Goal: Task Accomplishment & Management: Complete application form

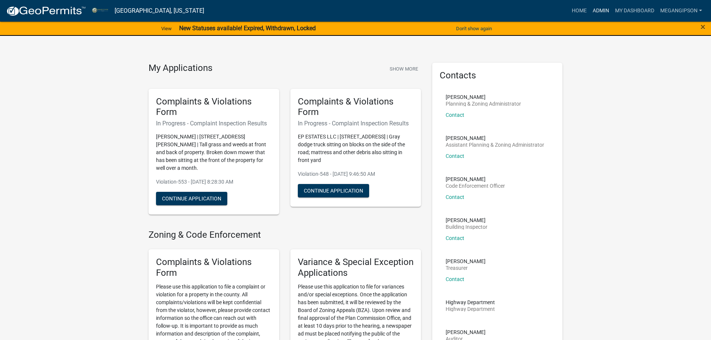
click at [590, 13] on link "Admin" at bounding box center [601, 11] width 22 height 14
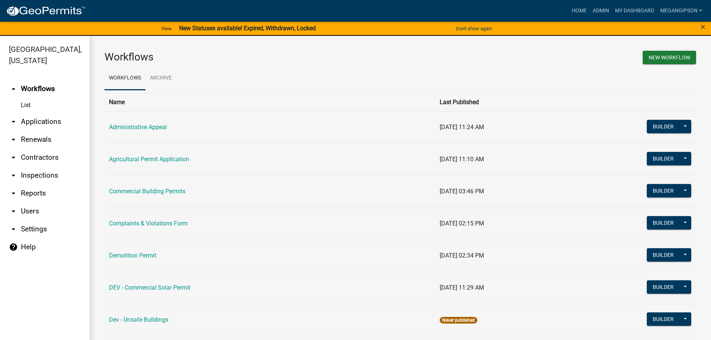
click at [38, 129] on link "arrow_drop_down Applications" at bounding box center [45, 122] width 90 height 18
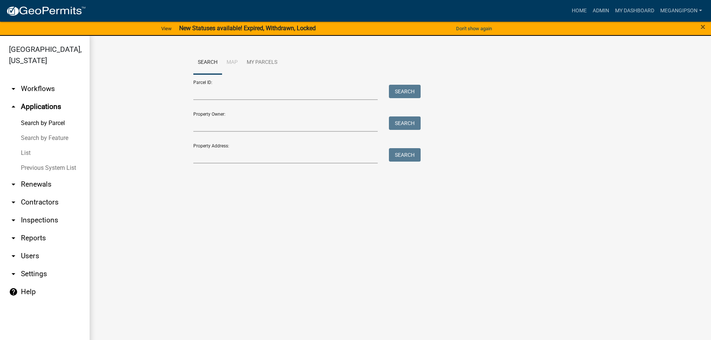
drag, startPoint x: 46, startPoint y: 163, endPoint x: 52, endPoint y: 163, distance: 6.0
click at [46, 161] on link "List" at bounding box center [45, 153] width 90 height 15
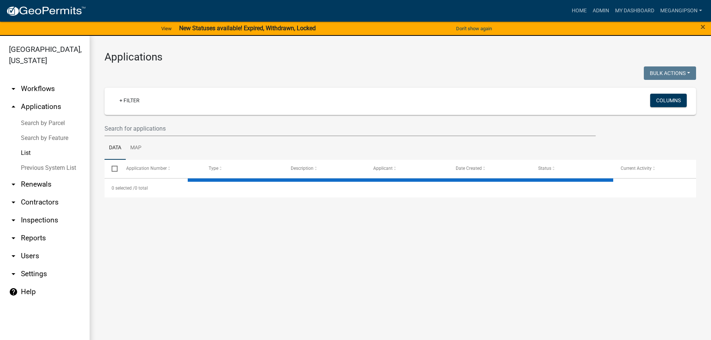
select select "3: 100"
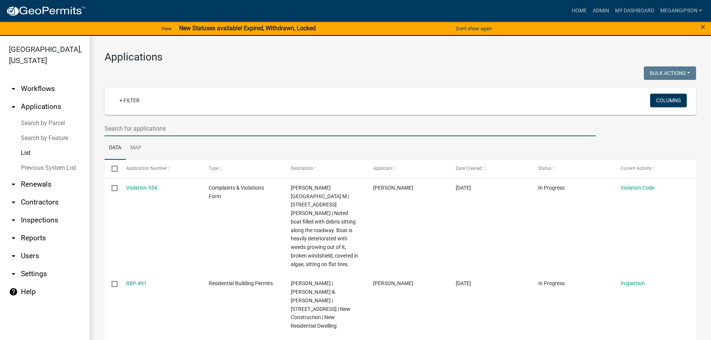
click at [167, 136] on input "text" at bounding box center [350, 128] width 491 height 15
type input "mh-18"
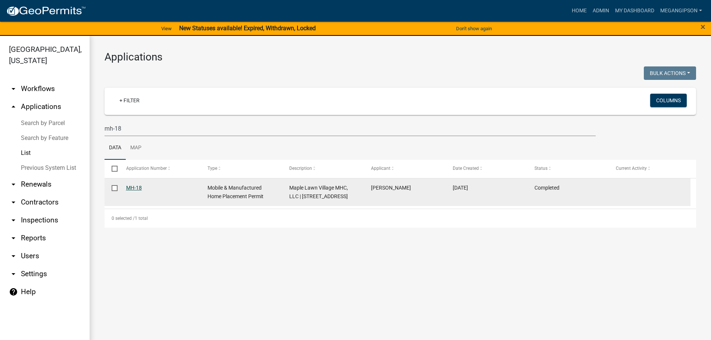
click at [136, 191] on link "MH-18" at bounding box center [134, 188] width 16 height 6
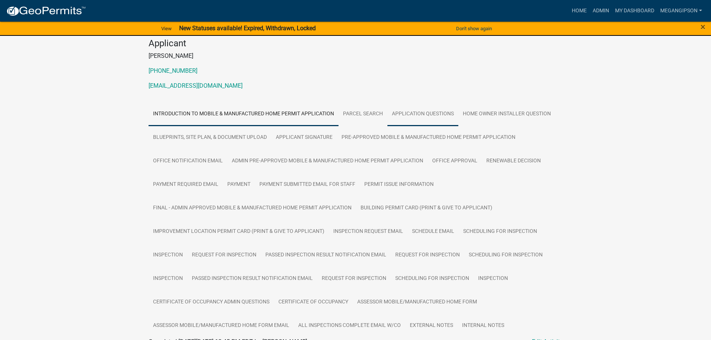
click at [454, 126] on link "Application Questions" at bounding box center [423, 114] width 71 height 24
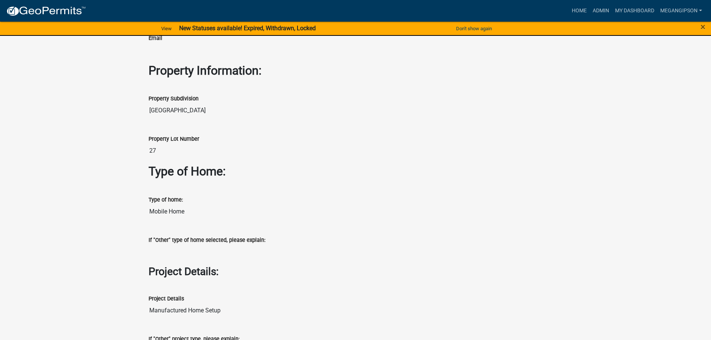
scroll to position [971, 0]
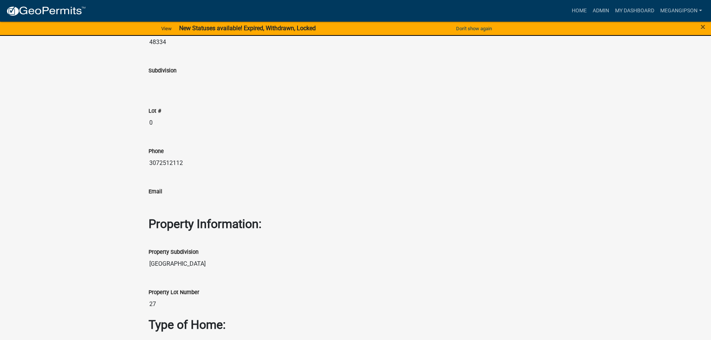
click at [517, 9] on input "MI" at bounding box center [356, 1] width 415 height 15
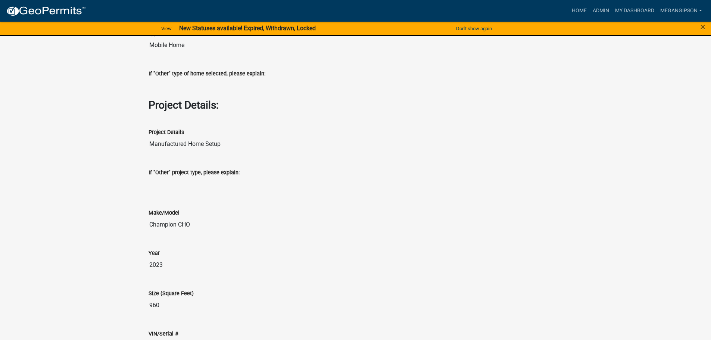
scroll to position [1270, 0]
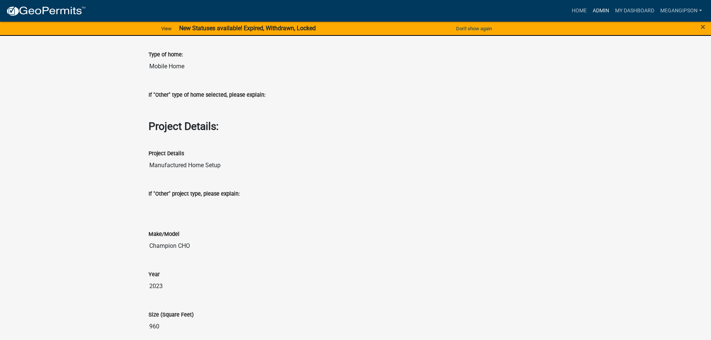
click at [590, 8] on link "Admin" at bounding box center [601, 11] width 22 height 14
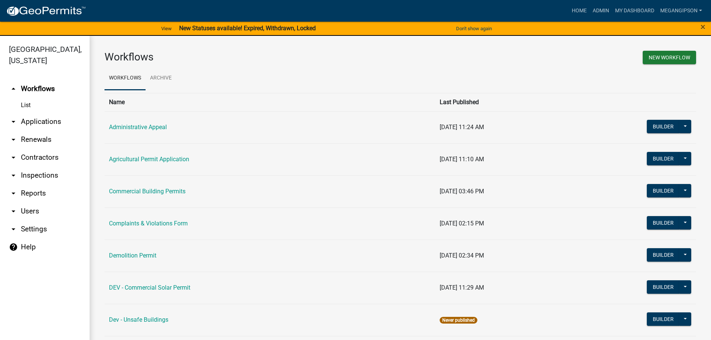
click at [55, 131] on link "arrow_drop_down Applications" at bounding box center [45, 122] width 90 height 18
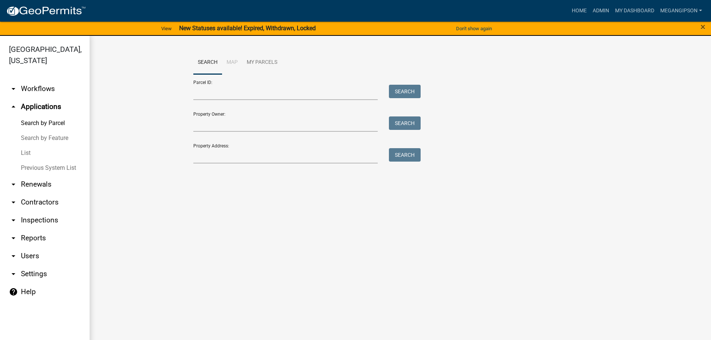
click at [43, 146] on link "Search by Feature" at bounding box center [45, 138] width 90 height 15
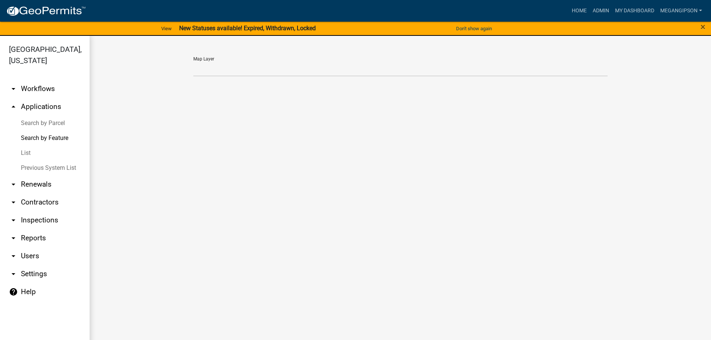
click at [37, 161] on link "List" at bounding box center [45, 153] width 90 height 15
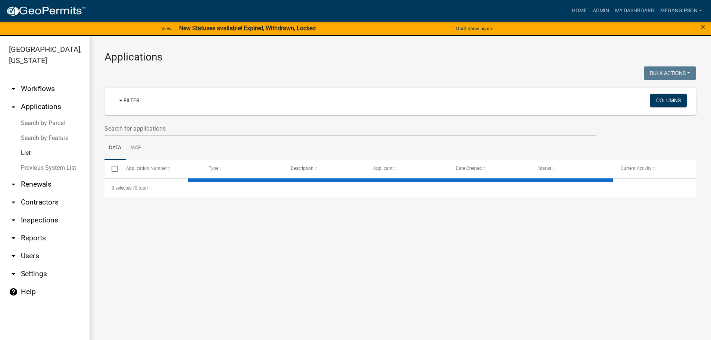
select select "3: 100"
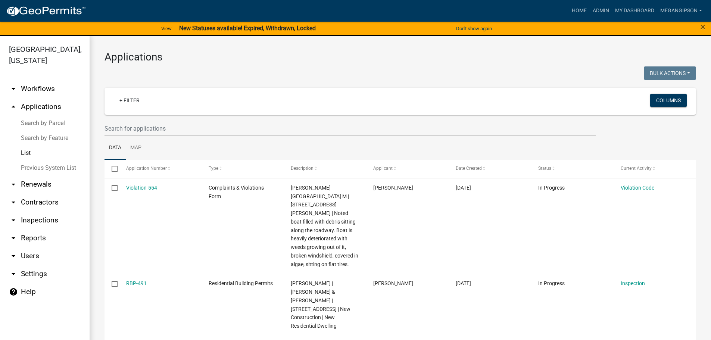
click at [46, 98] on link "arrow_drop_down Workflows" at bounding box center [45, 89] width 90 height 18
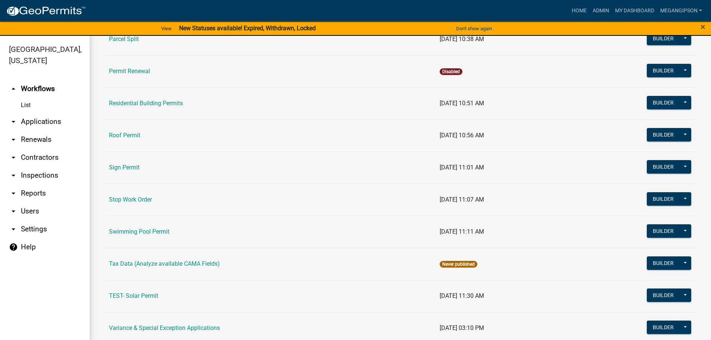
scroll to position [410, 0]
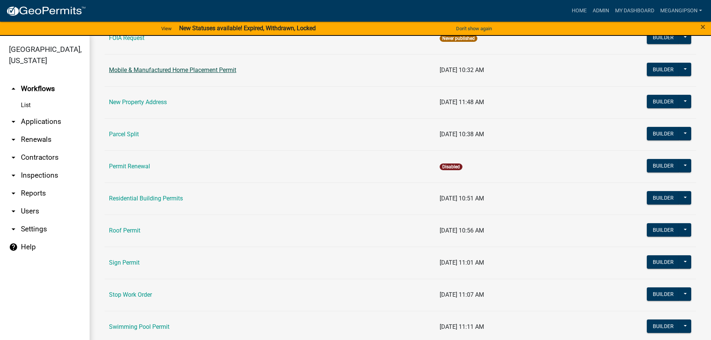
click at [177, 74] on link "Mobile & Manufactured Home Placement Permit" at bounding box center [172, 69] width 127 height 7
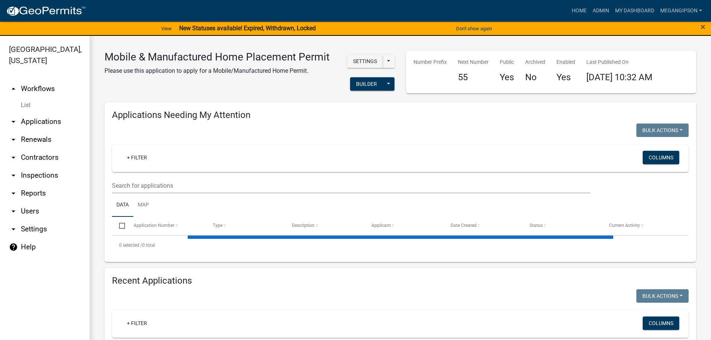
select select "3: 100"
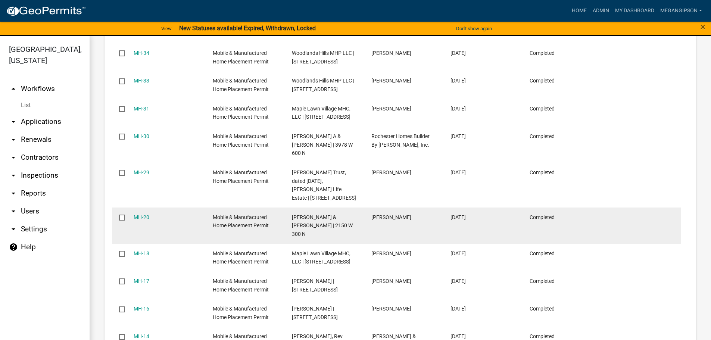
scroll to position [1120, 0]
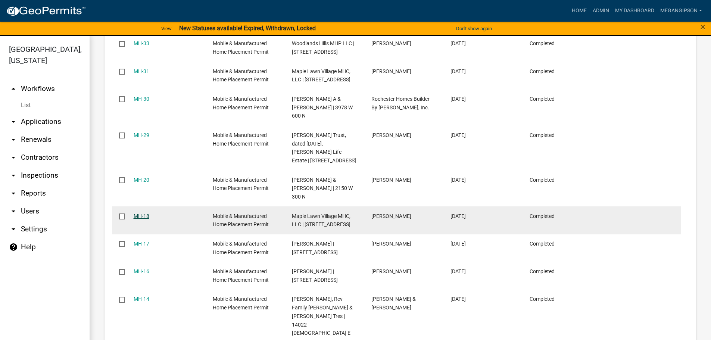
click at [148, 219] on link "MH-18" at bounding box center [142, 216] width 16 height 6
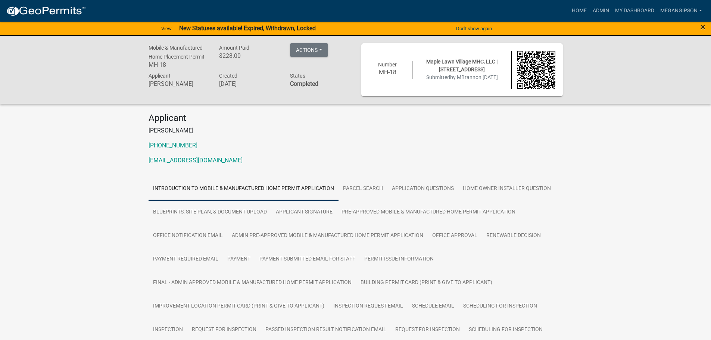
click at [705, 27] on span "×" at bounding box center [703, 27] width 5 height 10
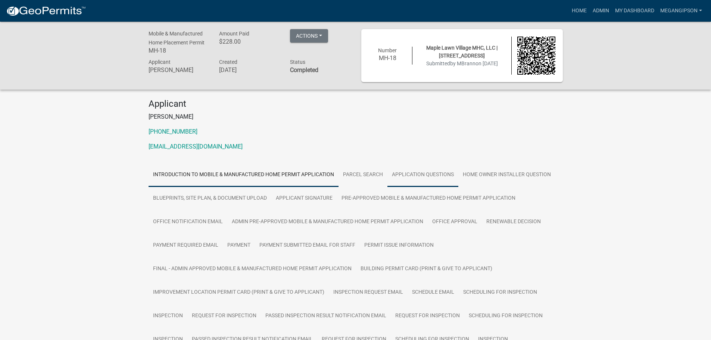
click at [459, 187] on link "Application Questions" at bounding box center [423, 175] width 71 height 24
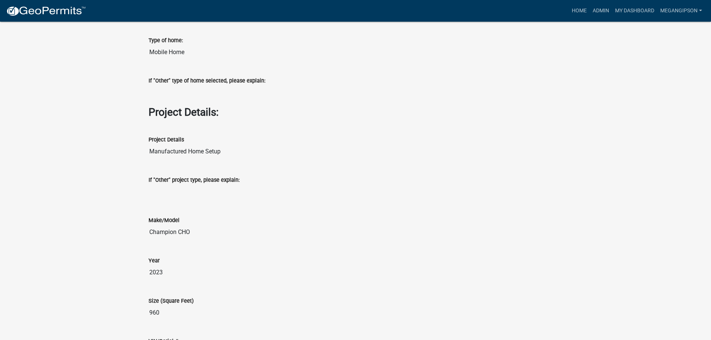
scroll to position [1307, 0]
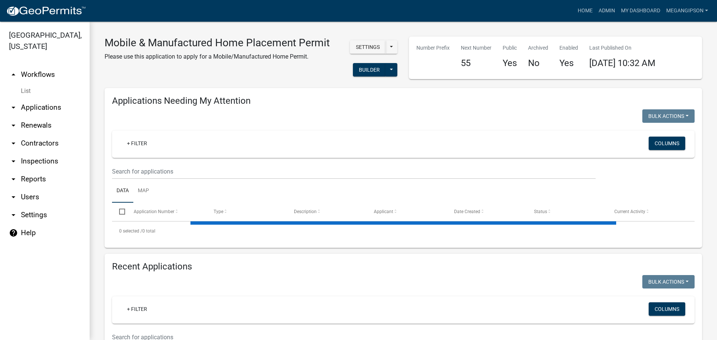
select select "3: 100"
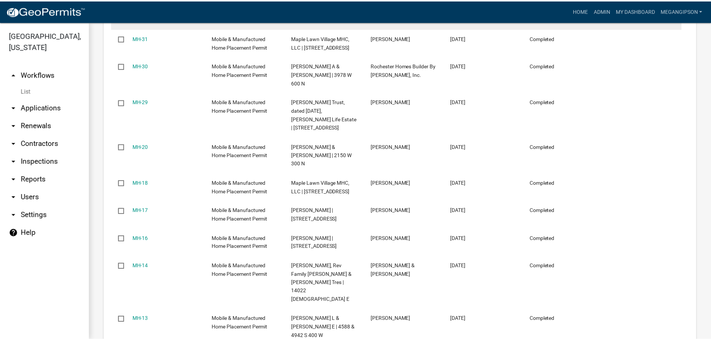
scroll to position [1120, 0]
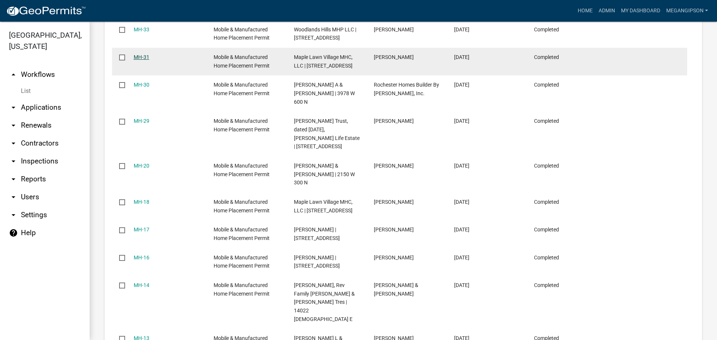
click at [149, 60] on link "MH-31" at bounding box center [142, 57] width 16 height 6
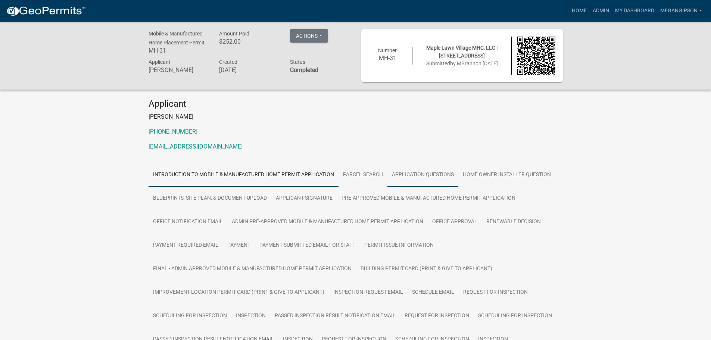
click at [441, 187] on link "Application Questions" at bounding box center [423, 175] width 71 height 24
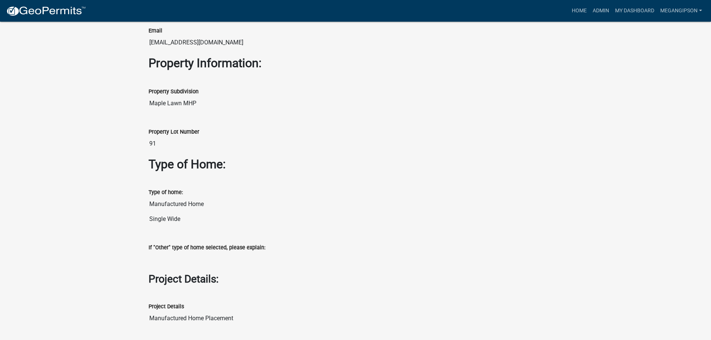
scroll to position [1008, 0]
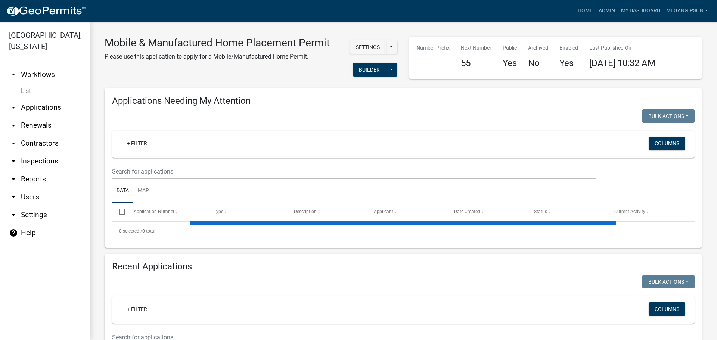
select select "3: 100"
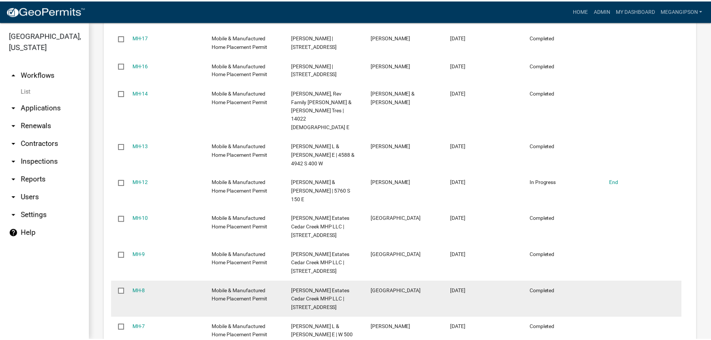
scroll to position [1264, 0]
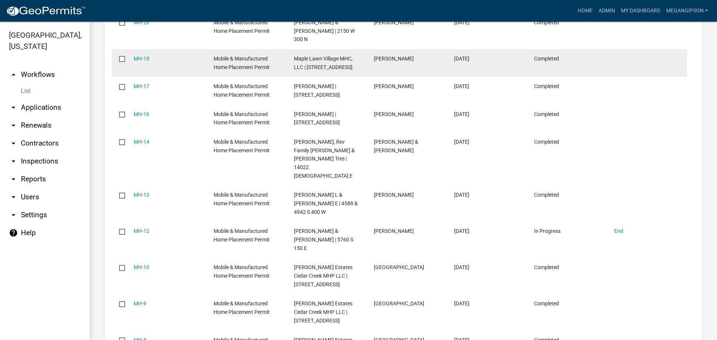
click at [136, 77] on datatable-body-cell "MH-18" at bounding box center [166, 63] width 80 height 28
click at [142, 62] on link "MH-18" at bounding box center [142, 59] width 16 height 6
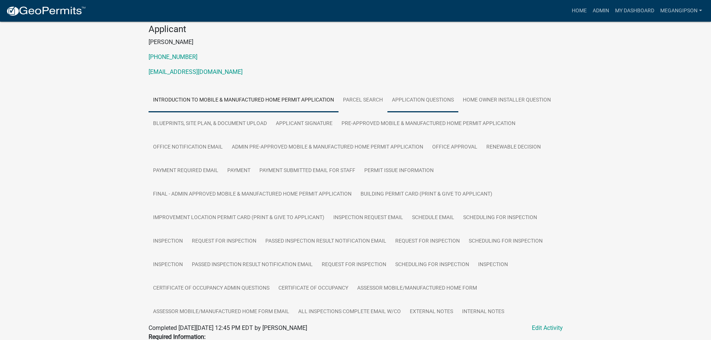
click at [441, 100] on link "Application Questions" at bounding box center [423, 101] width 71 height 24
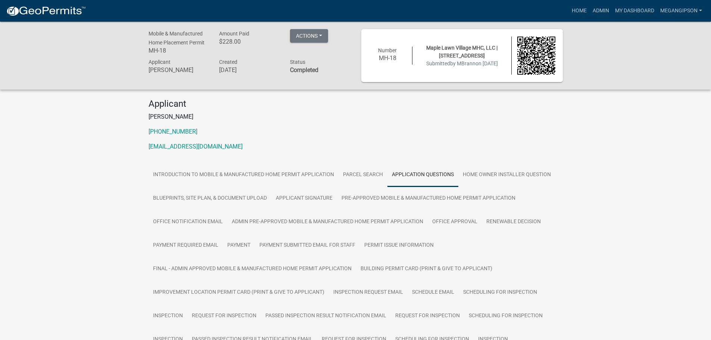
click at [340, 103] on h4 "Applicant" at bounding box center [356, 104] width 415 height 11
click at [590, 12] on link "Admin" at bounding box center [601, 11] width 22 height 14
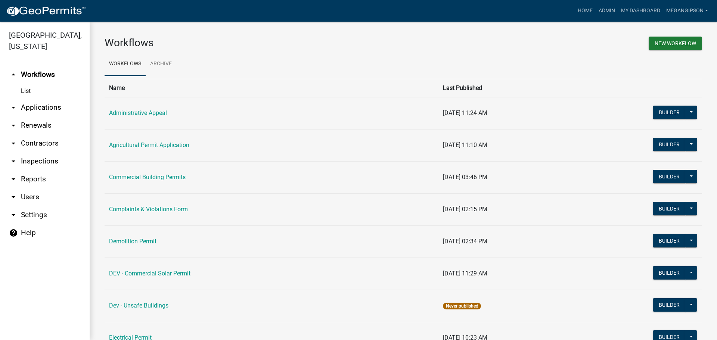
click at [522, 41] on div "New Workflow" at bounding box center [555, 45] width 304 height 16
click at [652, 6] on link "My Dashboard" at bounding box center [640, 11] width 45 height 14
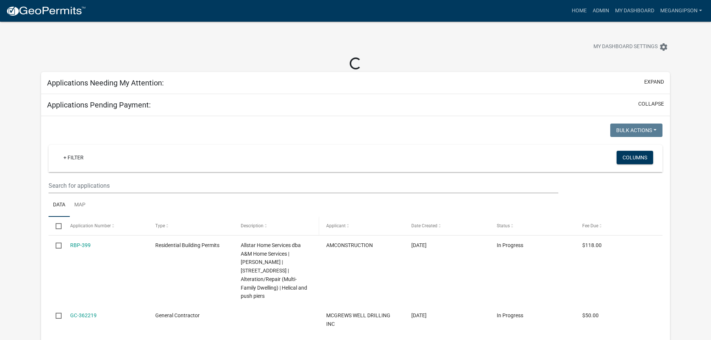
select select "3: 100"
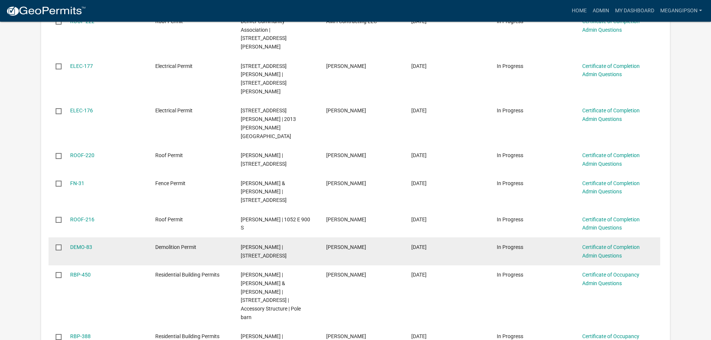
scroll to position [448, 0]
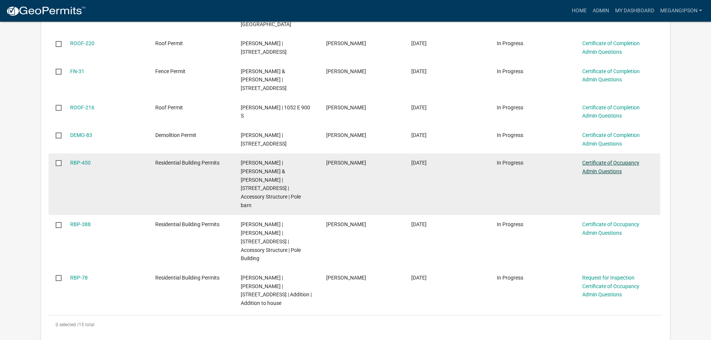
click at [604, 160] on link "Certificate of Occupancy Admin Questions" at bounding box center [611, 167] width 57 height 15
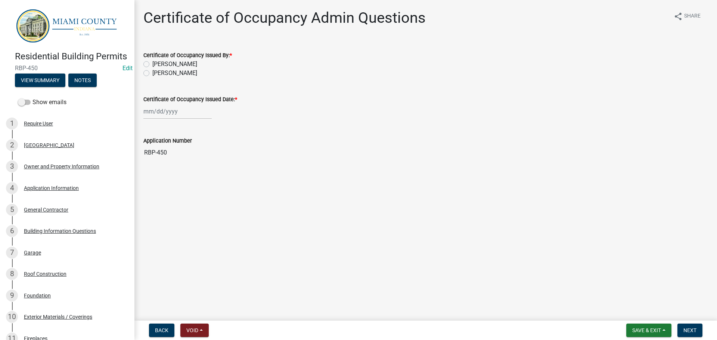
click at [190, 78] on label "[PERSON_NAME]" at bounding box center [174, 73] width 45 height 9
click at [157, 74] on input "[PERSON_NAME]" at bounding box center [154, 71] width 5 height 5
radio input "true"
click at [185, 126] on wm-data-entity-input "Certificate of Occupancy Issued Date: *" at bounding box center [425, 104] width 565 height 41
click at [184, 119] on div at bounding box center [177, 111] width 68 height 15
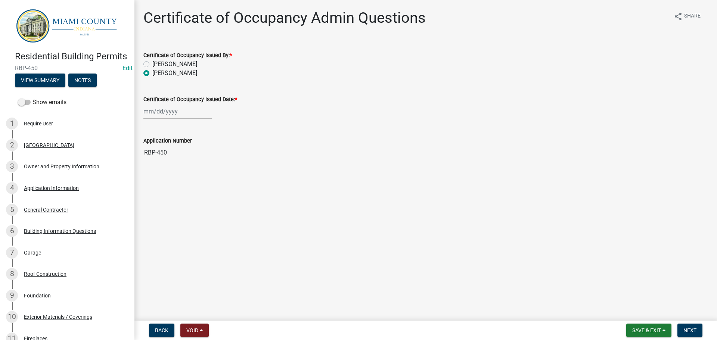
select select "8"
select select "2025"
click at [181, 197] on div "20" at bounding box center [175, 191] width 12 height 12
type input "[DATE]"
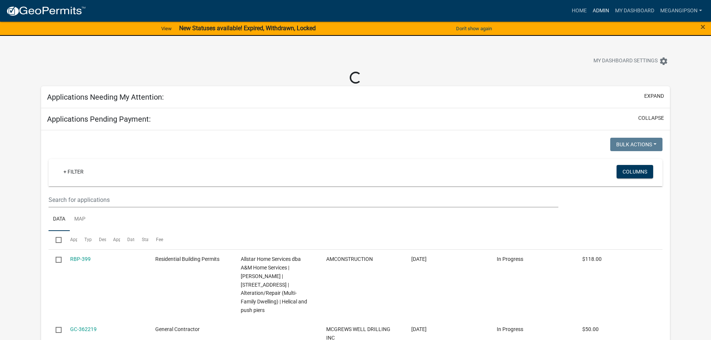
select select "3: 100"
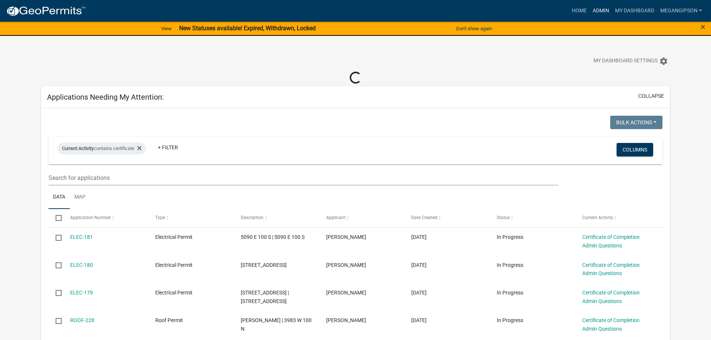
click at [590, 12] on link "Admin" at bounding box center [601, 11] width 22 height 14
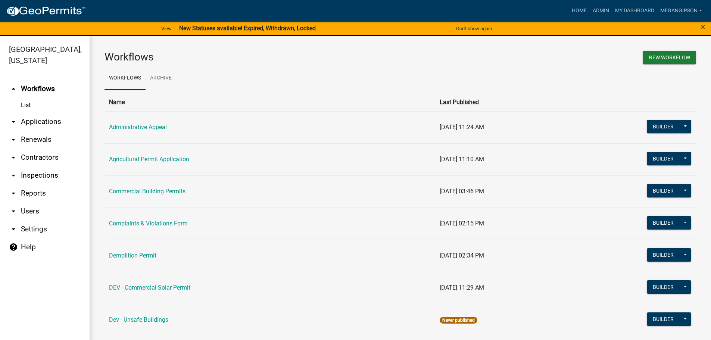
click at [68, 128] on link "arrow_drop_down Applications" at bounding box center [45, 122] width 90 height 18
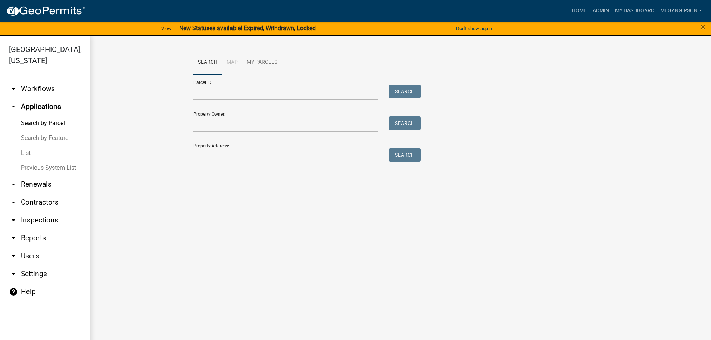
drag, startPoint x: 33, startPoint y: 165, endPoint x: 44, endPoint y: 163, distance: 11.9
click at [33, 161] on link "List" at bounding box center [45, 153] width 90 height 15
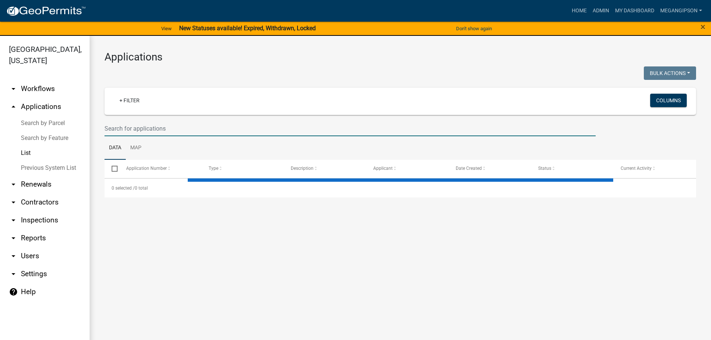
click at [145, 133] on input "text" at bounding box center [350, 128] width 491 height 15
select select "3: 100"
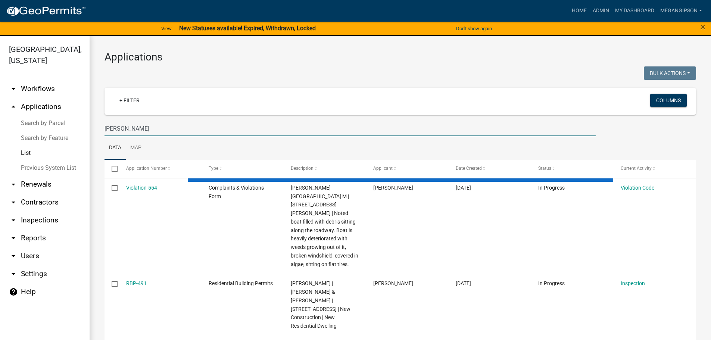
type input "reese"
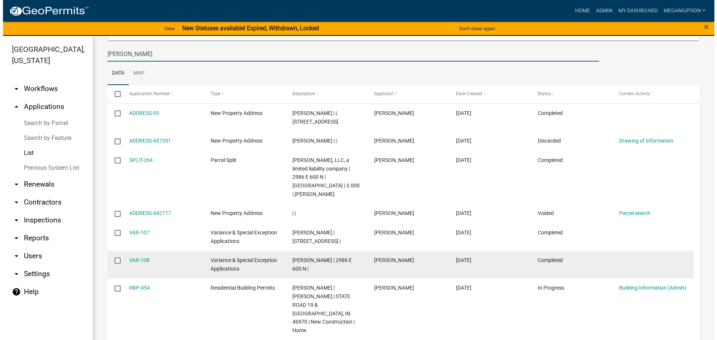
scroll to position [112, 0]
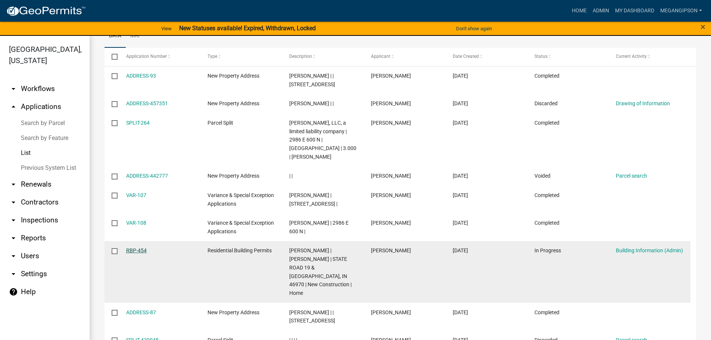
click at [141, 254] on link "RBP-454" at bounding box center [136, 251] width 21 height 6
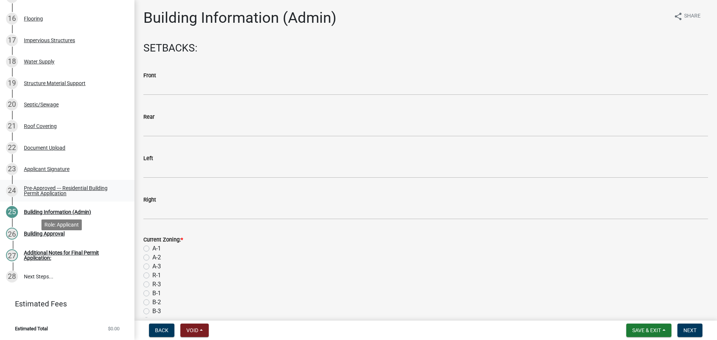
scroll to position [453, 0]
click at [50, 107] on div "Septic/Sewage" at bounding box center [41, 104] width 35 height 5
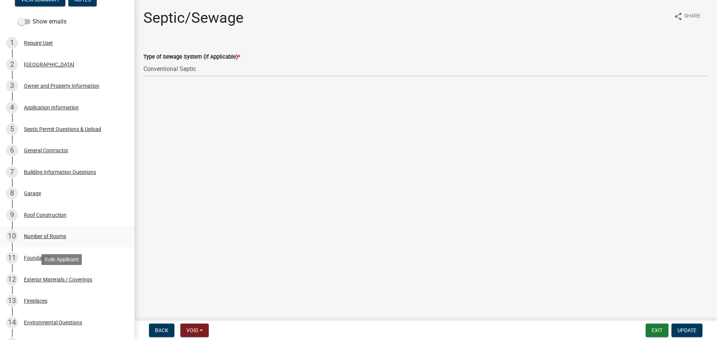
scroll to position [80, 0]
click at [57, 136] on div "5 Septic Permit Questions & Upload" at bounding box center [64, 130] width 117 height 12
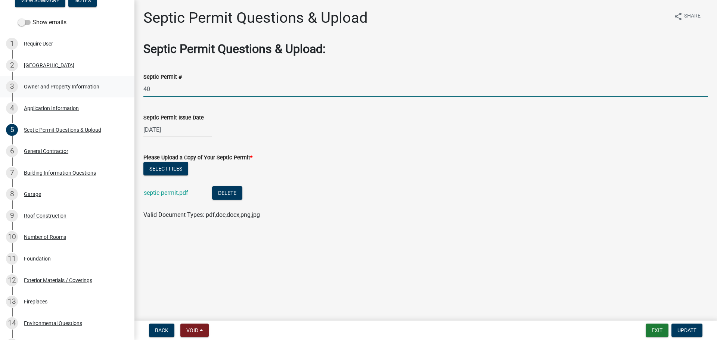
click at [123, 103] on div "Residential Building Permits RBP-454 Edit View Summary Notes Show emails 1 Requ…" at bounding box center [358, 170] width 717 height 340
type input "6578"
click at [158, 137] on div "03/10/2025" at bounding box center [177, 129] width 68 height 15
select select "3"
select select "2025"
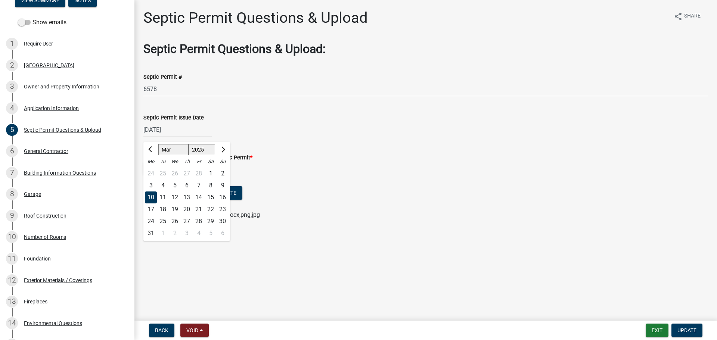
click at [170, 156] on select "Jan Feb Mar Apr May Jun Jul Aug Sep Oct Nov Dec" at bounding box center [173, 150] width 30 height 11
select select "8"
click at [161, 156] on select "Jan Feb Mar Apr May Jun Jul Aug Sep Oct Nov Dec" at bounding box center [173, 150] width 30 height 11
click at [179, 215] on div "20" at bounding box center [175, 210] width 12 height 12
type input "[DATE]"
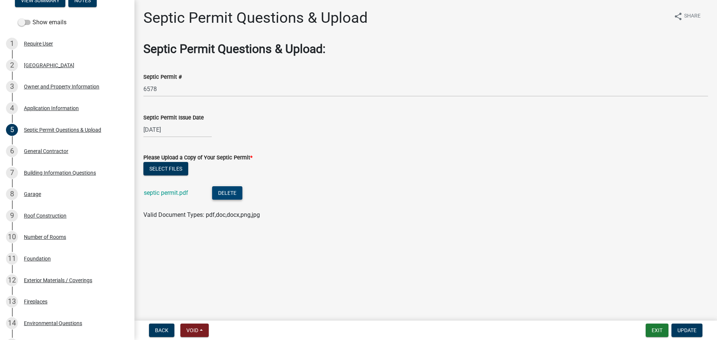
click at [240, 200] on button "Delete" at bounding box center [227, 192] width 30 height 13
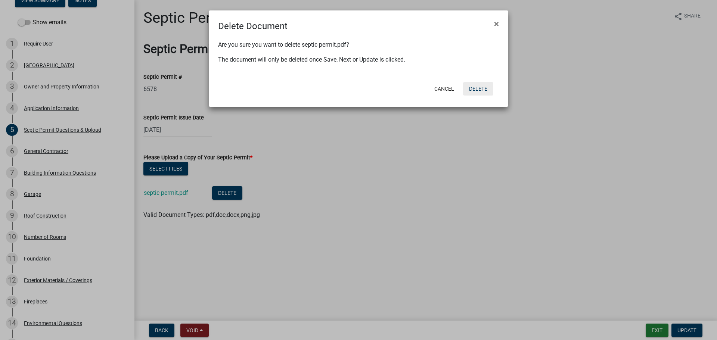
click at [478, 96] on button "Delete" at bounding box center [478, 88] width 30 height 13
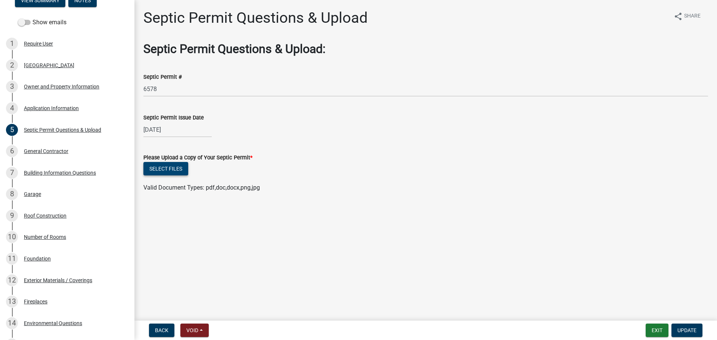
click at [164, 176] on button "Select files" at bounding box center [165, 168] width 45 height 13
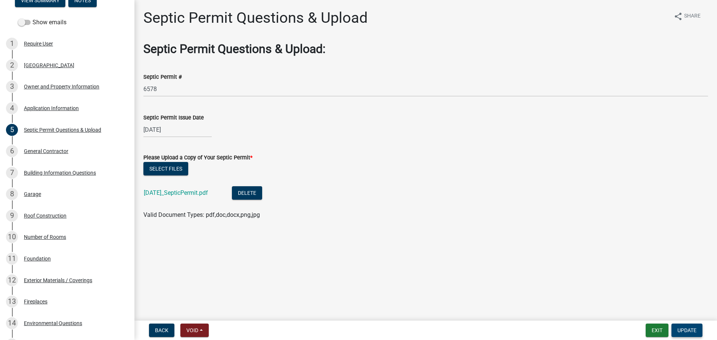
click at [679, 332] on span "Update" at bounding box center [686, 331] width 19 height 6
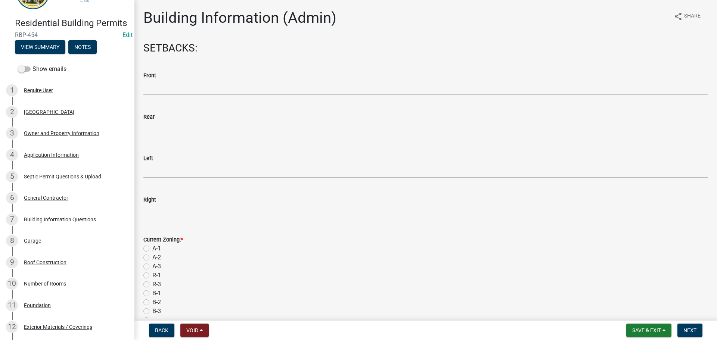
scroll to position [0, 0]
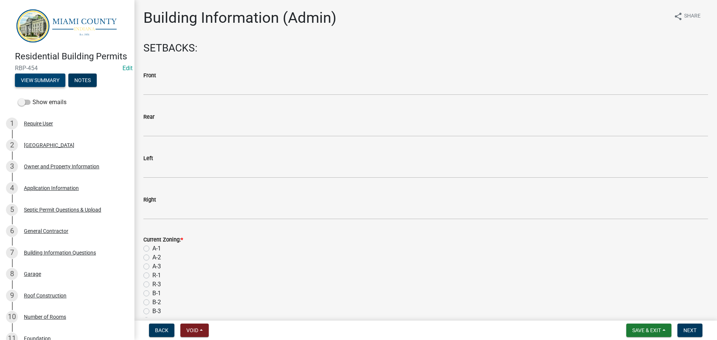
click at [41, 87] on button "View Summary" at bounding box center [40, 80] width 50 height 13
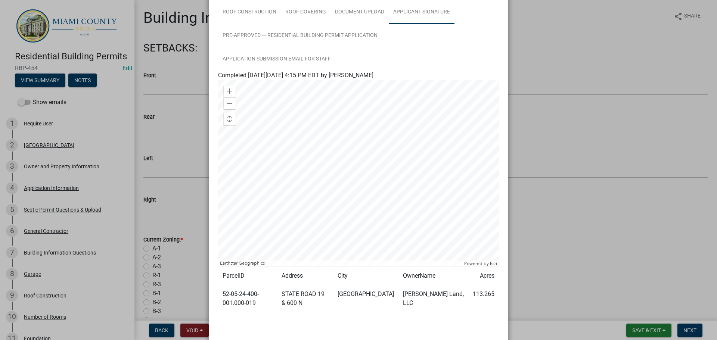
scroll to position [224, 0]
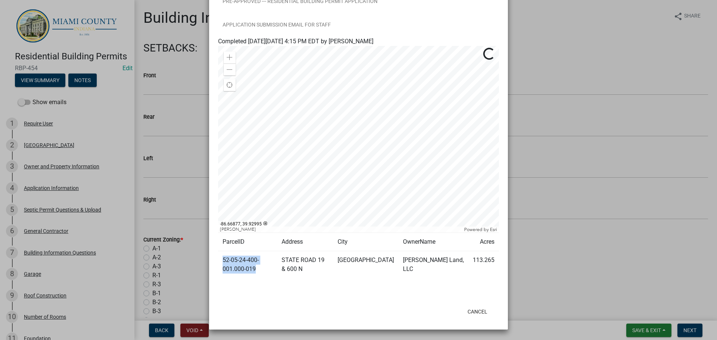
drag, startPoint x: 242, startPoint y: 306, endPoint x: 218, endPoint y: 296, distance: 25.3
click at [218, 279] on td "52-05-24-400-001.000-019" at bounding box center [247, 264] width 59 height 27
copy td "52-05-24-400-001.000-019"
click at [333, 279] on td "STATE ROAD 19 & 600 N" at bounding box center [305, 264] width 56 height 27
click at [558, 62] on ngb-modal-window "Summary × Printer Friendly RICHLAND TOWNSHIP Owner and Property Information App…" at bounding box center [358, 170] width 717 height 340
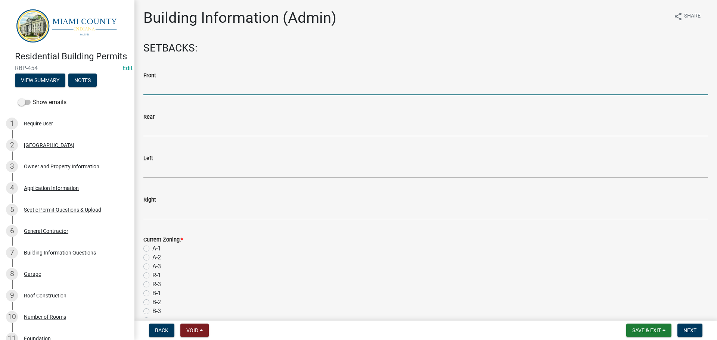
click at [174, 93] on input "text" at bounding box center [425, 87] width 565 height 15
click at [251, 91] on input "text" at bounding box center [425, 87] width 565 height 15
type input "35"
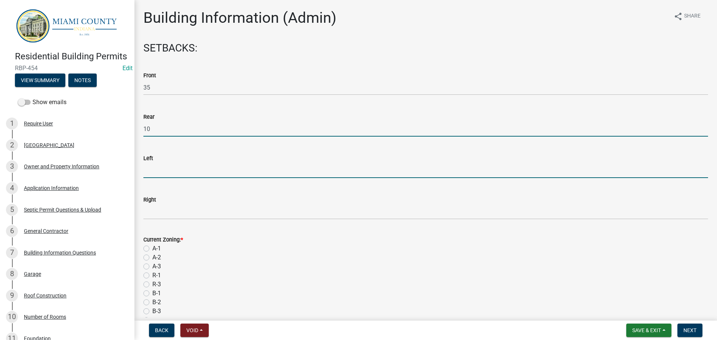
click at [74, 131] on div "Residential Building Permits RBP-454 Edit View Summary Notes Show emails 1 Requ…" at bounding box center [358, 170] width 717 height 340
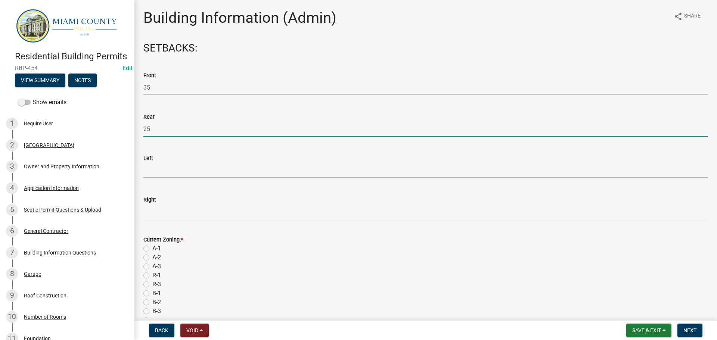
type input "25"
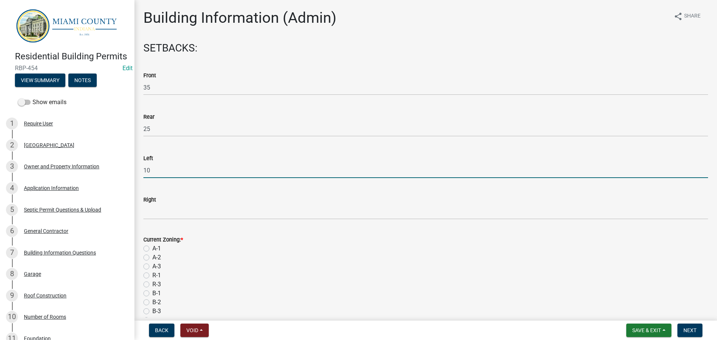
type input "10"
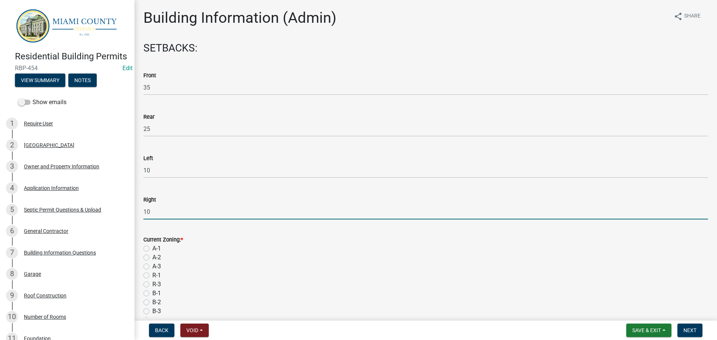
type input "10"
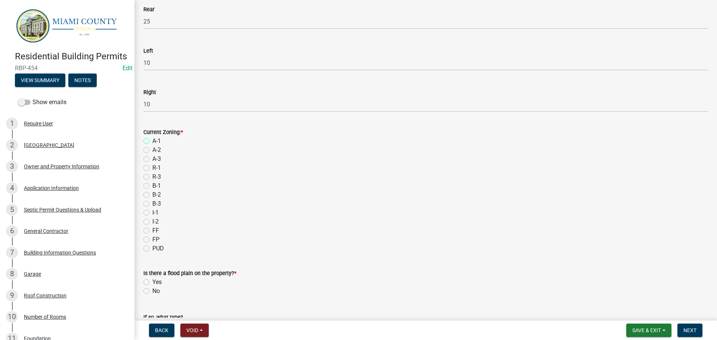
scroll to position [112, 0]
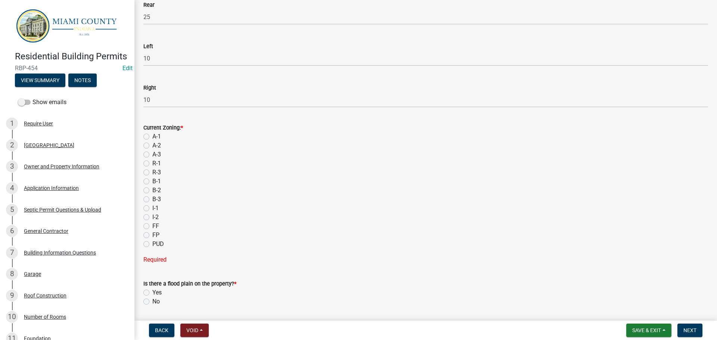
click at [152, 150] on label "A-2" at bounding box center [156, 145] width 9 height 9
click at [152, 146] on input "A-2" at bounding box center [154, 143] width 5 height 5
radio input "true"
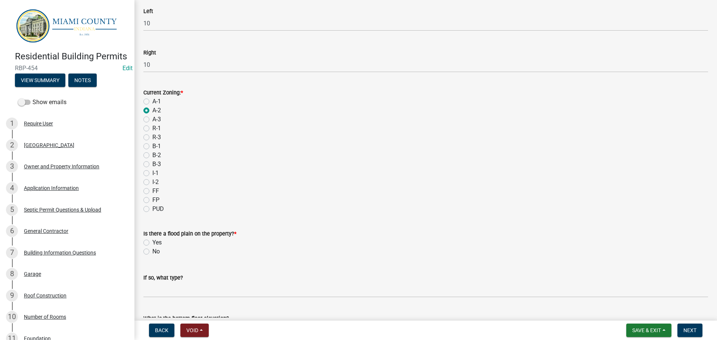
scroll to position [299, 0]
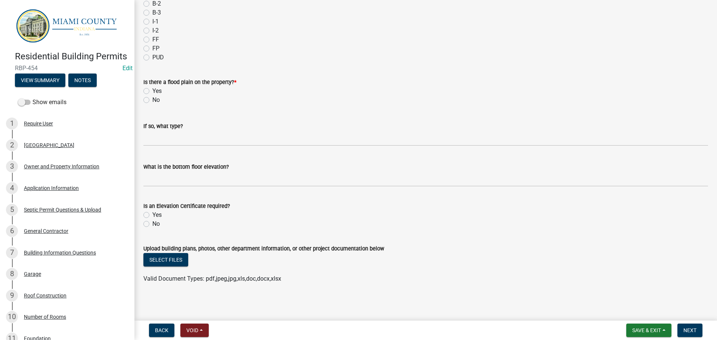
click at [152, 105] on label "No" at bounding box center [155, 100] width 7 height 9
click at [152, 100] on input "No" at bounding box center [154, 98] width 5 height 5
radio input "true"
click at [689, 329] on span "Next" at bounding box center [689, 331] width 13 height 6
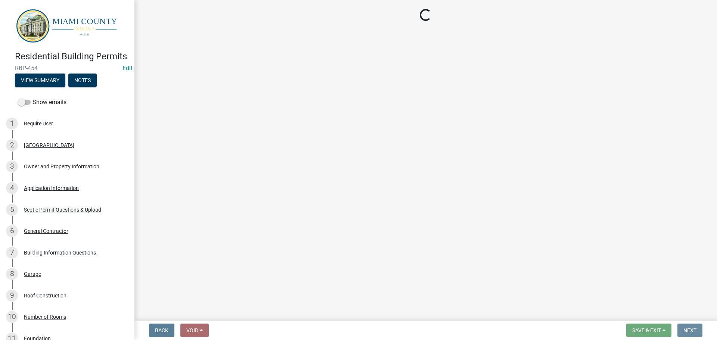
scroll to position [0, 0]
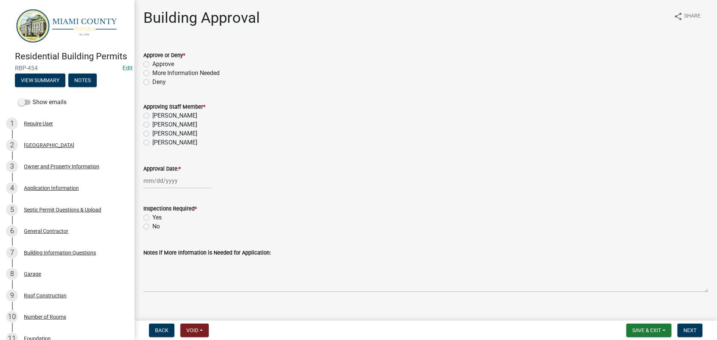
click at [152, 69] on label "Approve" at bounding box center [163, 64] width 22 height 9
click at [152, 65] on input "Approve" at bounding box center [154, 62] width 5 height 5
radio input "true"
click at [152, 129] on label "[PERSON_NAME]" at bounding box center [174, 124] width 45 height 9
click at [152, 125] on input "[PERSON_NAME]" at bounding box center [154, 122] width 5 height 5
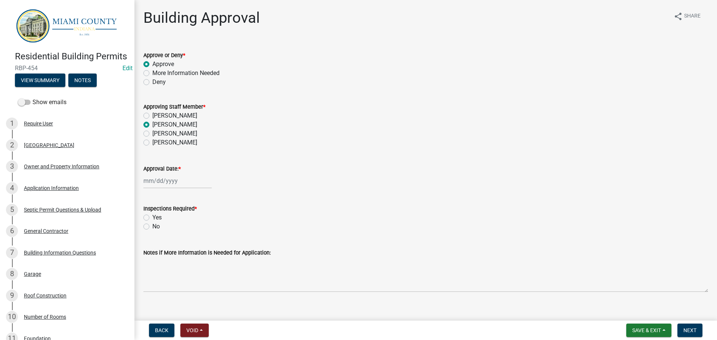
radio input "true"
click at [173, 189] on div at bounding box center [177, 180] width 68 height 15
select select "8"
select select "2025"
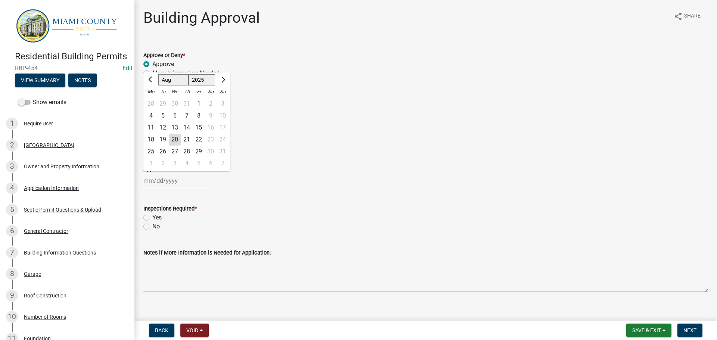
click at [181, 146] on div "20" at bounding box center [175, 140] width 12 height 12
type input "[DATE]"
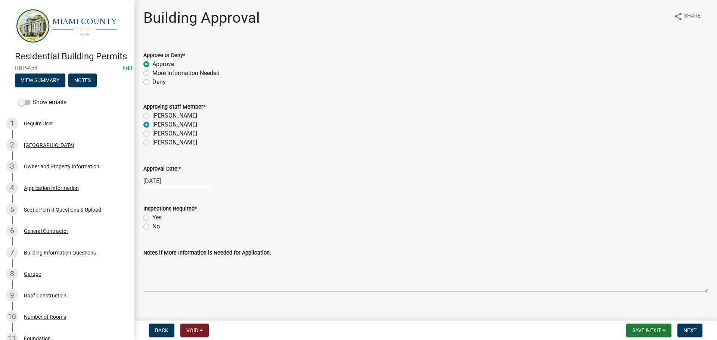
click at [152, 222] on label "Yes" at bounding box center [156, 217] width 9 height 9
click at [152, 218] on input "Yes" at bounding box center [154, 215] width 5 height 5
radio input "true"
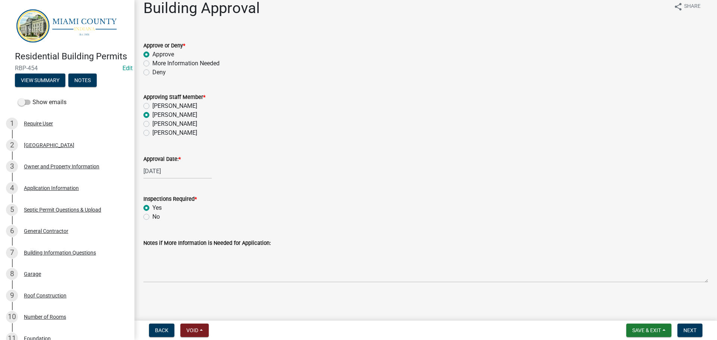
scroll to position [48, 0]
click at [683, 328] on span "Next" at bounding box center [689, 331] width 13 height 6
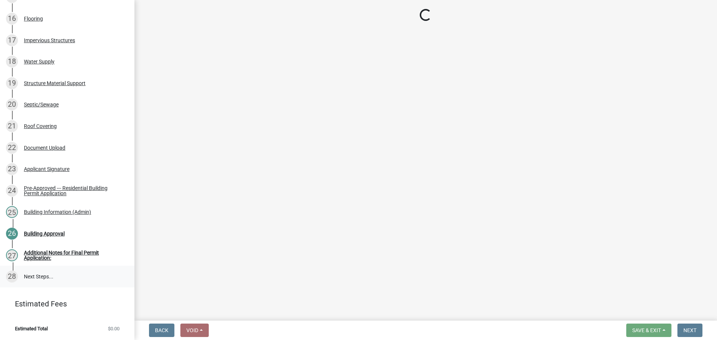
scroll to position [649, 0]
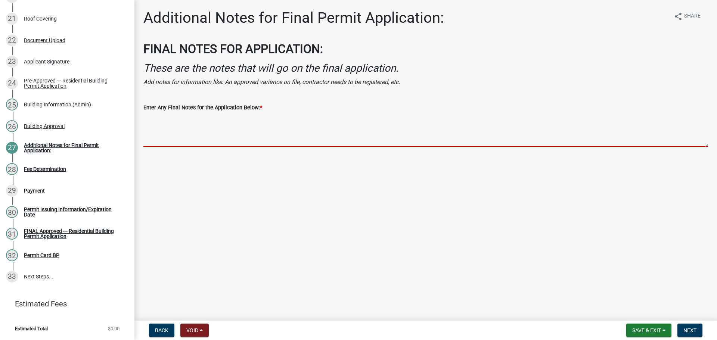
click at [191, 147] on textarea "Enter Any Final Notes for the Application Below: *" at bounding box center [425, 129] width 565 height 35
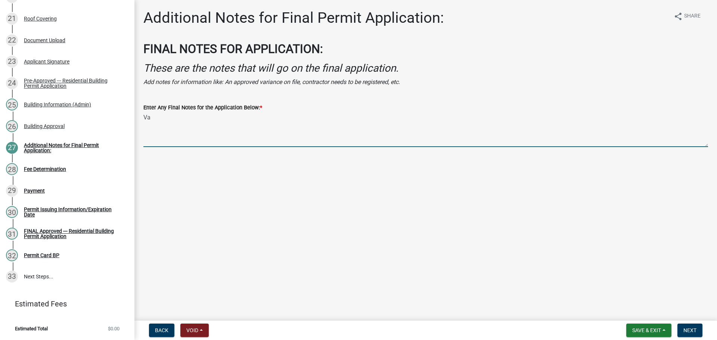
click at [186, 132] on textarea "Va" at bounding box center [425, 129] width 565 height 35
click at [258, 143] on textarea "VAR #107, VAR #108 were approved" at bounding box center [425, 129] width 565 height 35
click at [174, 133] on textarea "VAR #107, VAR #108 were approved" at bounding box center [425, 129] width 565 height 35
click at [228, 132] on textarea "VAR #107-25 and VAR #108 were approved" at bounding box center [425, 129] width 565 height 35
click at [339, 137] on textarea "VAR #107-25 and VAR #108-25 were approved" at bounding box center [425, 129] width 565 height 35
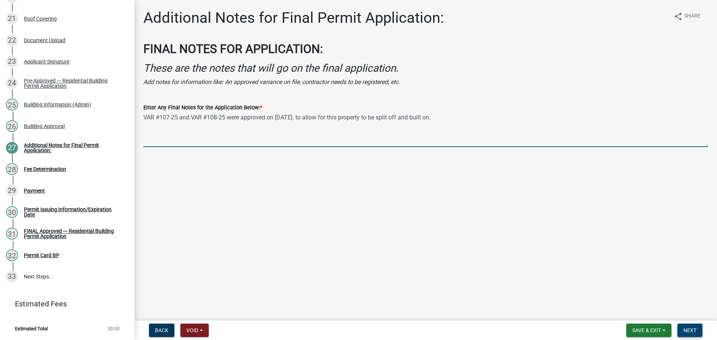
type textarea "VAR #107-25 and VAR #108-25 were approved on [DATE]. to allow for this property…"
click at [695, 330] on button "Next" at bounding box center [689, 330] width 25 height 13
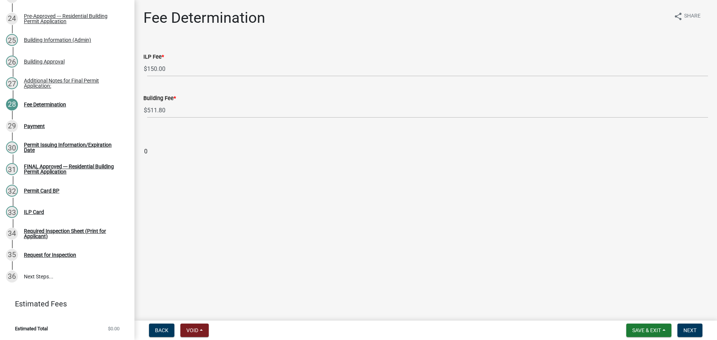
scroll to position [722, 0]
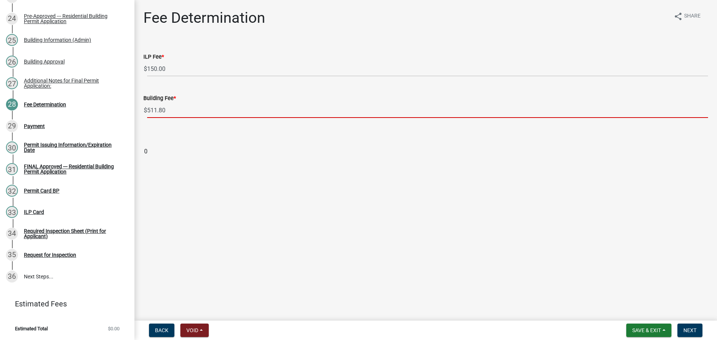
drag, startPoint x: 177, startPoint y: 124, endPoint x: 160, endPoint y: 130, distance: 17.5
click at [160, 118] on input "511.80" at bounding box center [427, 110] width 561 height 15
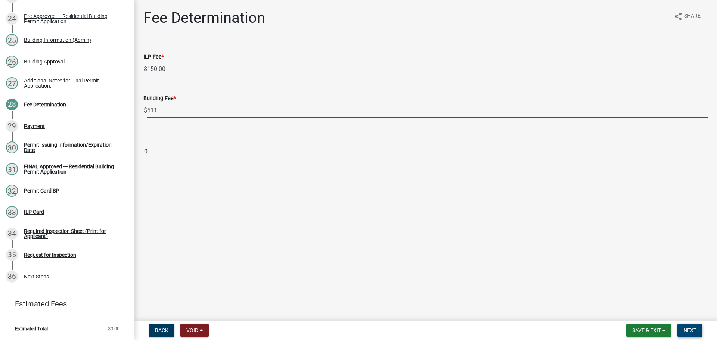
type input "511"
click at [688, 328] on span "Next" at bounding box center [689, 331] width 13 height 6
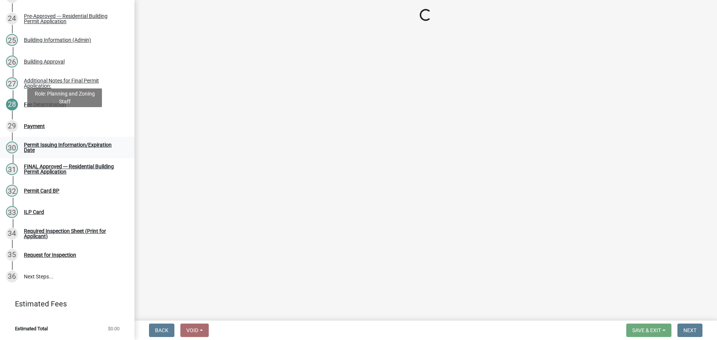
select select "3: 3"
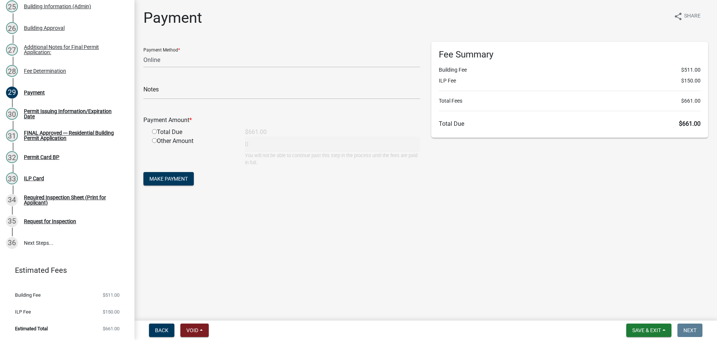
click at [155, 134] on input "radio" at bounding box center [154, 131] width 5 height 5
radio input "true"
type input "661"
click at [188, 182] on span "Make Payment" at bounding box center [168, 179] width 38 height 6
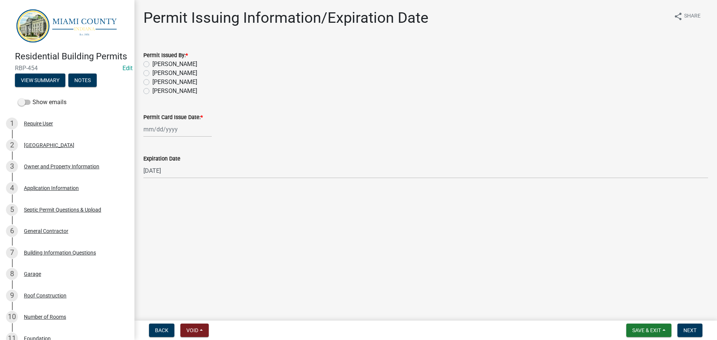
click at [185, 78] on label "[PERSON_NAME]" at bounding box center [174, 73] width 45 height 9
click at [157, 74] on input "[PERSON_NAME]" at bounding box center [154, 71] width 5 height 5
radio input "true"
click at [167, 137] on div at bounding box center [177, 129] width 68 height 15
select select "8"
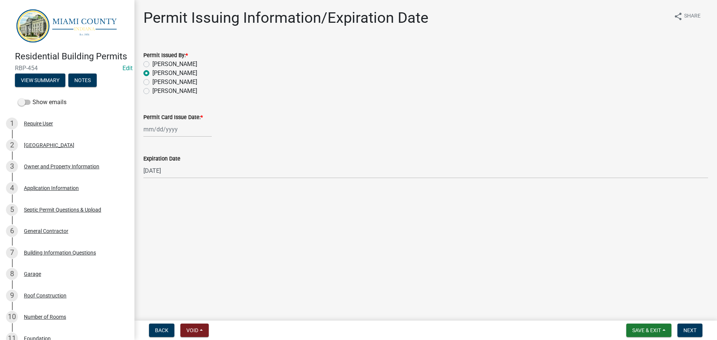
select select "2025"
click at [178, 215] on div "20" at bounding box center [175, 209] width 12 height 12
type input "[DATE]"
click at [694, 329] on span "Next" at bounding box center [689, 331] width 13 height 6
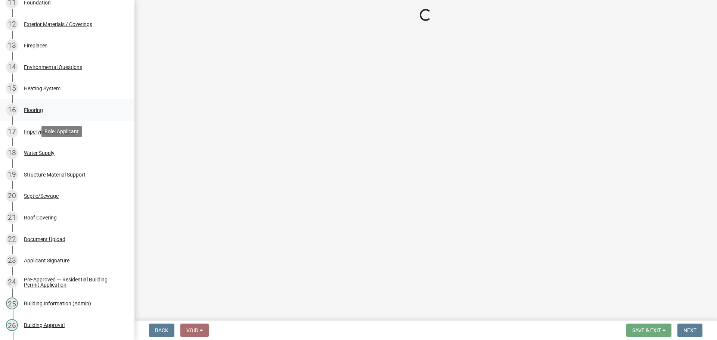
scroll to position [635, 0]
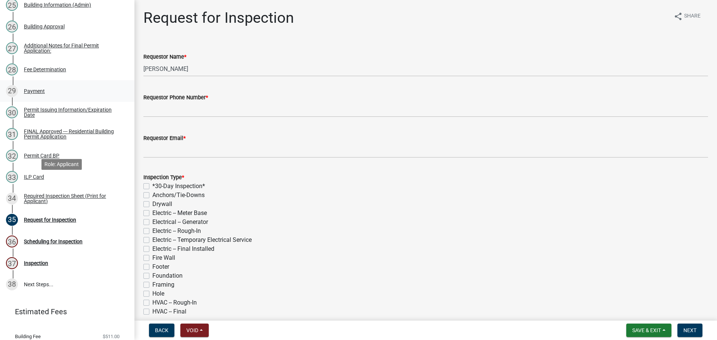
click at [72, 97] on div "29 Payment" at bounding box center [64, 91] width 117 height 12
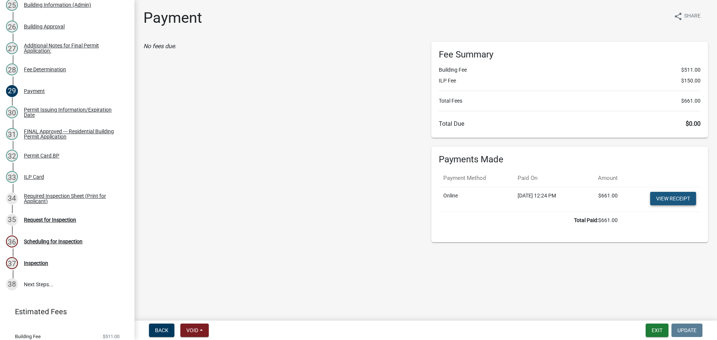
click at [668, 205] on link "View receipt" at bounding box center [673, 198] width 46 height 13
click at [75, 139] on div "FINAL Approved --- Residential Building Permit Application" at bounding box center [73, 134] width 99 height 10
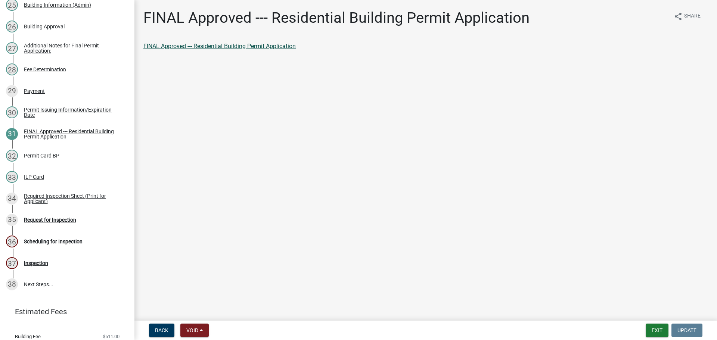
click at [279, 48] on link "FINAL Approved --- Residential Building Permit Application" at bounding box center [219, 46] width 152 height 7
click at [55, 158] on div "Permit Card BP" at bounding box center [41, 155] width 35 height 5
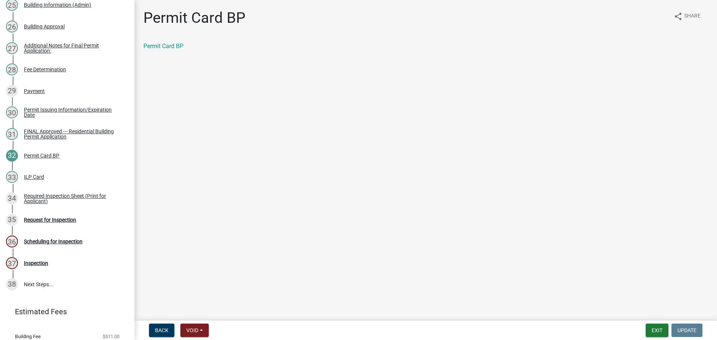
click at [169, 44] on div "Permit Card BP share Share Permit Card BP" at bounding box center [426, 36] width 576 height 55
click at [165, 50] on link "Permit Card BP" at bounding box center [163, 46] width 40 height 7
click at [44, 180] on div "ILP Card" at bounding box center [34, 176] width 20 height 5
click at [156, 50] on link "ILP Card" at bounding box center [154, 46] width 22 height 7
click at [41, 205] on div "34 Required Inspection Sheet (Print for Applicant)" at bounding box center [64, 199] width 117 height 12
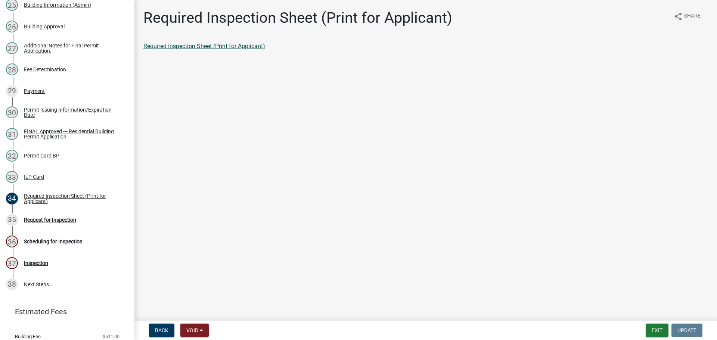
click at [222, 50] on link "Required Inspection Sheet (Print for Applicant)" at bounding box center [204, 46] width 122 height 7
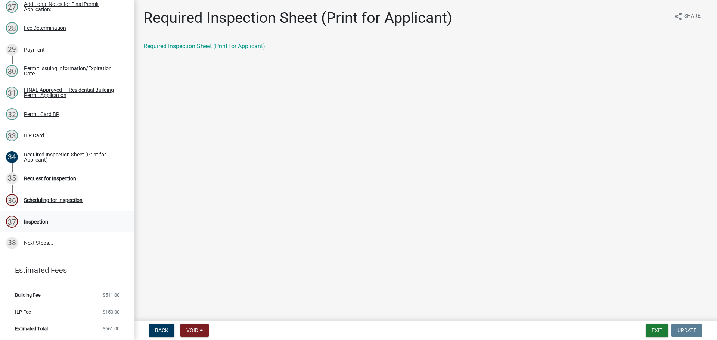
scroll to position [747, 0]
click at [63, 181] on div "Request for Inspection" at bounding box center [50, 178] width 52 height 5
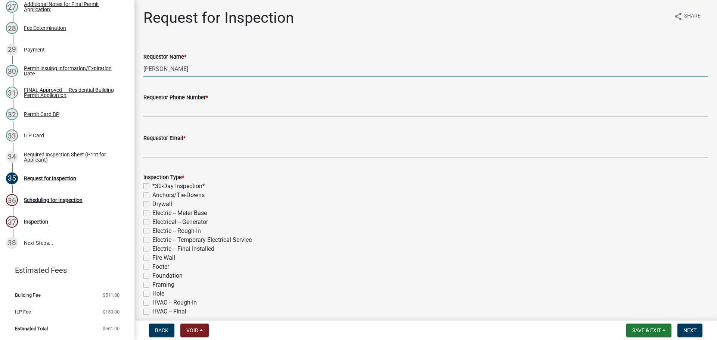
click at [216, 77] on input "[PERSON_NAME]" at bounding box center [425, 68] width 565 height 15
type input "[PERSON_NAME]"
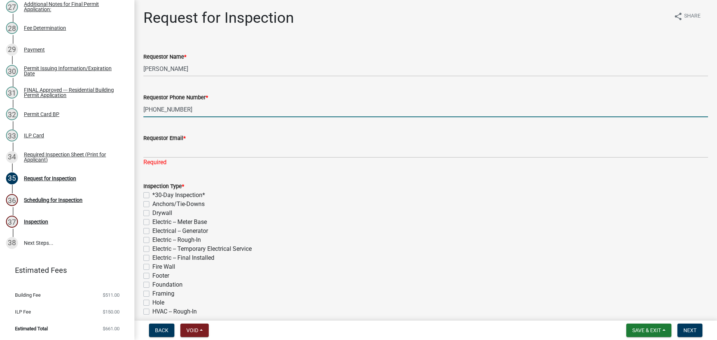
click at [217, 117] on input "[PHONE_NUMBER]" at bounding box center [425, 109] width 565 height 15
type input "000-000-0000"
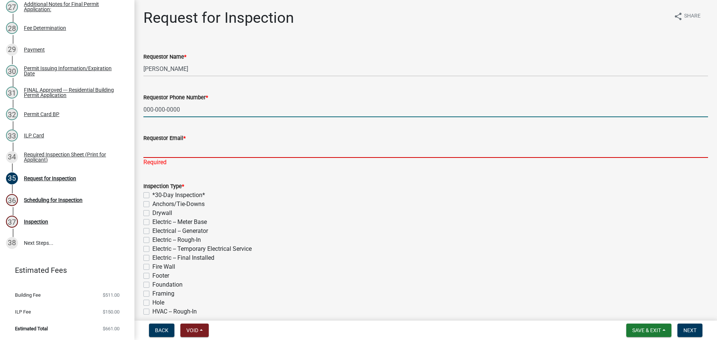
click at [214, 158] on input "Requestor Email *" at bounding box center [425, 150] width 565 height 15
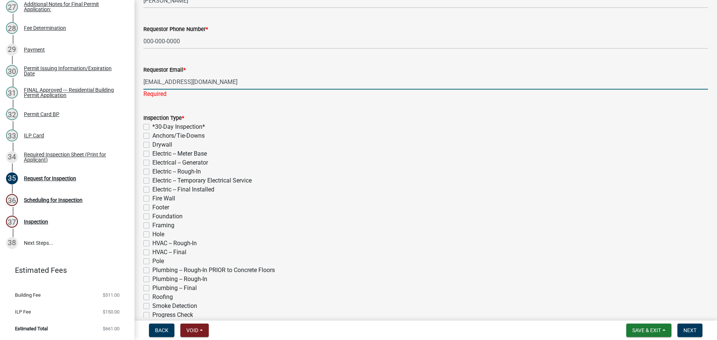
scroll to position [75, 0]
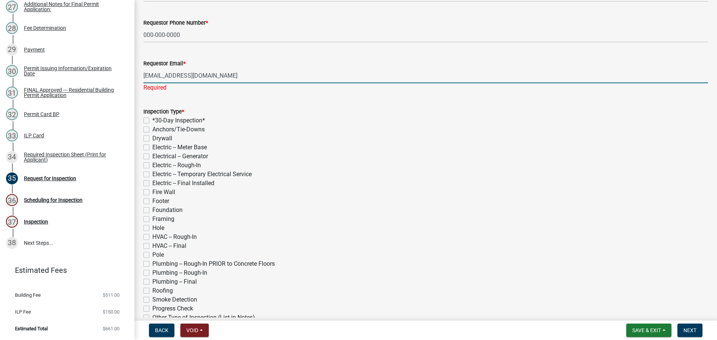
type input "[EMAIL_ADDRESS][DOMAIN_NAME]"
click at [145, 145] on div "Inspection Type * *30-Day Inspection* Anchors/Tie-Downs Drywall Electric -- Met…" at bounding box center [425, 223] width 565 height 233
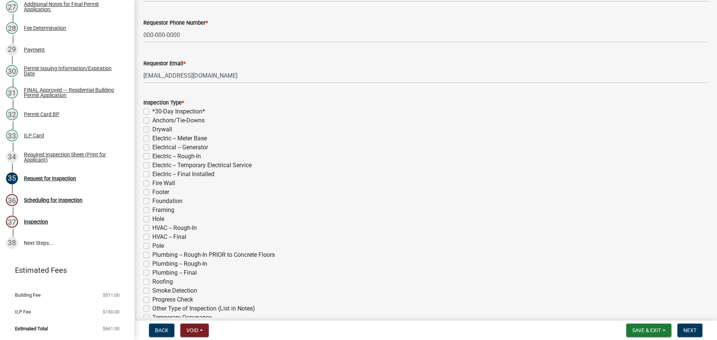
click at [152, 116] on label "*30-Day Inspection*" at bounding box center [178, 111] width 53 height 9
click at [152, 112] on input "*30-Day Inspection*" at bounding box center [154, 109] width 5 height 5
checkbox input "true"
checkbox input "false"
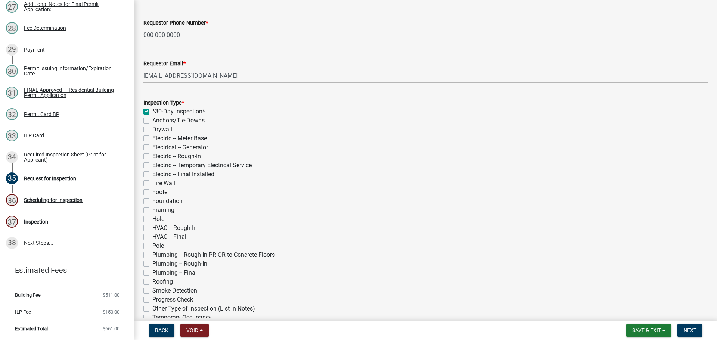
checkbox input "false"
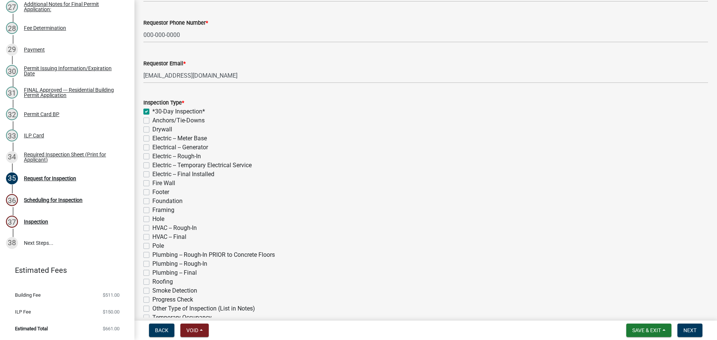
checkbox input "false"
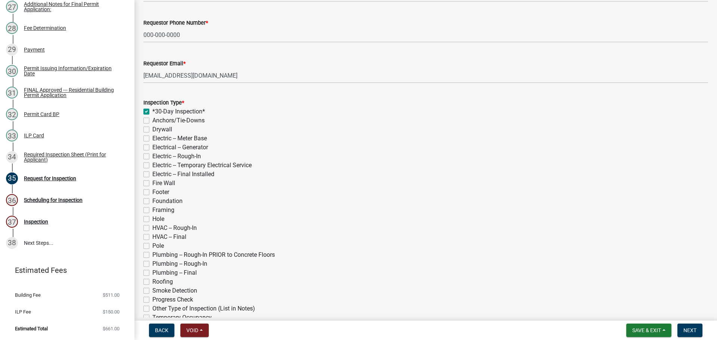
checkbox input "false"
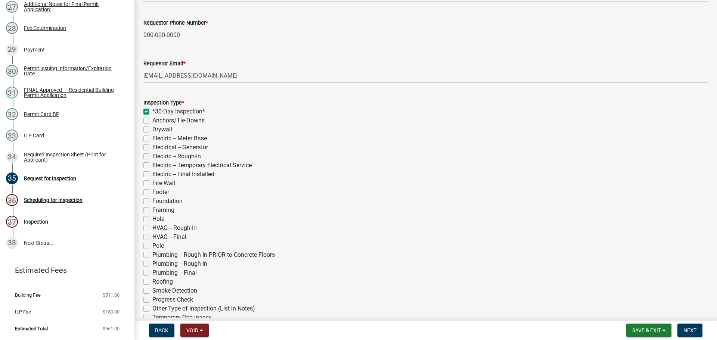
checkbox input "false"
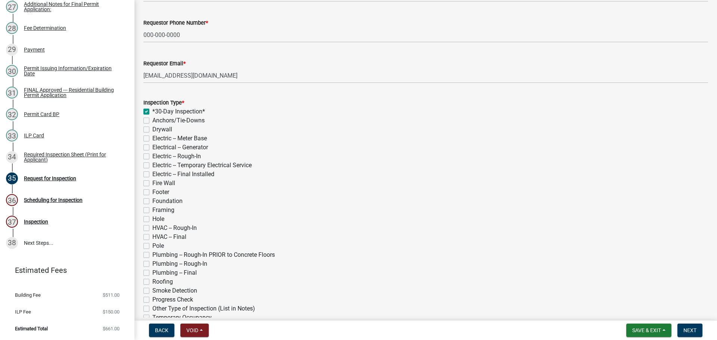
checkbox input "false"
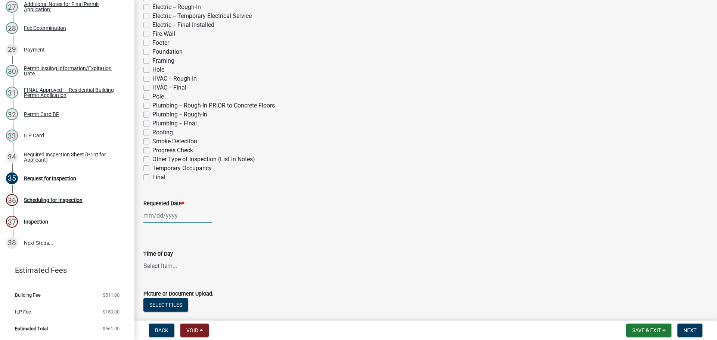
click at [157, 223] on div at bounding box center [177, 215] width 68 height 15
select select "8"
select select "2025"
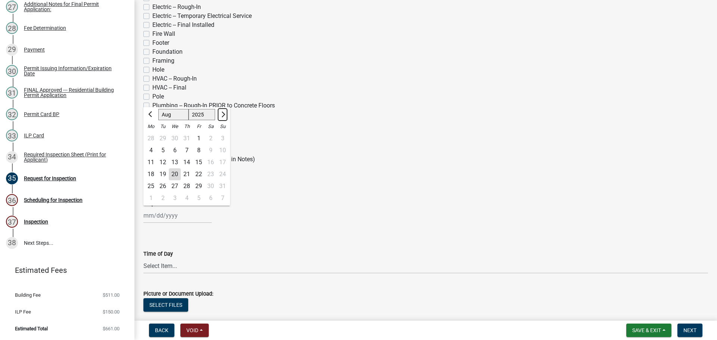
click at [227, 121] on button "Next month" at bounding box center [222, 115] width 9 height 12
select select "9"
click at [152, 180] on div "22" at bounding box center [151, 174] width 12 height 12
type input "[DATE]"
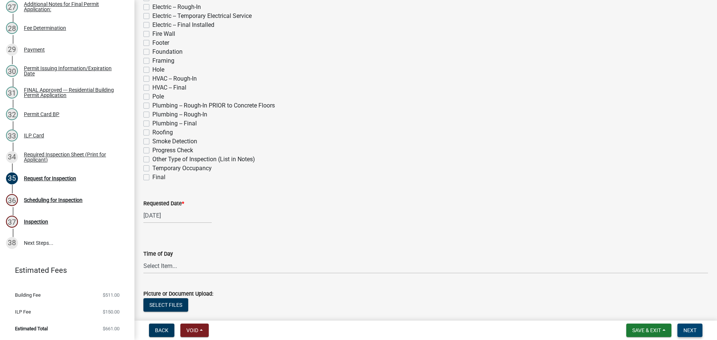
click at [689, 325] on button "Next" at bounding box center [689, 330] width 25 height 13
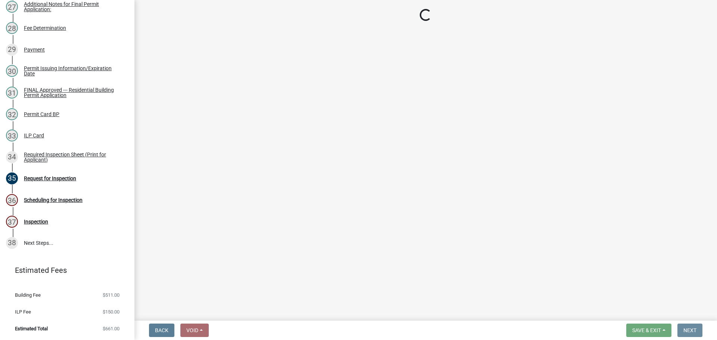
scroll to position [0, 0]
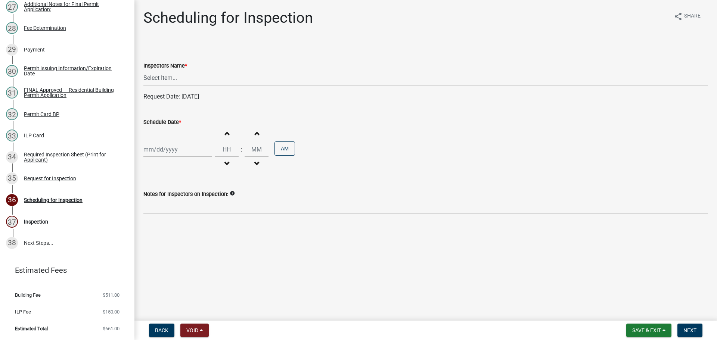
click at [173, 86] on select "Select Item... bmthomas ([PERSON_NAME]) croser ([PERSON_NAME]) [PERSON_NAME] ([…" at bounding box center [425, 77] width 565 height 15
select select "25b75ae6-03c7-4280-9b34-fcf63005d5e5"
click at [145, 79] on select "Select Item... bmthomas ([PERSON_NAME]) croser ([PERSON_NAME]) [PERSON_NAME] ([…" at bounding box center [425, 77] width 565 height 15
select select "8"
select select "2025"
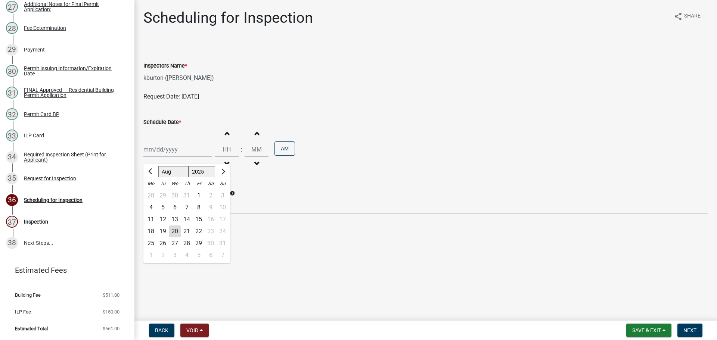
click at [172, 157] on div "[PERSON_NAME] Feb Mar Apr [PERSON_NAME][DATE] Oct Nov [DATE] 1526 1527 1528 152…" at bounding box center [177, 149] width 68 height 15
click at [227, 178] on button "Next month" at bounding box center [222, 172] width 9 height 12
select select "9"
click at [147, 249] on div "29" at bounding box center [151, 244] width 12 height 12
type input "[DATE]"
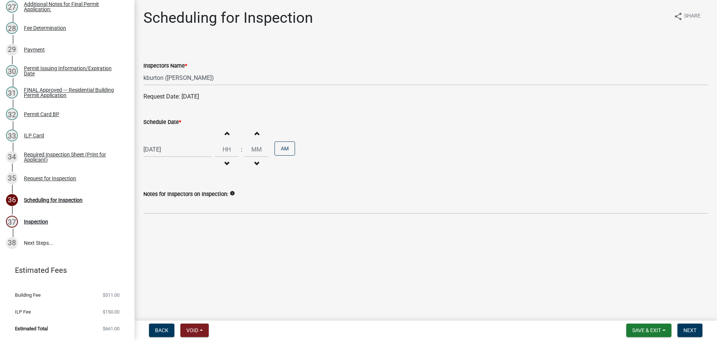
click at [173, 157] on div "[DATE]" at bounding box center [177, 149] width 68 height 15
select select "9"
select select "2025"
click at [154, 238] on div "22" at bounding box center [151, 232] width 12 height 12
type input "[DATE]"
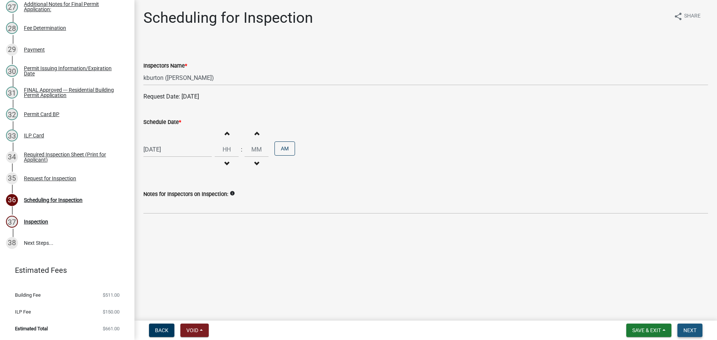
click at [694, 333] on span "Next" at bounding box center [689, 331] width 13 height 6
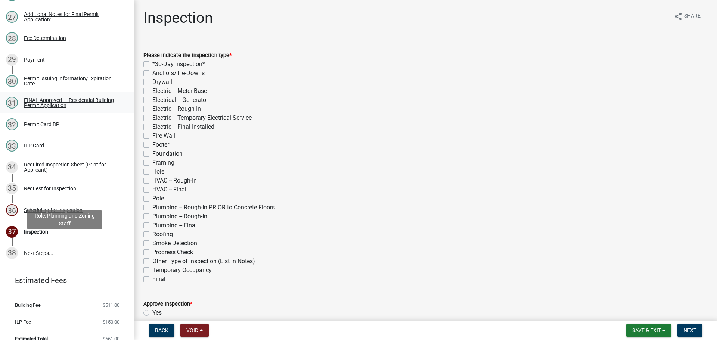
scroll to position [672, 0]
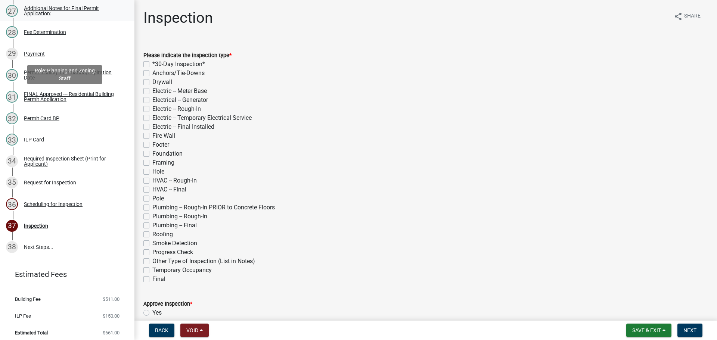
click at [69, 16] on div "Additional Notes for Final Permit Application:" at bounding box center [73, 11] width 99 height 10
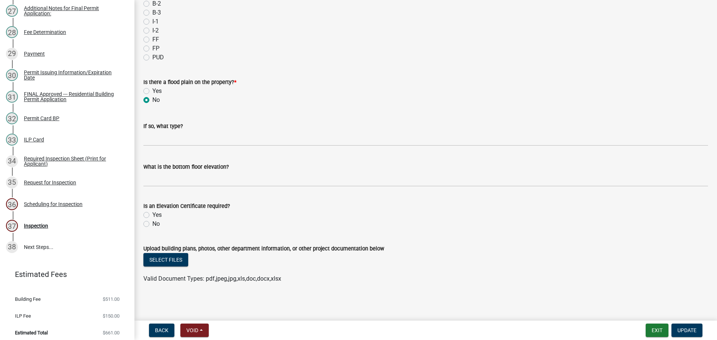
scroll to position [374, 0]
click at [175, 255] on button "Select files" at bounding box center [165, 258] width 45 height 13
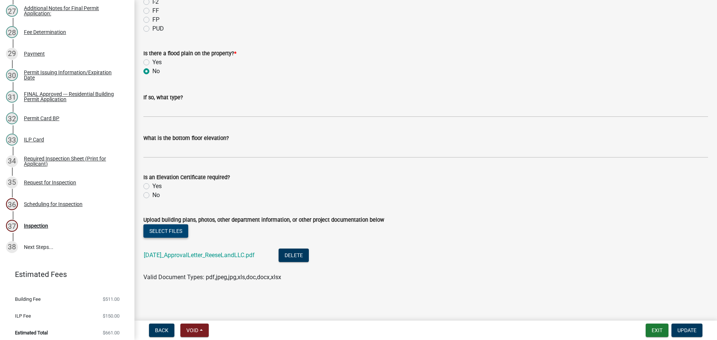
click at [168, 238] on button "Select files" at bounding box center [165, 230] width 45 height 13
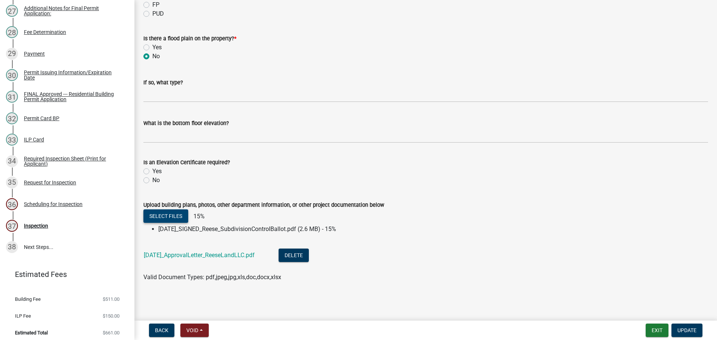
click at [178, 223] on button "Select files" at bounding box center [165, 216] width 45 height 13
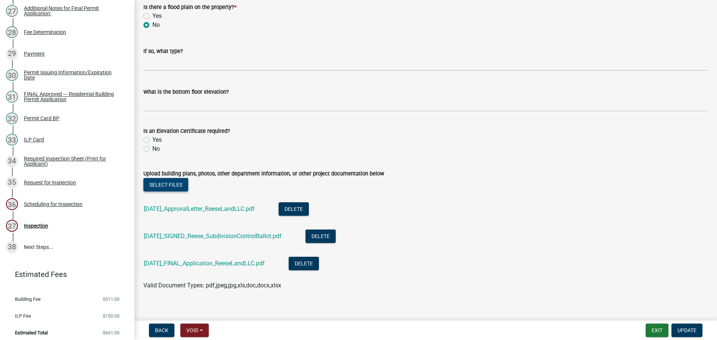
click at [178, 192] on button "Select files" at bounding box center [165, 184] width 45 height 13
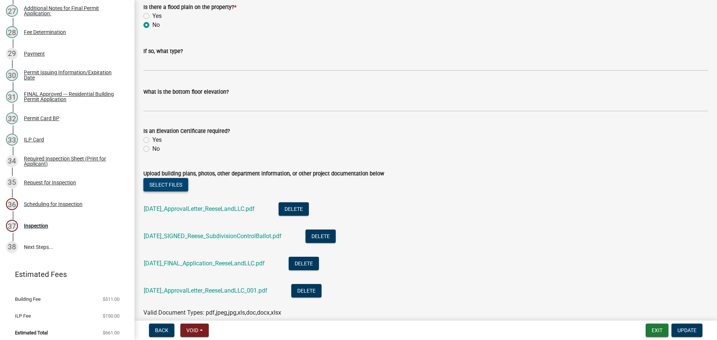
click at [173, 192] on button "Select files" at bounding box center [165, 184] width 45 height 13
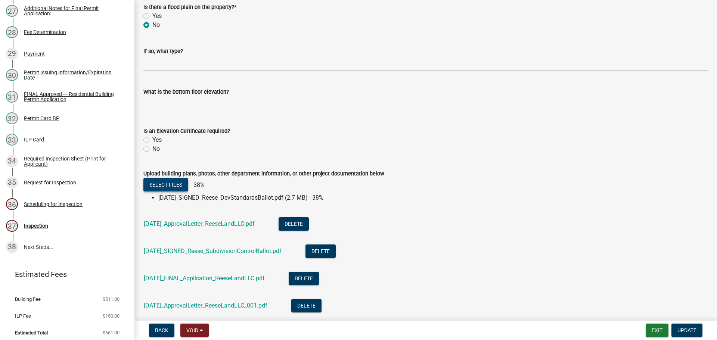
click at [170, 192] on button "Select files" at bounding box center [165, 184] width 45 height 13
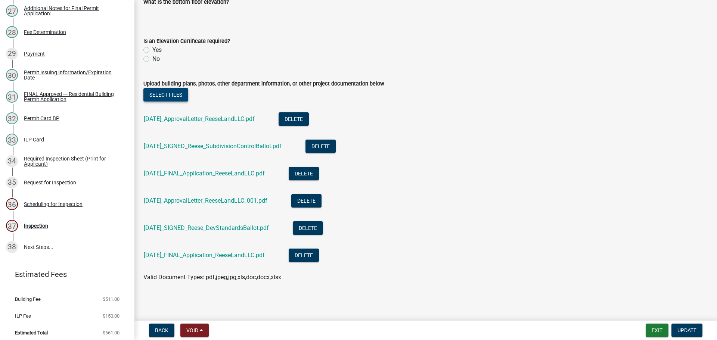
scroll to position [558, 0]
click at [687, 329] on span "Update" at bounding box center [686, 331] width 19 height 6
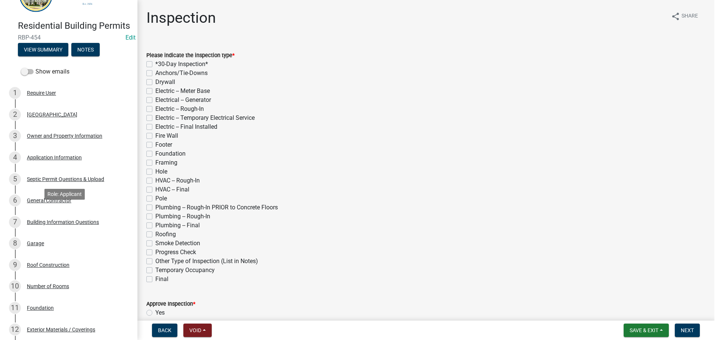
scroll to position [0, 0]
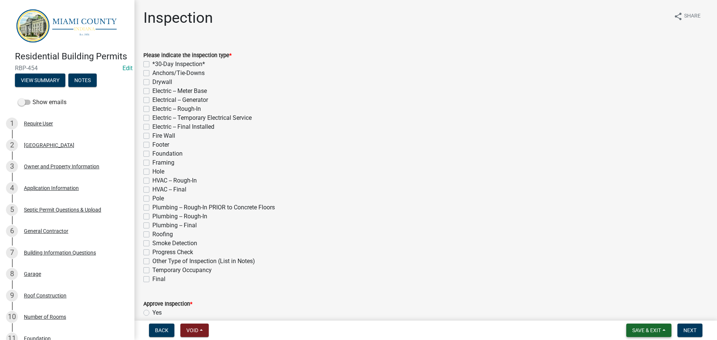
click at [647, 329] on span "Save & Exit" at bounding box center [646, 331] width 29 height 6
click at [626, 311] on button "Save & Exit" at bounding box center [642, 309] width 60 height 18
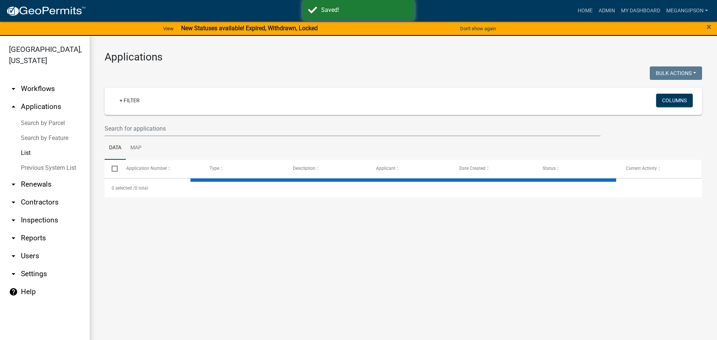
select select "3: 100"
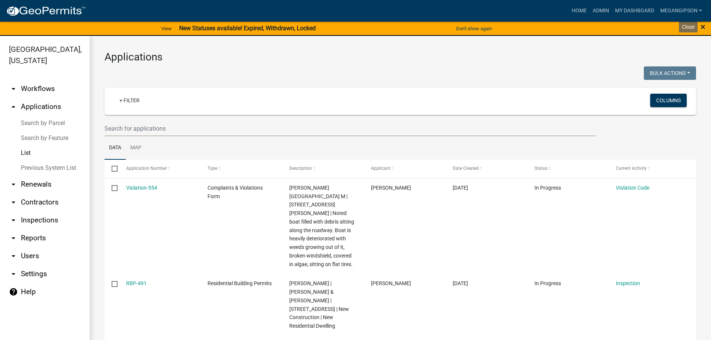
click at [703, 27] on span "×" at bounding box center [703, 27] width 5 height 10
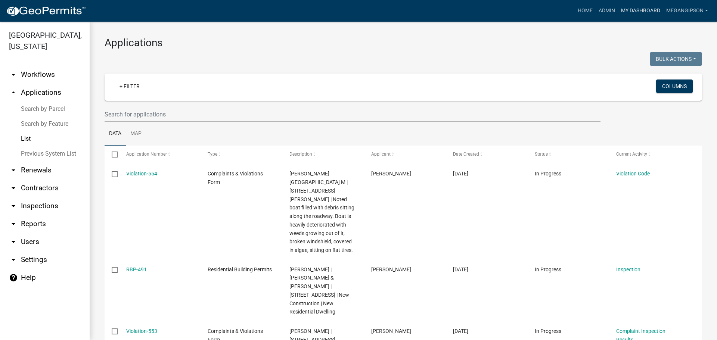
click at [629, 11] on link "My Dashboard" at bounding box center [640, 11] width 45 height 14
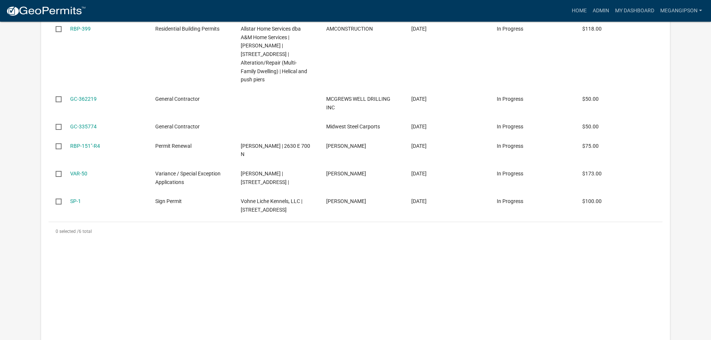
select select "3: 100"
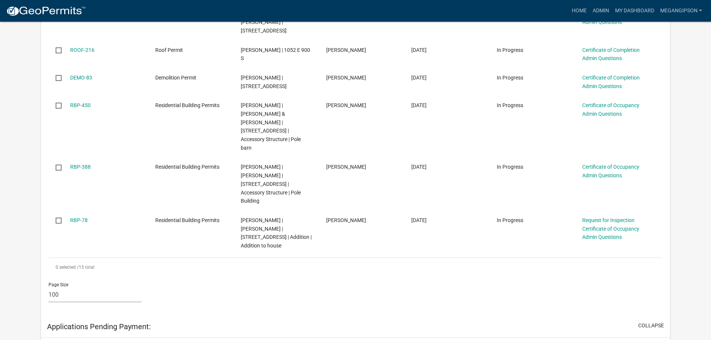
scroll to position [411, 0]
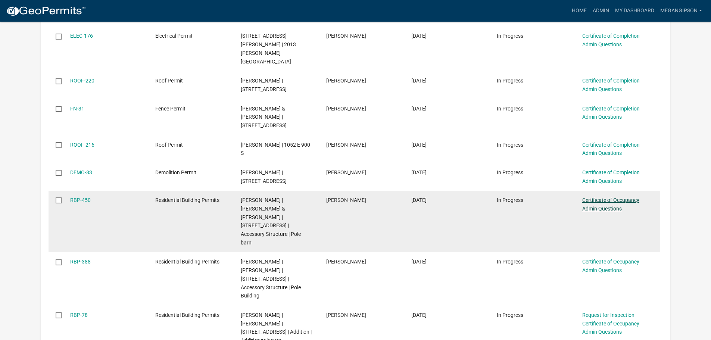
click at [615, 197] on link "Certificate of Occupancy Admin Questions" at bounding box center [611, 204] width 57 height 15
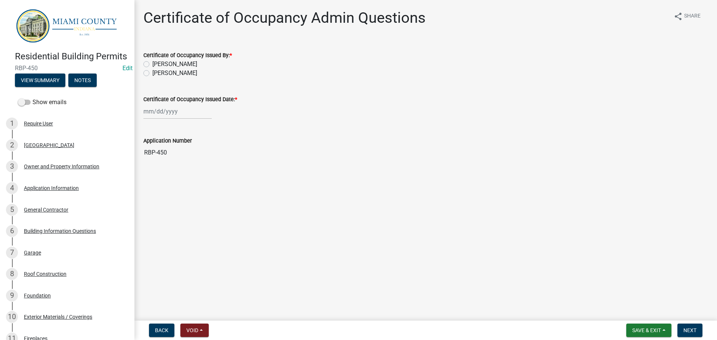
click at [178, 78] on label "[PERSON_NAME]" at bounding box center [174, 73] width 45 height 9
click at [157, 74] on input "[PERSON_NAME]" at bounding box center [154, 71] width 5 height 5
radio input "true"
click at [164, 119] on div at bounding box center [177, 111] width 68 height 15
select select "8"
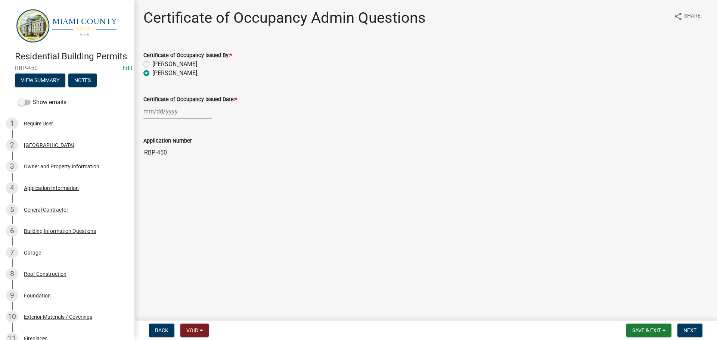
select select "2025"
click at [177, 197] on div "20" at bounding box center [175, 191] width 12 height 12
type input "[DATE]"
click at [702, 339] on nav "Back Void Withdraw Lock Expire Void Save & Exit Save Save & Exit Next" at bounding box center [425, 330] width 583 height 19
click at [695, 329] on button "Next" at bounding box center [689, 330] width 25 height 13
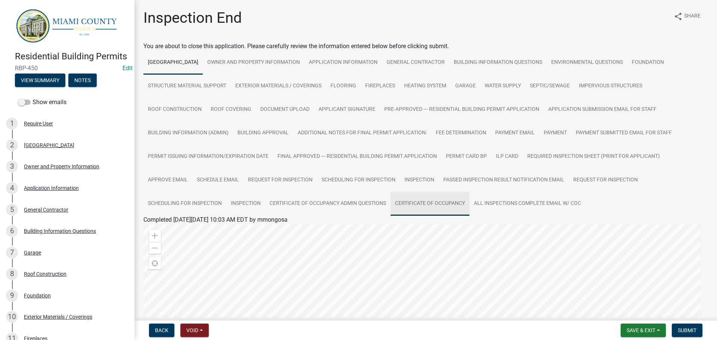
click at [391, 216] on link "Certificate of Occupancy" at bounding box center [430, 204] width 79 height 24
click at [186, 233] on div "Certificate of Occupancy" at bounding box center [426, 228] width 576 height 9
click at [193, 232] on link "Certificate of Occupancy" at bounding box center [175, 228] width 65 height 7
click at [693, 338] on nav "Back Void Withdraw Lock Expire Void Save & Exit Save Save & Exit Submit" at bounding box center [425, 330] width 583 height 19
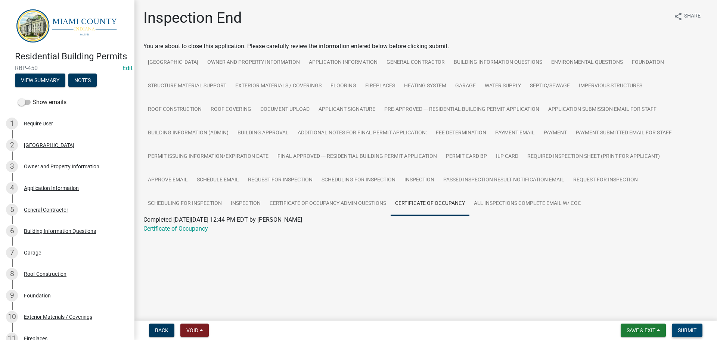
click at [691, 331] on span "Submit" at bounding box center [687, 331] width 19 height 6
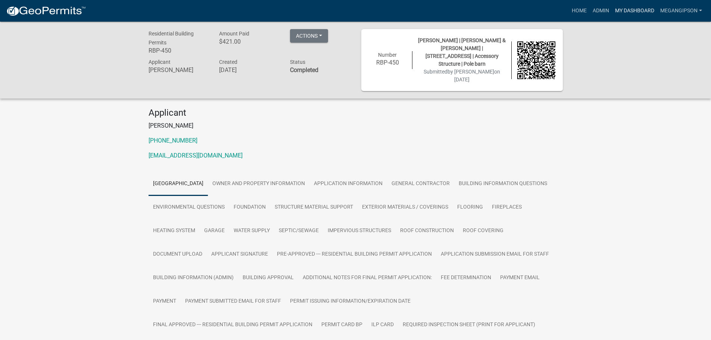
drag, startPoint x: 620, startPoint y: 11, endPoint x: 566, endPoint y: 77, distance: 85.7
click at [620, 11] on link "My Dashboard" at bounding box center [635, 11] width 45 height 14
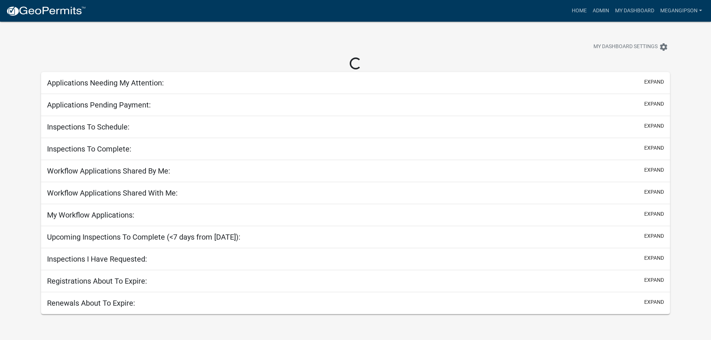
select select "3: 100"
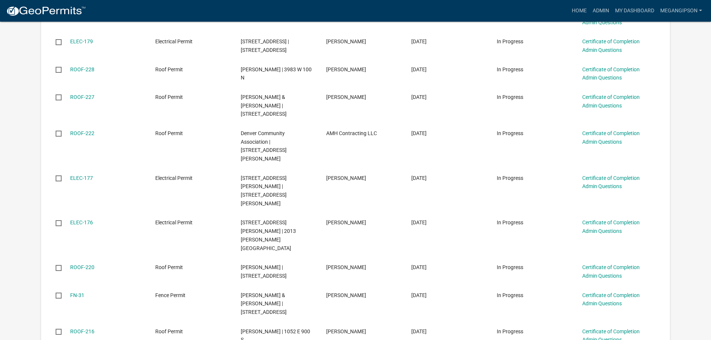
scroll to position [411, 0]
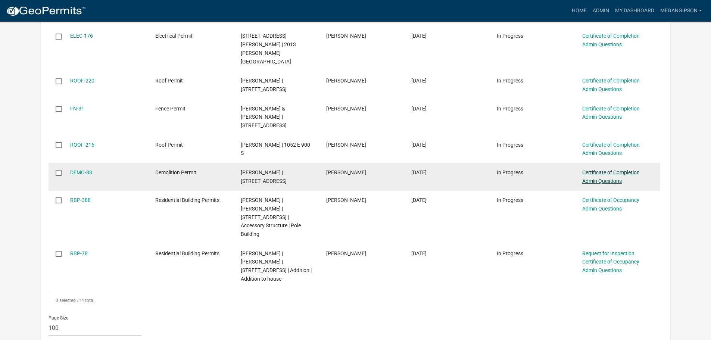
click at [610, 170] on link "Certificate of Completion Admin Questions" at bounding box center [612, 177] width 58 height 15
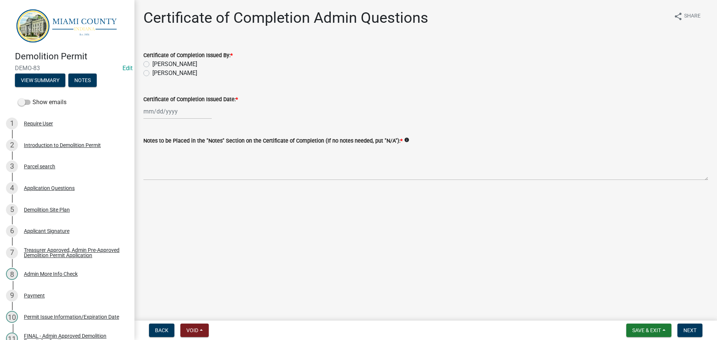
click at [174, 78] on label "[PERSON_NAME]" at bounding box center [174, 73] width 45 height 9
click at [157, 74] on input "[PERSON_NAME]" at bounding box center [154, 71] width 5 height 5
radio input "true"
click at [170, 104] on div "Certificate of Completion Issued Date: *" at bounding box center [425, 99] width 565 height 9
click at [175, 119] on div at bounding box center [177, 111] width 68 height 15
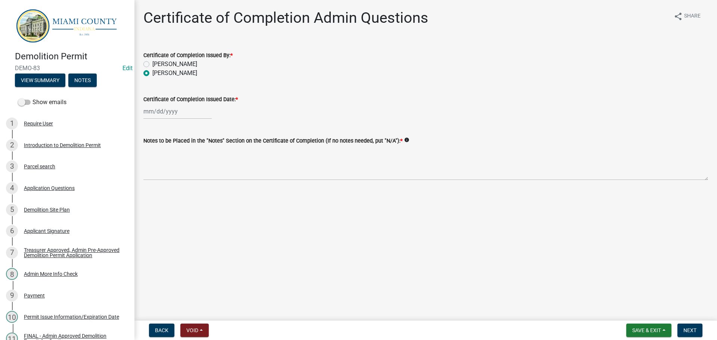
select select "8"
select select "2025"
click at [180, 197] on div "20" at bounding box center [175, 191] width 12 height 12
type input "[DATE]"
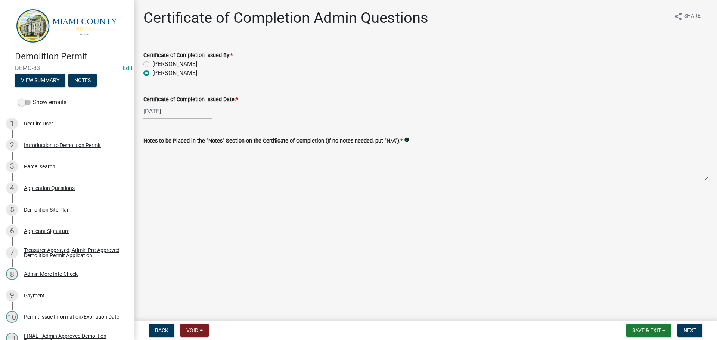
click at [272, 180] on textarea "Notes to be Placed in the "Notes" Section on the Certificate of Completion (If …" at bounding box center [425, 162] width 565 height 35
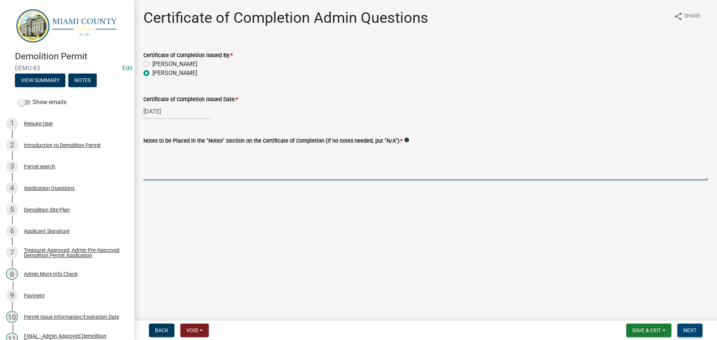
click at [685, 328] on span "Next" at bounding box center [689, 331] width 13 height 6
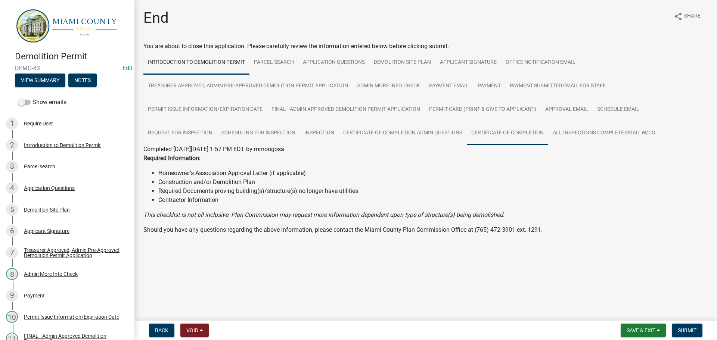
click at [548, 140] on link "Certificate of Completion" at bounding box center [507, 133] width 81 height 24
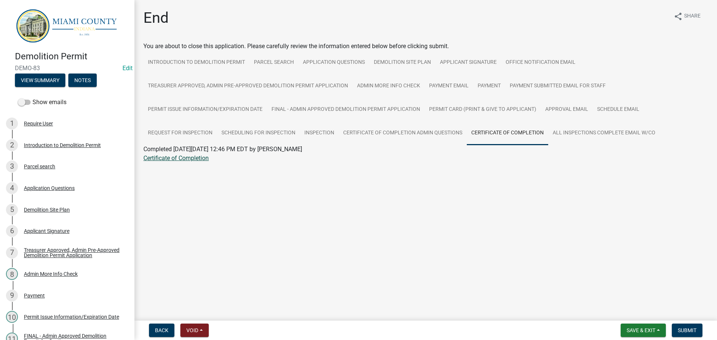
click at [184, 162] on link "Certificate of Completion" at bounding box center [175, 158] width 65 height 7
click at [369, 75] on link "Application Questions" at bounding box center [333, 63] width 71 height 24
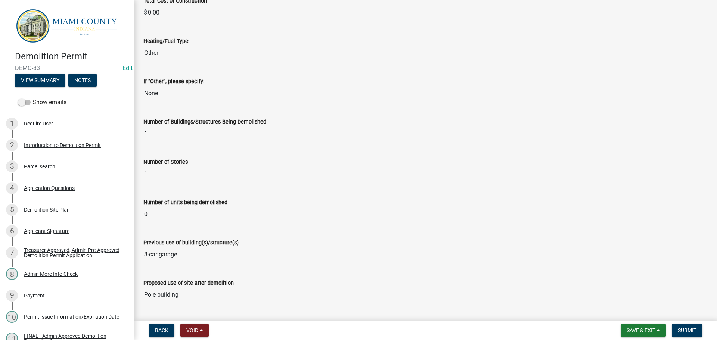
scroll to position [747, 0]
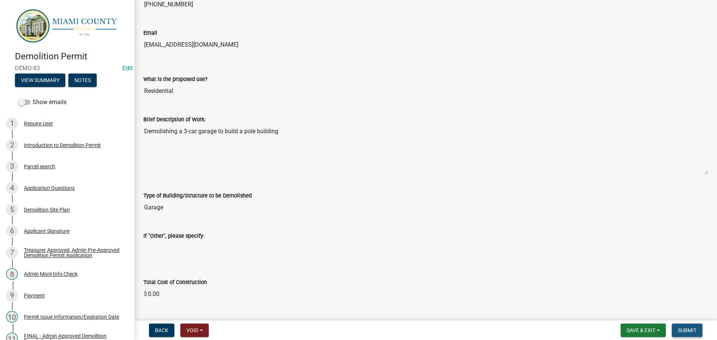
click at [683, 331] on span "Submit" at bounding box center [687, 331] width 19 height 6
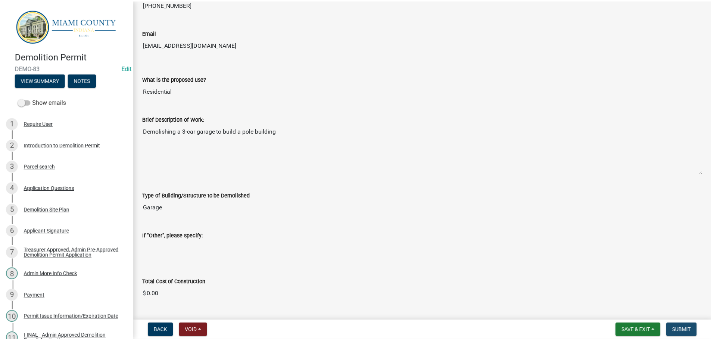
scroll to position [0, 0]
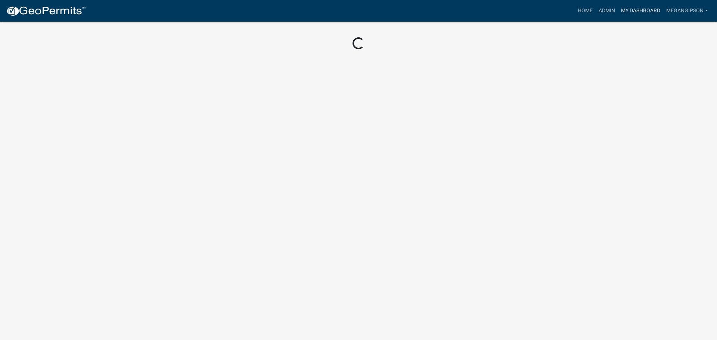
click at [639, 11] on link "My Dashboard" at bounding box center [640, 11] width 45 height 14
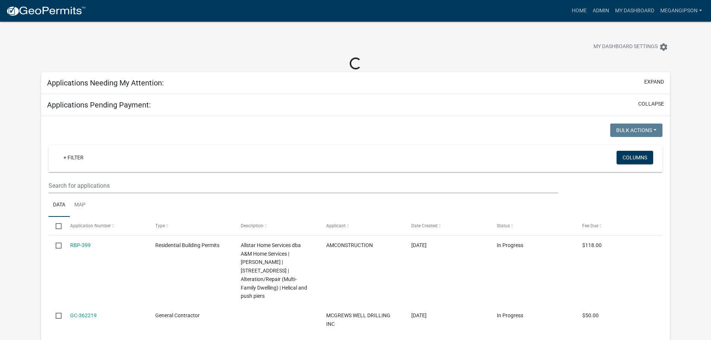
select select "3: 100"
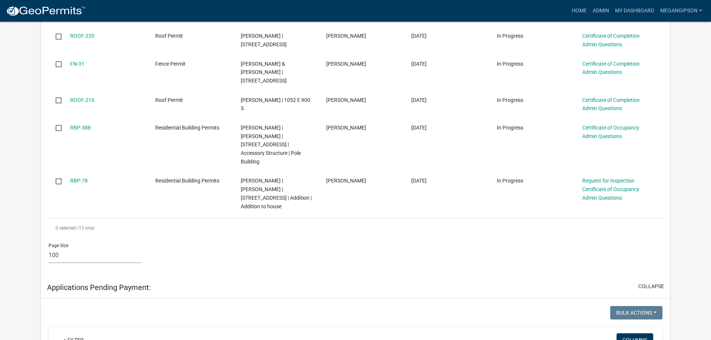
scroll to position [411, 0]
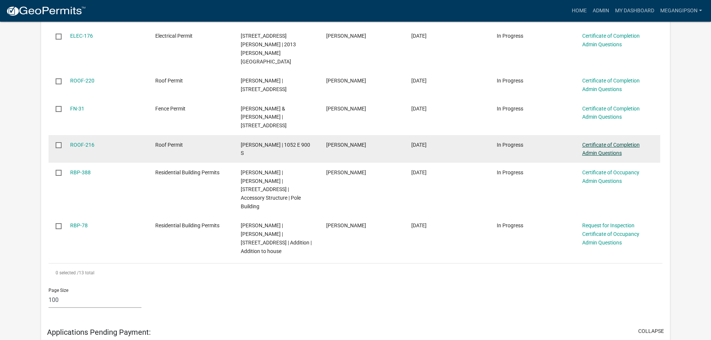
click at [607, 142] on link "Certificate of Completion Admin Questions" at bounding box center [612, 149] width 58 height 15
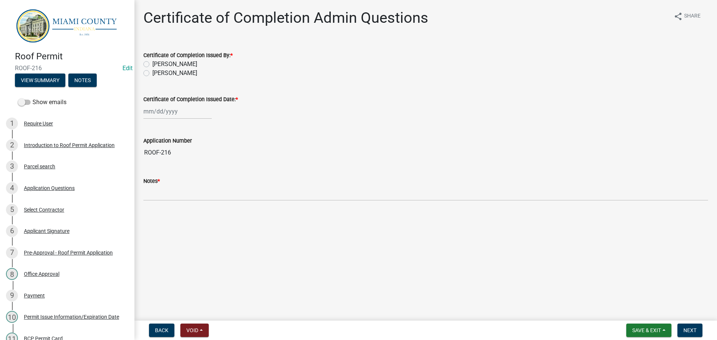
click at [179, 78] on label "[PERSON_NAME]" at bounding box center [174, 73] width 45 height 9
click at [157, 74] on input "[PERSON_NAME]" at bounding box center [154, 71] width 5 height 5
radio input "true"
click at [175, 119] on div at bounding box center [177, 111] width 68 height 15
select select "8"
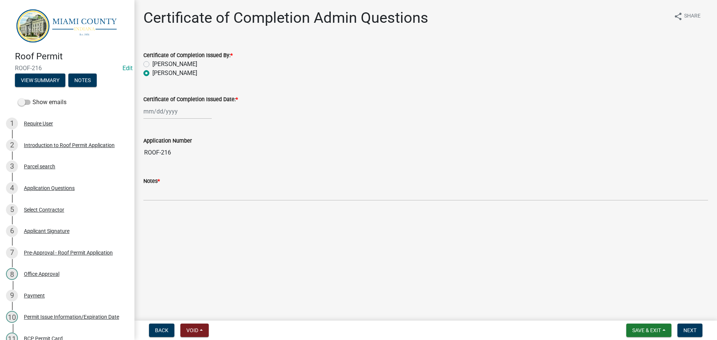
select select "2025"
click at [179, 197] on div "20" at bounding box center [175, 191] width 12 height 12
type input "[DATE]"
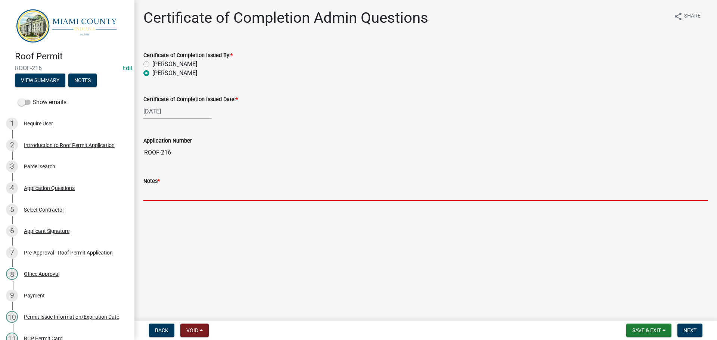
click at [187, 201] on input "Notes *" at bounding box center [425, 193] width 565 height 15
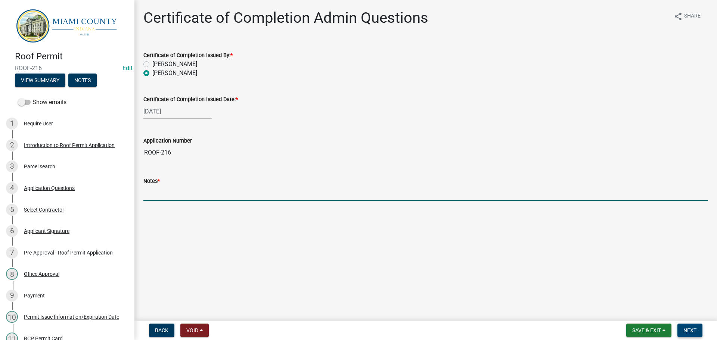
click at [683, 328] on span "Next" at bounding box center [689, 331] width 13 height 6
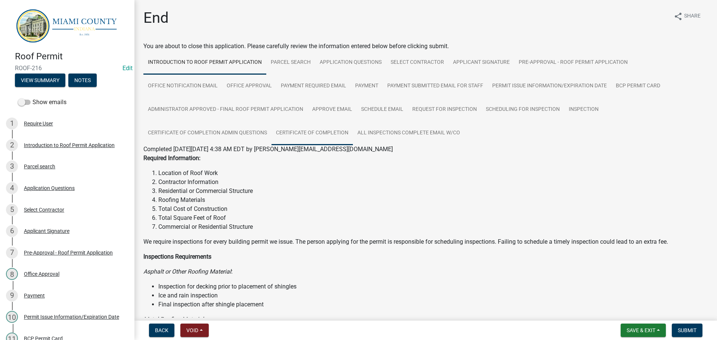
click at [353, 145] on link "Certificate of Completion" at bounding box center [312, 133] width 81 height 24
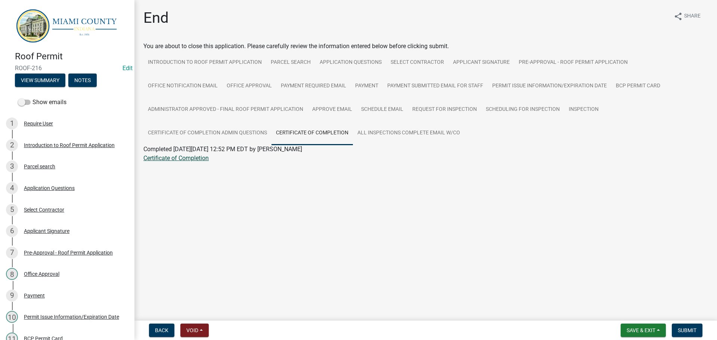
click at [173, 162] on link "Certificate of Completion" at bounding box center [175, 158] width 65 height 7
click at [678, 329] on span "Submit" at bounding box center [687, 331] width 19 height 6
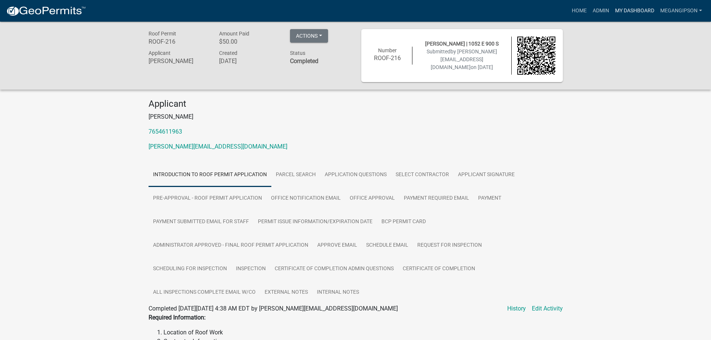
click at [613, 13] on link "My Dashboard" at bounding box center [635, 11] width 45 height 14
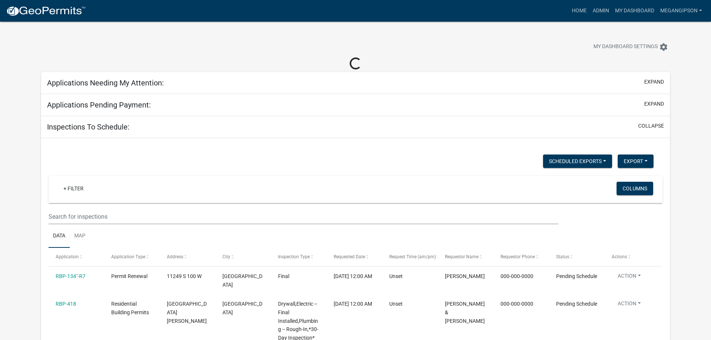
select select "3: 100"
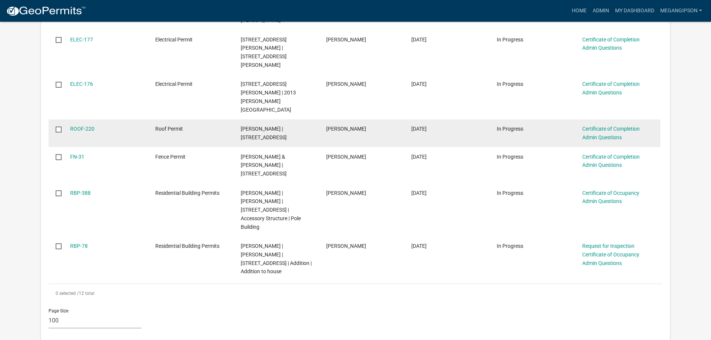
scroll to position [373, 0]
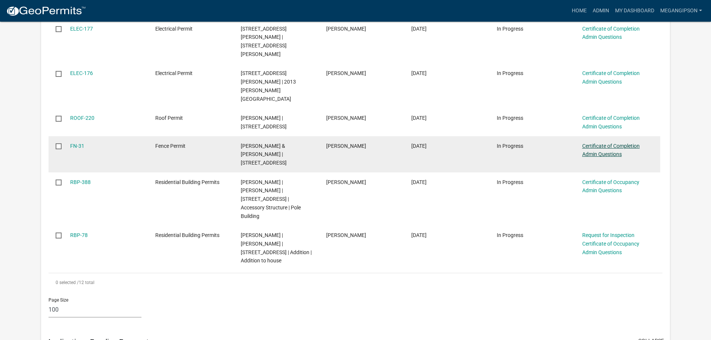
click at [607, 143] on link "Certificate of Completion Admin Questions" at bounding box center [612, 150] width 58 height 15
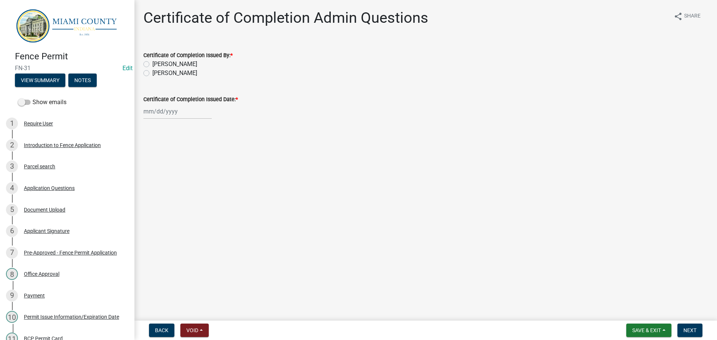
click at [177, 78] on label "[PERSON_NAME]" at bounding box center [174, 73] width 45 height 9
click at [157, 74] on input "[PERSON_NAME]" at bounding box center [154, 71] width 5 height 5
radio input "true"
select select "8"
select select "2025"
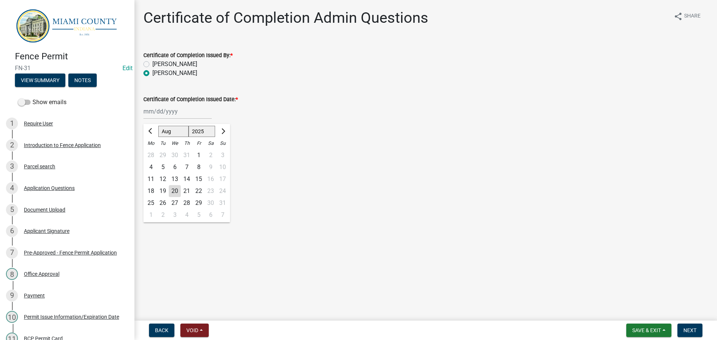
click at [159, 119] on div "[PERSON_NAME] Feb Mar Apr [PERSON_NAME][DATE] Oct Nov [DATE] 1526 1527 1528 152…" at bounding box center [177, 111] width 68 height 15
click at [178, 197] on div "20" at bounding box center [175, 191] width 12 height 12
type input "[DATE]"
click at [689, 332] on span "Next" at bounding box center [689, 331] width 13 height 6
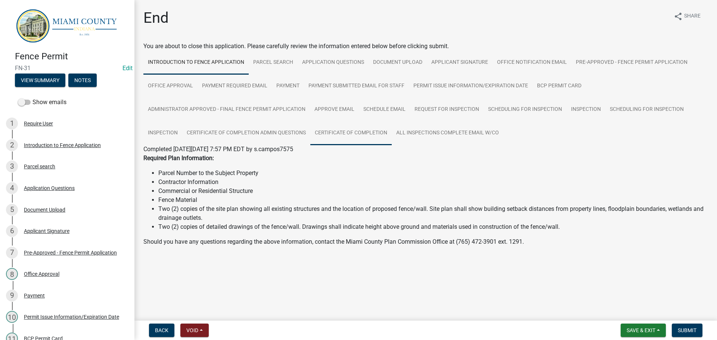
click at [310, 145] on link "Certificate of Completion" at bounding box center [350, 133] width 81 height 24
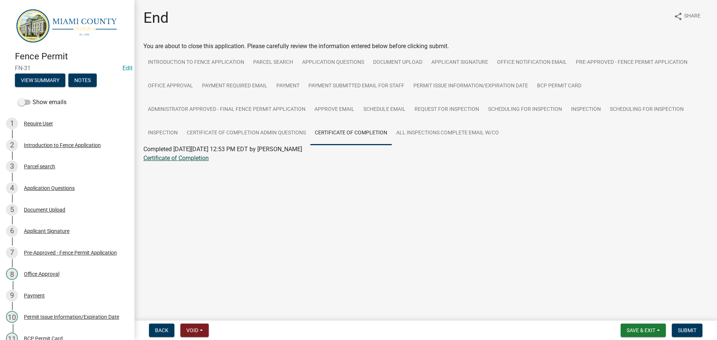
click at [204, 162] on link "Certificate of Completion" at bounding box center [175, 158] width 65 height 7
click at [298, 75] on link "Parcel search" at bounding box center [273, 63] width 49 height 24
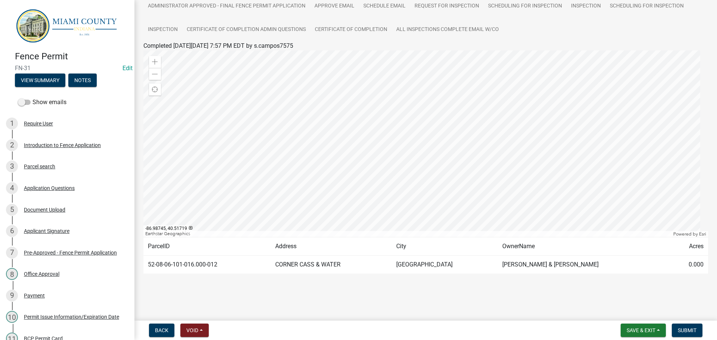
scroll to position [156, 0]
drag, startPoint x: 239, startPoint y: 262, endPoint x: 149, endPoint y: 266, distance: 89.7
click at [149, 266] on td "52-08-06-101-016.000-012" at bounding box center [206, 265] width 127 height 18
copy td "52-08-06-101-016.000-012"
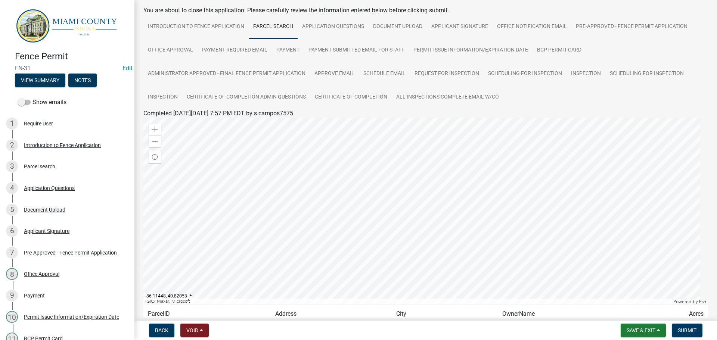
scroll to position [0, 0]
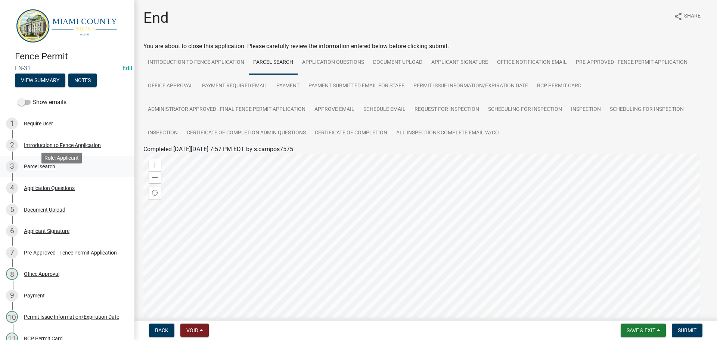
click at [49, 169] on div "Parcel search" at bounding box center [39, 166] width 31 height 5
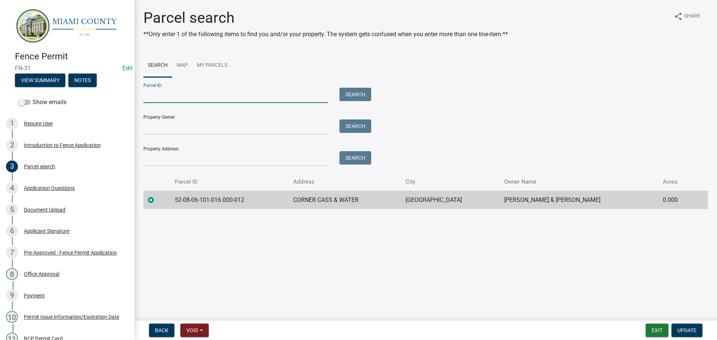
click at [192, 103] on input "Parcel ID:" at bounding box center [235, 95] width 185 height 15
paste input "52-08-06-101-017.000-012"
type input "52-08-06-101-017.000-012"
click at [353, 101] on button "Search" at bounding box center [355, 94] width 32 height 13
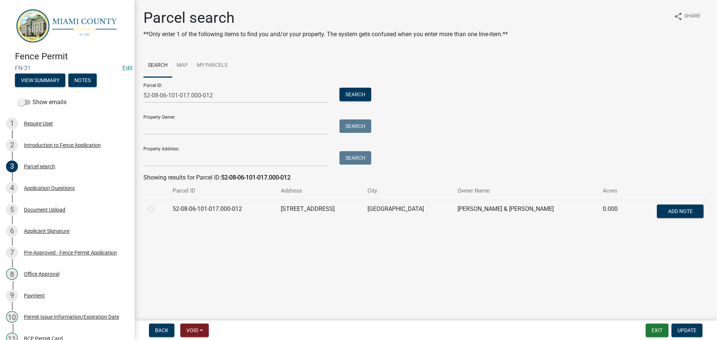
click at [157, 205] on label at bounding box center [157, 205] width 0 height 0
click at [157, 210] on input "radio" at bounding box center [159, 207] width 5 height 5
radio input "true"
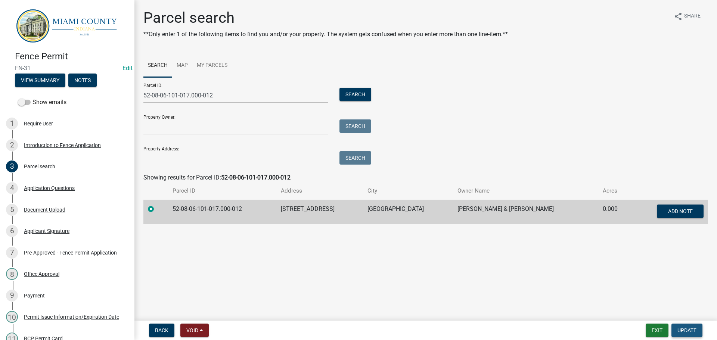
click at [689, 328] on span "Update" at bounding box center [686, 331] width 19 height 6
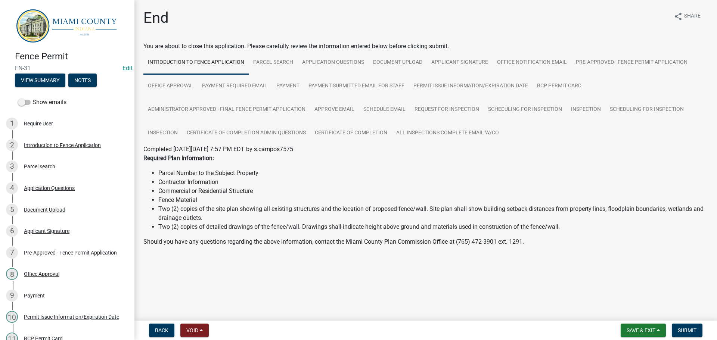
scroll to position [32, 0]
click at [694, 334] on button "Submit" at bounding box center [687, 330] width 31 height 13
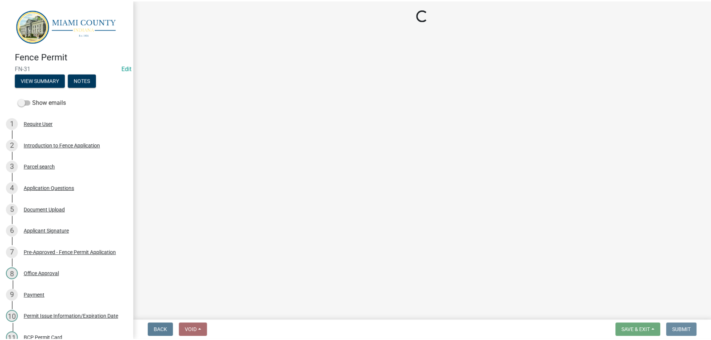
scroll to position [0, 0]
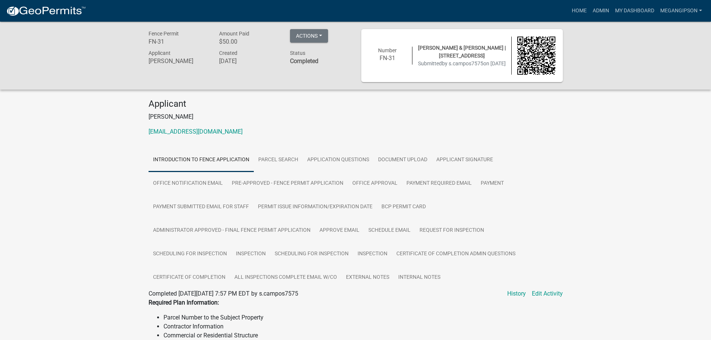
drag, startPoint x: 655, startPoint y: 188, endPoint x: 923, endPoint y: 358, distance: 316.8
click at [711, 340] on html "Internet Explorer does NOT work with GeoPermits. Get a new browser for more sec…" at bounding box center [355, 170] width 711 height 340
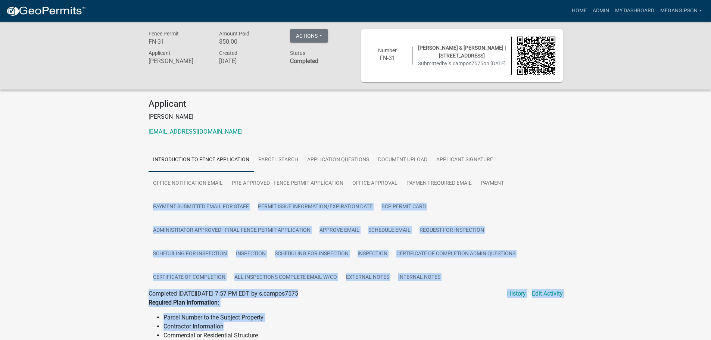
scroll to position [25, 0]
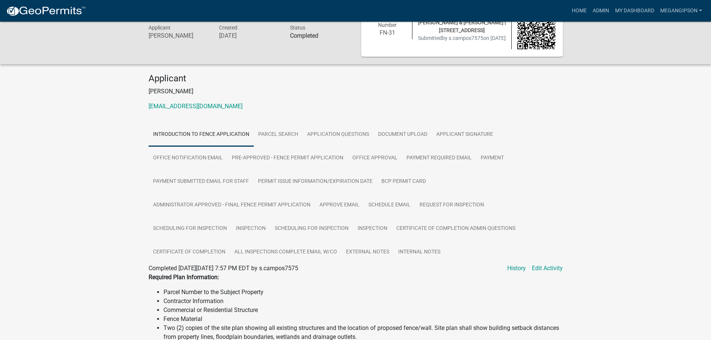
click at [641, 108] on div "Fence Permit FN-31 Amount Paid $50.00 Actions View receipt #1 View receipt #2 V…" at bounding box center [355, 199] width 711 height 406
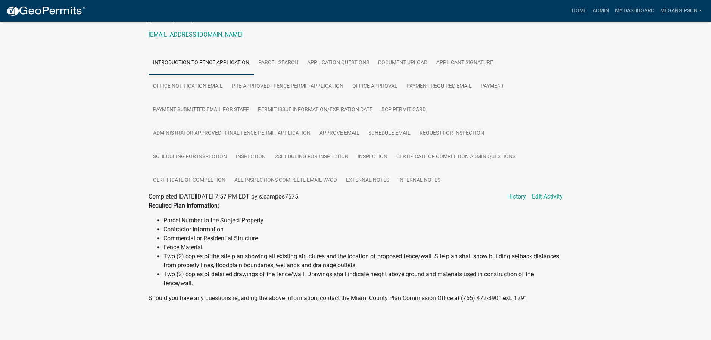
scroll to position [176, 0]
click at [342, 169] on link "External Notes" at bounding box center [368, 181] width 52 height 24
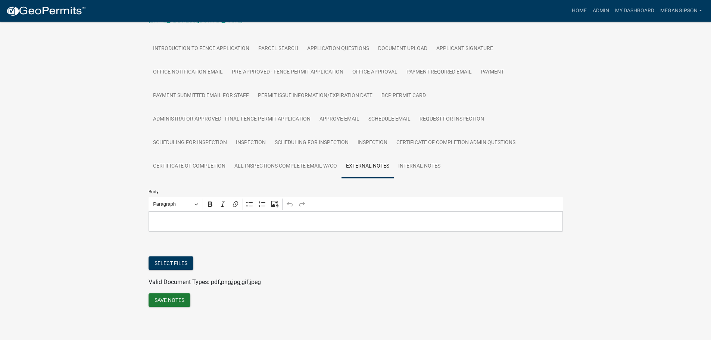
click at [240, 217] on p "Editor editing area: main. Press Alt+0 for help." at bounding box center [355, 221] width 407 height 9
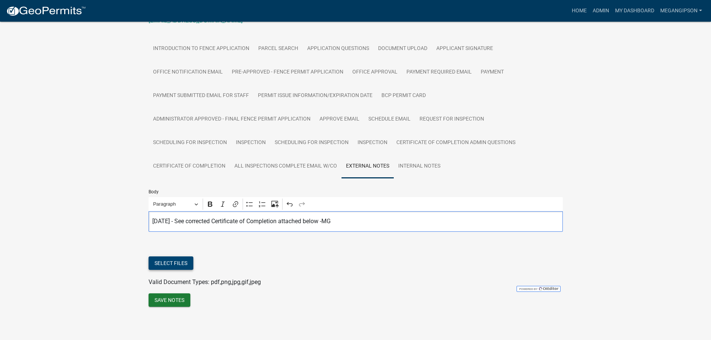
click at [183, 262] on button "Select files" at bounding box center [171, 263] width 45 height 13
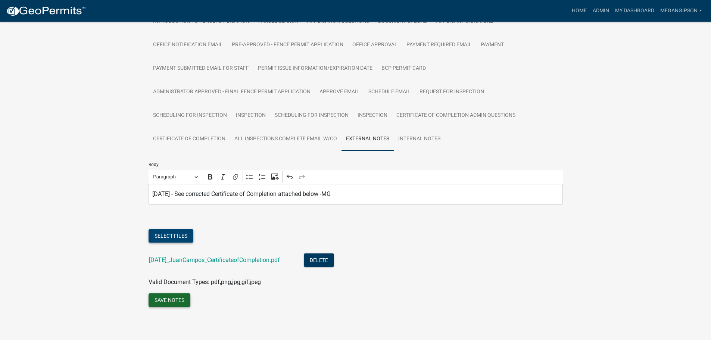
scroll to position [211, 0]
click at [187, 301] on button "Save Notes" at bounding box center [170, 300] width 42 height 13
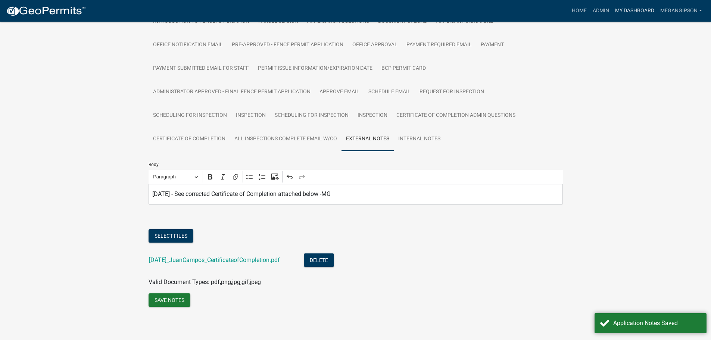
click at [627, 7] on link "My Dashboard" at bounding box center [635, 11] width 45 height 14
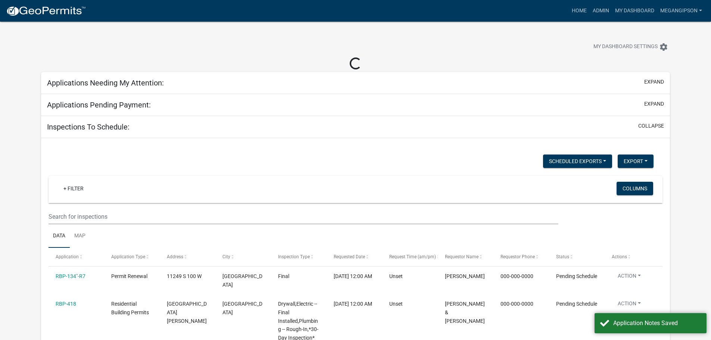
select select "3: 100"
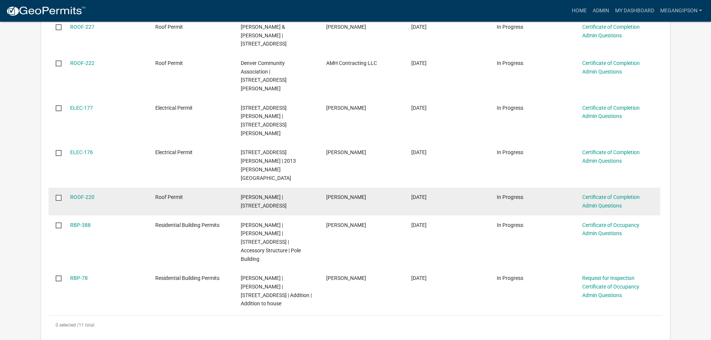
scroll to position [299, 0]
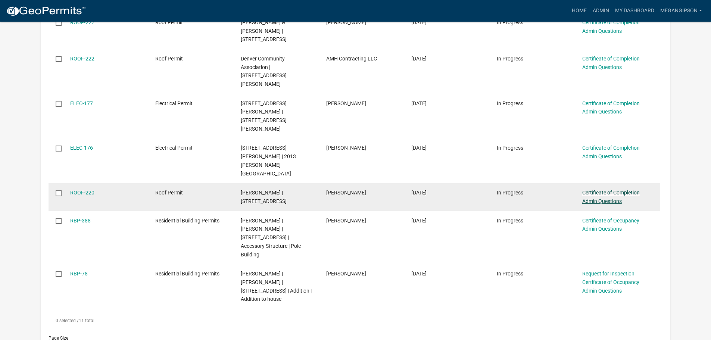
click at [590, 190] on link "Certificate of Completion Admin Questions" at bounding box center [612, 197] width 58 height 15
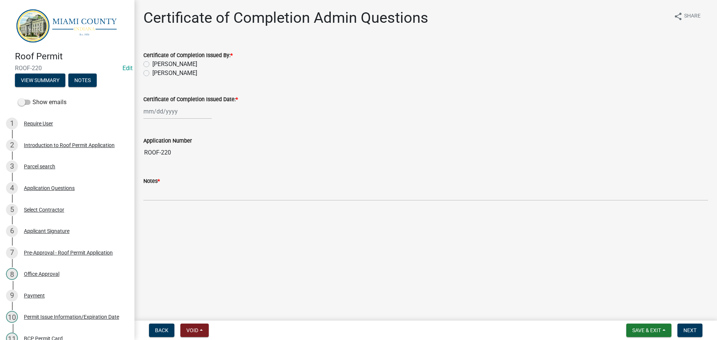
click at [176, 78] on label "[PERSON_NAME]" at bounding box center [174, 73] width 45 height 9
click at [157, 74] on input "[PERSON_NAME]" at bounding box center [154, 71] width 5 height 5
radio input "true"
click at [171, 119] on div at bounding box center [177, 111] width 68 height 15
select select "8"
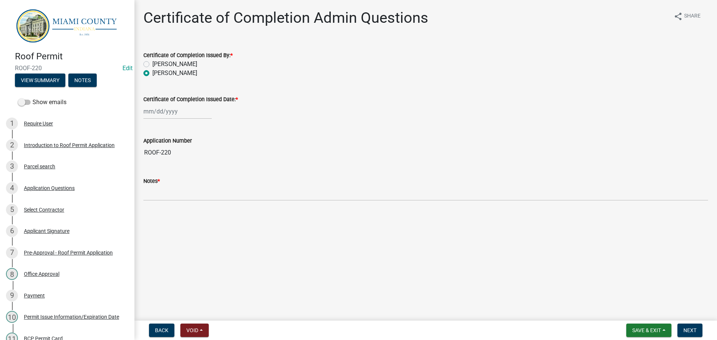
select select "2025"
click at [181, 197] on div "20" at bounding box center [175, 191] width 12 height 12
type input "[DATE]"
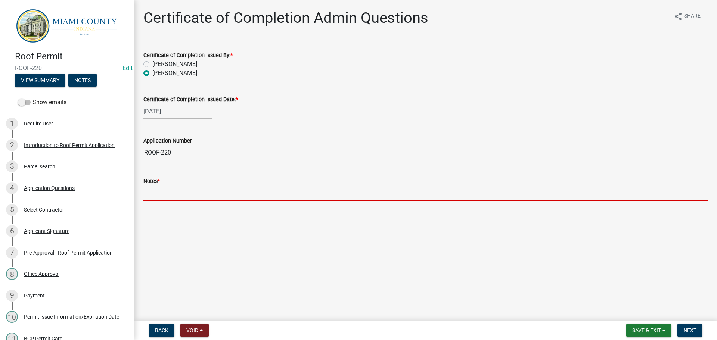
click at [192, 201] on input "Notes *" at bounding box center [425, 193] width 565 height 15
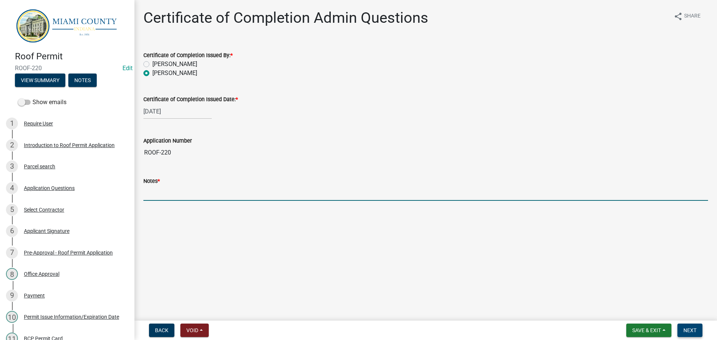
click at [691, 332] on span "Next" at bounding box center [689, 331] width 13 height 6
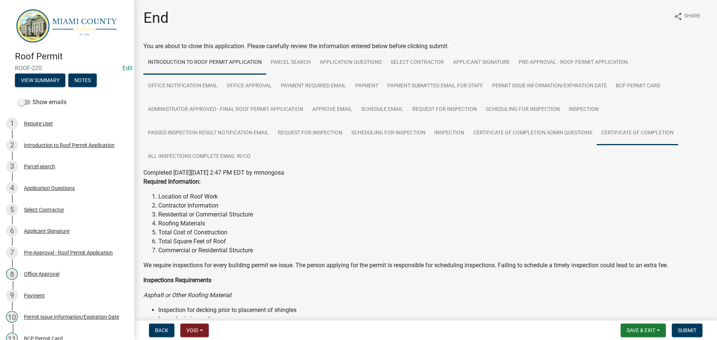
click at [597, 145] on link "Certificate of Completion" at bounding box center [637, 133] width 81 height 24
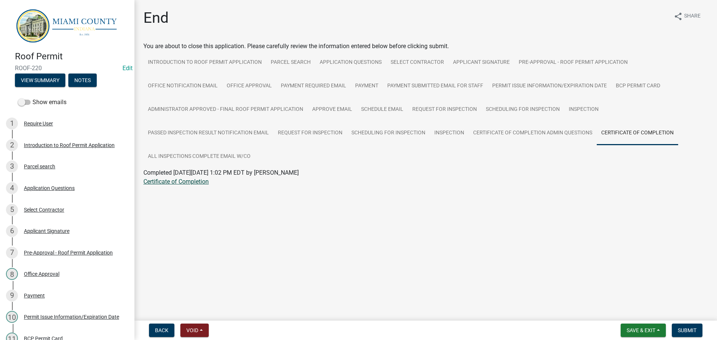
click at [175, 185] on link "Certificate of Completion" at bounding box center [175, 181] width 65 height 7
click at [688, 324] on button "Submit" at bounding box center [687, 330] width 31 height 13
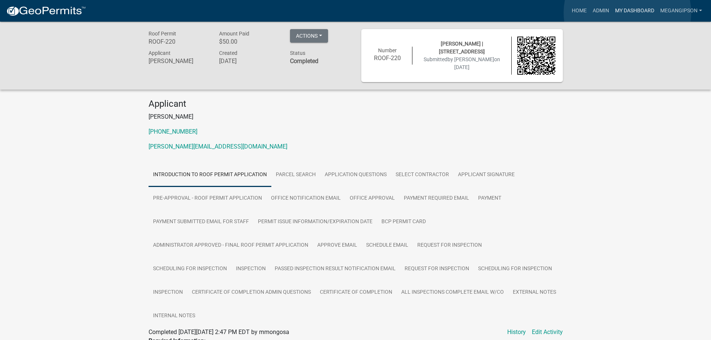
click at [628, 13] on link "My Dashboard" at bounding box center [635, 11] width 45 height 14
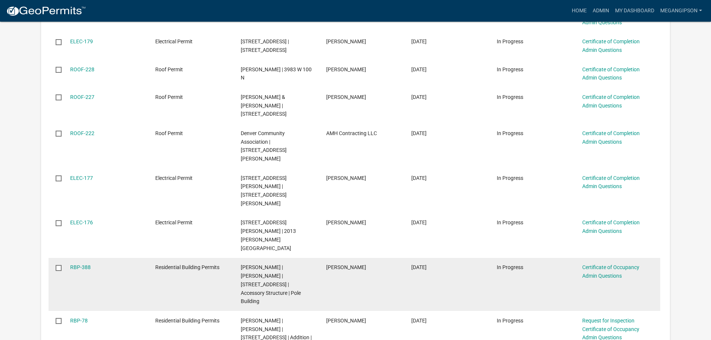
scroll to position [210, 0]
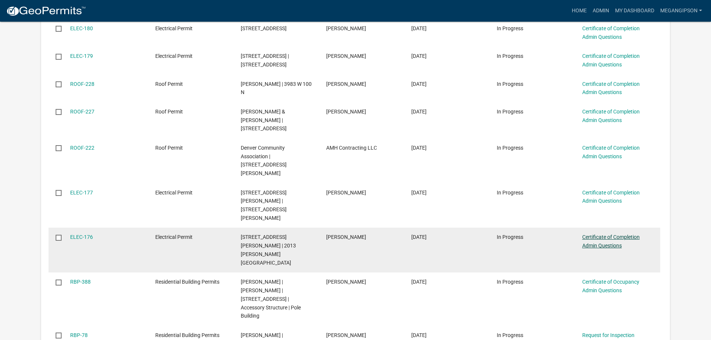
click at [608, 234] on link "Certificate of Completion Admin Questions" at bounding box center [612, 241] width 58 height 15
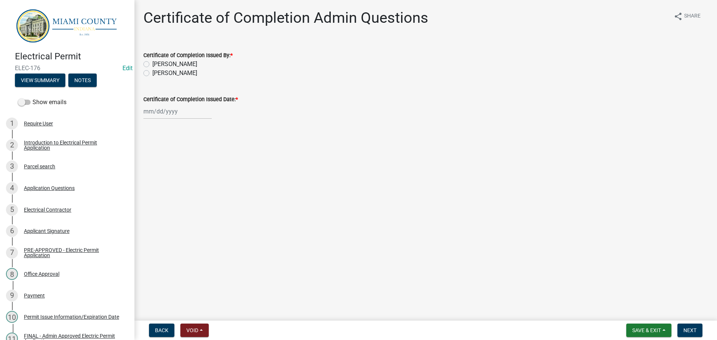
click at [191, 78] on label "[PERSON_NAME]" at bounding box center [174, 73] width 45 height 9
click at [157, 74] on input "[PERSON_NAME]" at bounding box center [154, 71] width 5 height 5
radio input "true"
select select "8"
select select "2025"
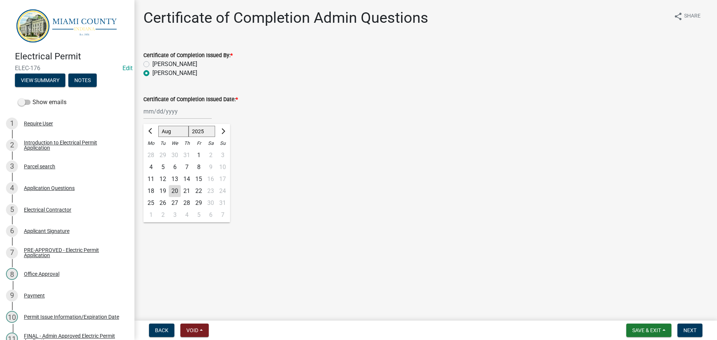
click at [168, 119] on div "[PERSON_NAME] Feb Mar Apr [PERSON_NAME][DATE] Oct Nov [DATE] 1526 1527 1528 152…" at bounding box center [177, 111] width 68 height 15
click at [181, 197] on div "20" at bounding box center [175, 191] width 12 height 12
type input "[DATE]"
click at [686, 328] on span "Next" at bounding box center [689, 331] width 13 height 6
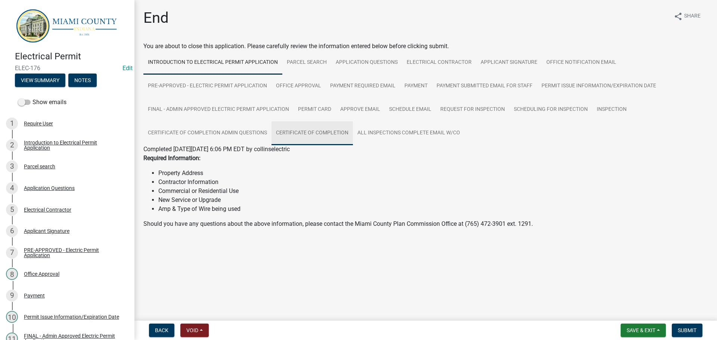
click at [353, 145] on link "Certificate of Completion" at bounding box center [312, 133] width 81 height 24
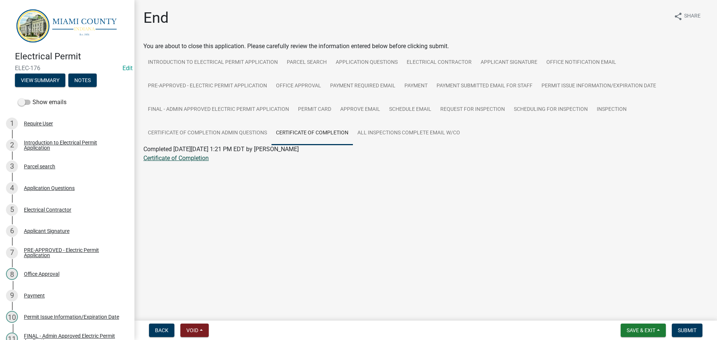
click at [162, 162] on link "Certificate of Completion" at bounding box center [175, 158] width 65 height 7
click at [96, 85] on button "Notes" at bounding box center [82, 80] width 28 height 13
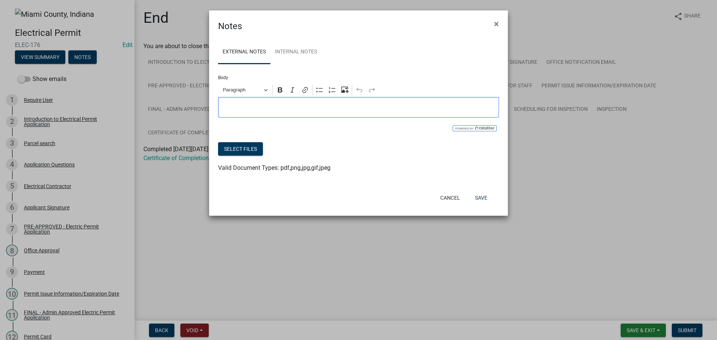
click at [304, 118] on div "Editor editing area: main. Press Alt+0 for help." at bounding box center [358, 107] width 281 height 21
click at [258, 156] on button "Select files" at bounding box center [240, 148] width 45 height 13
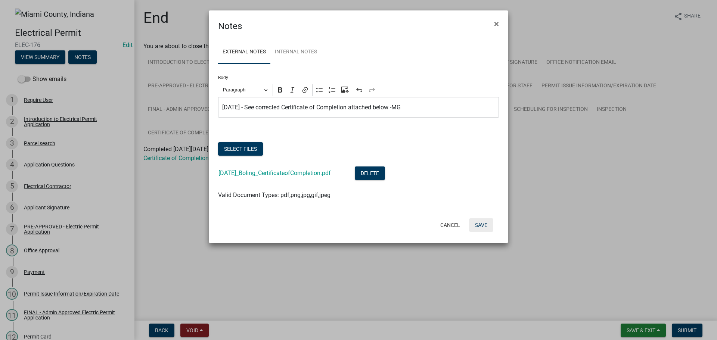
click at [471, 232] on button "Save" at bounding box center [481, 224] width 24 height 13
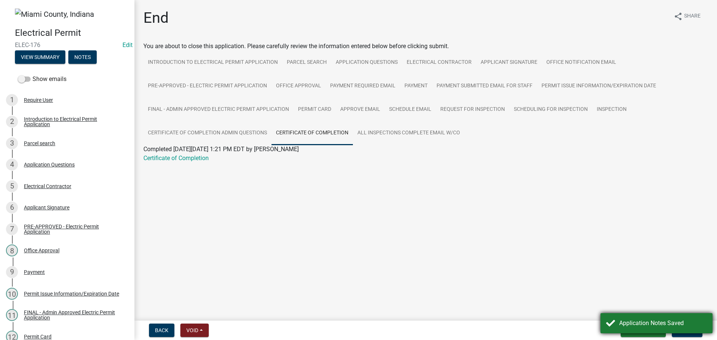
click at [607, 315] on div "Application Notes Saved" at bounding box center [657, 323] width 112 height 20
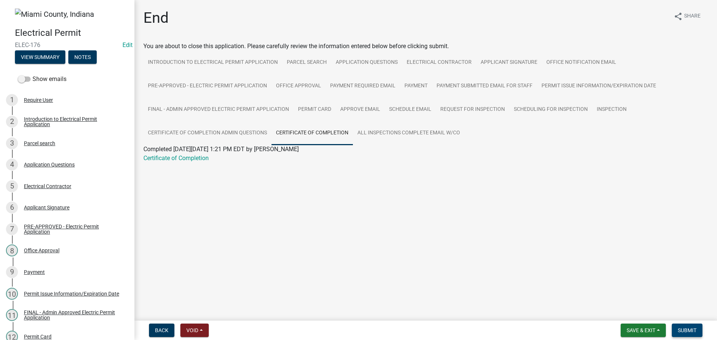
click at [692, 330] on span "Submit" at bounding box center [687, 331] width 19 height 6
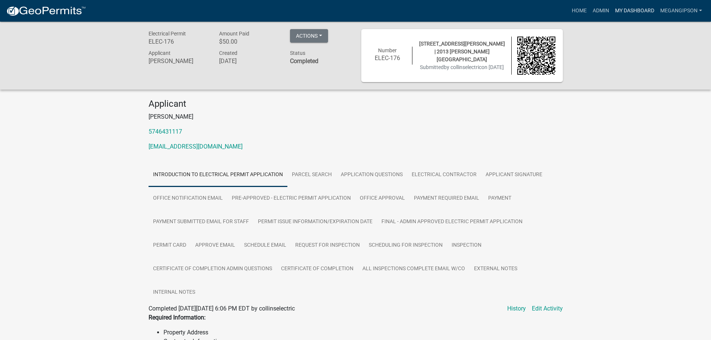
click at [637, 15] on link "My Dashboard" at bounding box center [635, 11] width 45 height 14
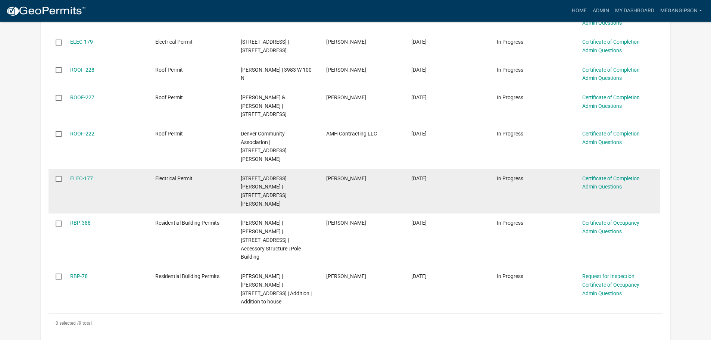
scroll to position [224, 0]
click at [596, 190] on link "Certificate of Completion Admin Questions" at bounding box center [612, 182] width 58 height 15
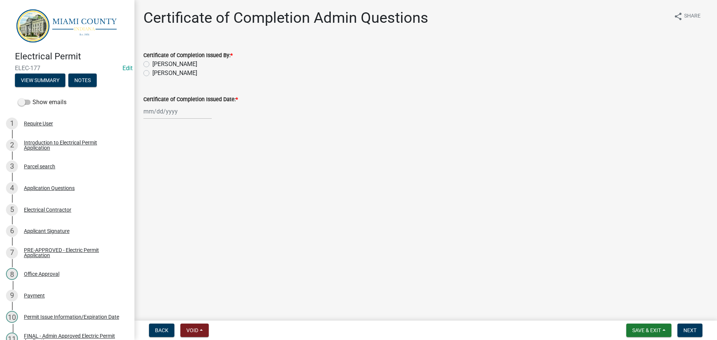
click at [166, 78] on label "[PERSON_NAME]" at bounding box center [174, 73] width 45 height 9
click at [157, 74] on input "[PERSON_NAME]" at bounding box center [154, 71] width 5 height 5
radio input "true"
click at [165, 119] on div at bounding box center [177, 111] width 68 height 15
select select "8"
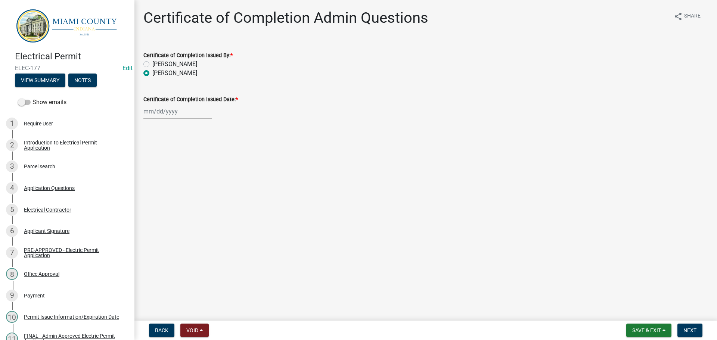
select select "2025"
click at [181, 197] on div "20" at bounding box center [175, 191] width 12 height 12
type input "[DATE]"
click at [686, 328] on span "Next" at bounding box center [689, 331] width 13 height 6
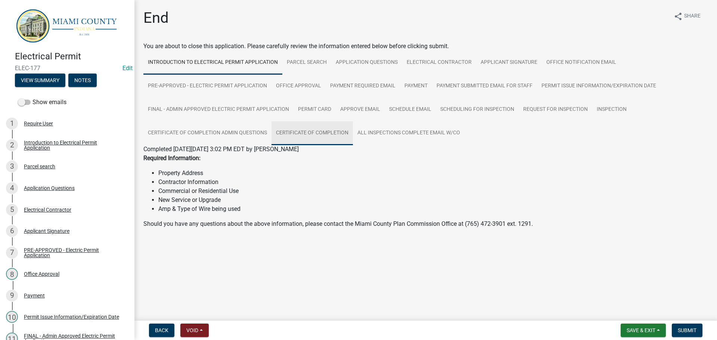
click at [353, 145] on link "Certificate of Completion" at bounding box center [312, 133] width 81 height 24
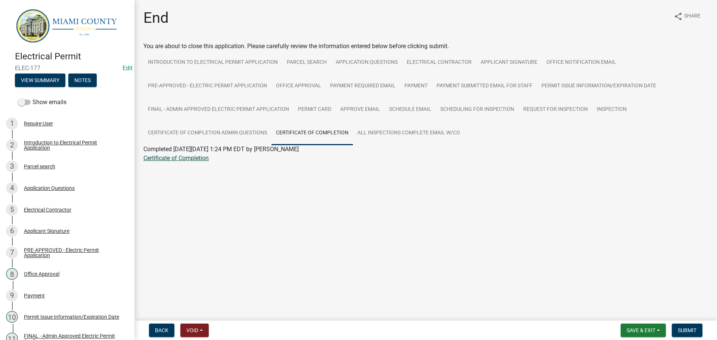
click at [182, 162] on link "Certificate of Completion" at bounding box center [175, 158] width 65 height 7
click at [93, 86] on button "Notes" at bounding box center [82, 80] width 28 height 13
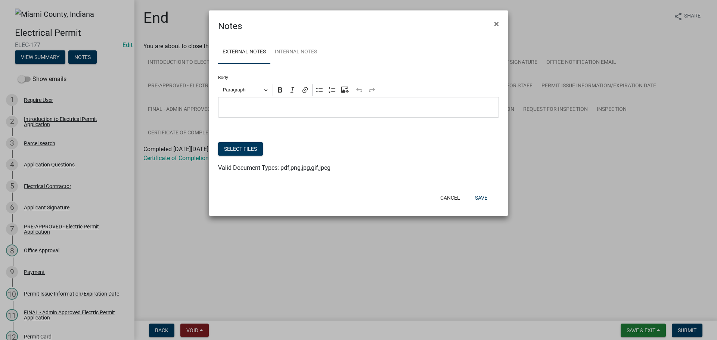
click at [276, 112] on p "Editor editing area: main. Press Alt+0 for help." at bounding box center [358, 107] width 273 height 9
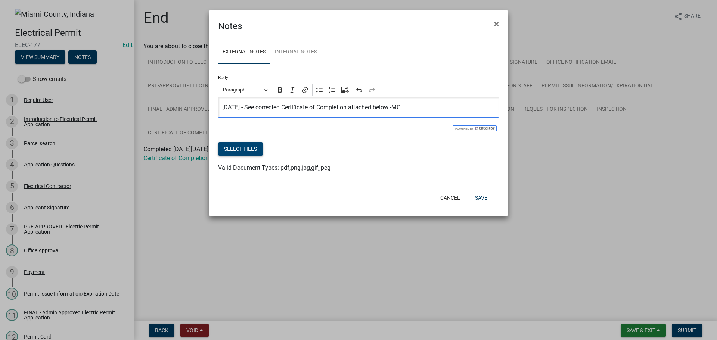
click at [252, 156] on button "Select files" at bounding box center [240, 148] width 45 height 13
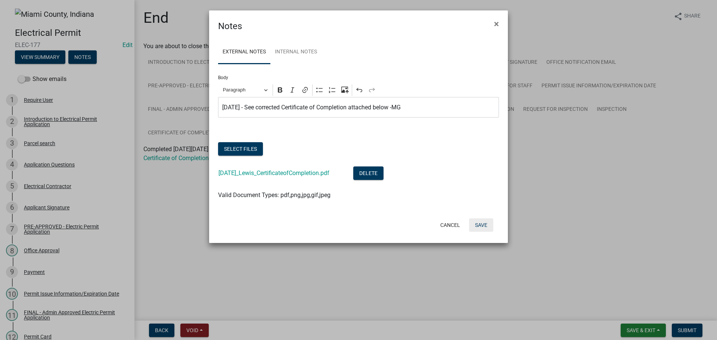
click at [482, 232] on button "Save" at bounding box center [481, 224] width 24 height 13
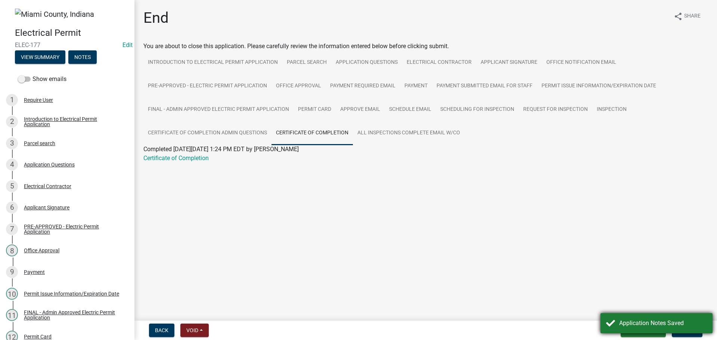
click at [680, 319] on div "Application Notes Saved" at bounding box center [663, 323] width 88 height 9
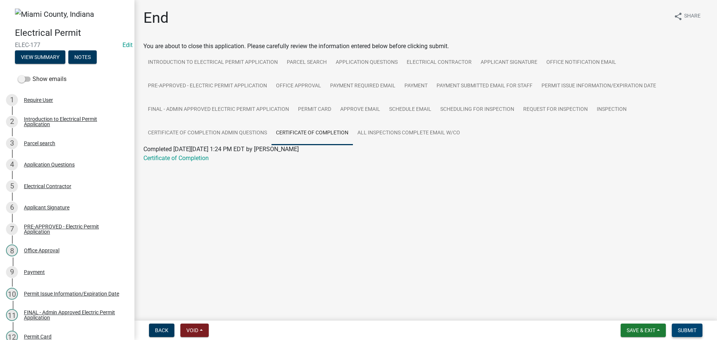
click at [681, 328] on span "Submit" at bounding box center [687, 331] width 19 height 6
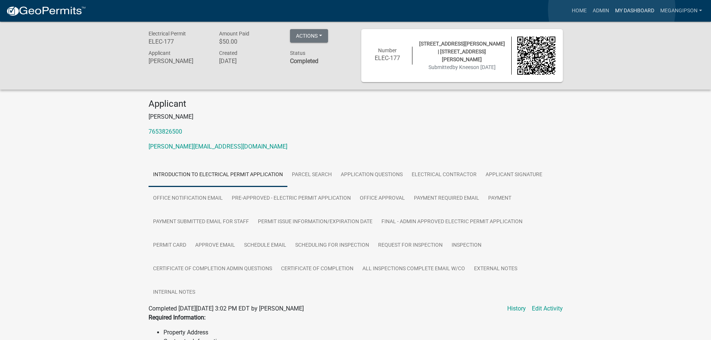
click at [613, 10] on link "My Dashboard" at bounding box center [635, 11] width 45 height 14
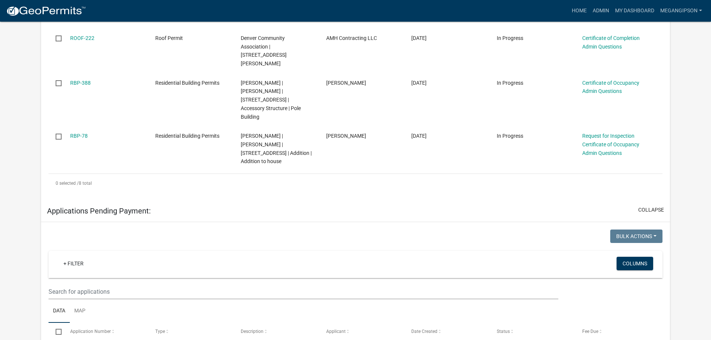
scroll to position [190, 0]
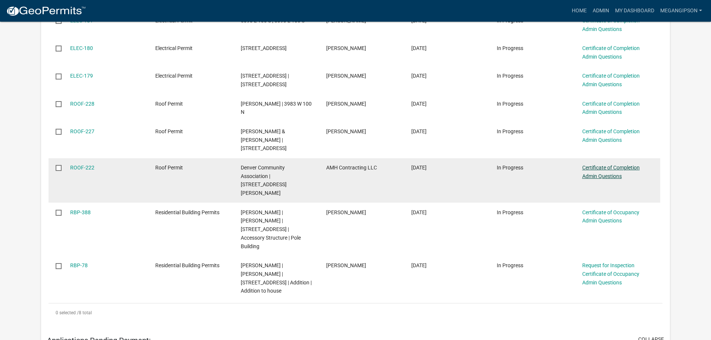
click at [604, 179] on link "Certificate of Completion Admin Questions" at bounding box center [612, 172] width 58 height 15
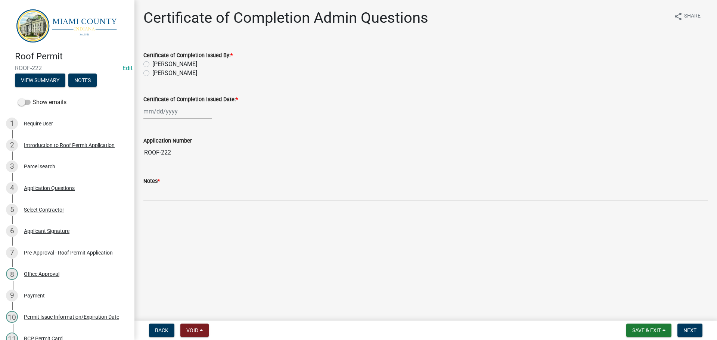
click at [179, 78] on label "[PERSON_NAME]" at bounding box center [174, 73] width 45 height 9
click at [157, 74] on input "[PERSON_NAME]" at bounding box center [154, 71] width 5 height 5
radio input "true"
click at [177, 119] on div at bounding box center [177, 111] width 68 height 15
select select "8"
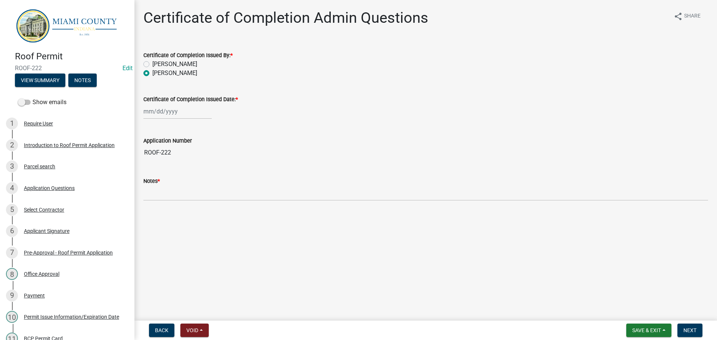
select select "2025"
click at [180, 197] on div "20" at bounding box center [175, 191] width 12 height 12
type input "[DATE]"
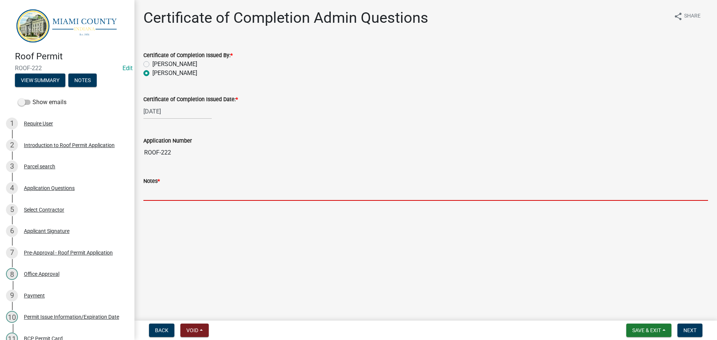
click at [208, 201] on input "Notes *" at bounding box center [425, 193] width 565 height 15
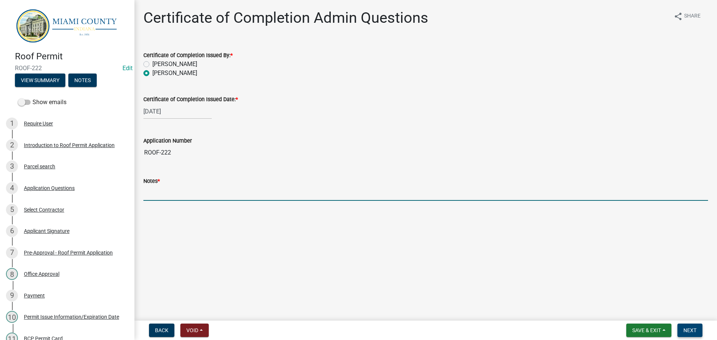
click at [700, 332] on button "Next" at bounding box center [689, 330] width 25 height 13
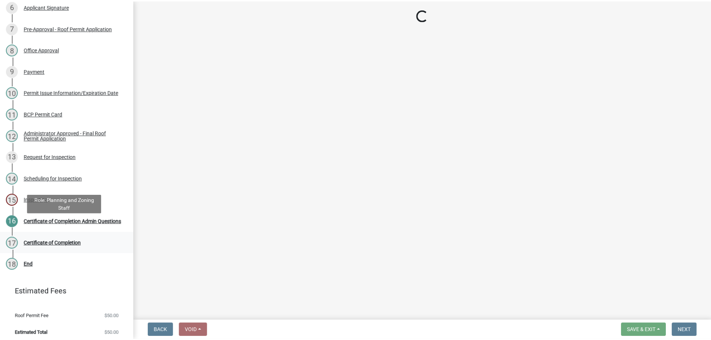
scroll to position [293, 0]
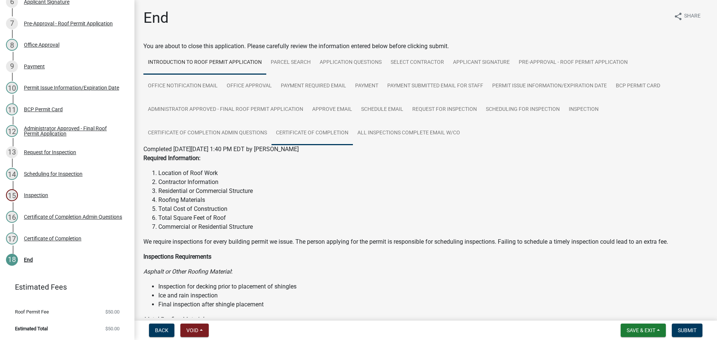
click at [353, 145] on link "Certificate of Completion" at bounding box center [312, 133] width 81 height 24
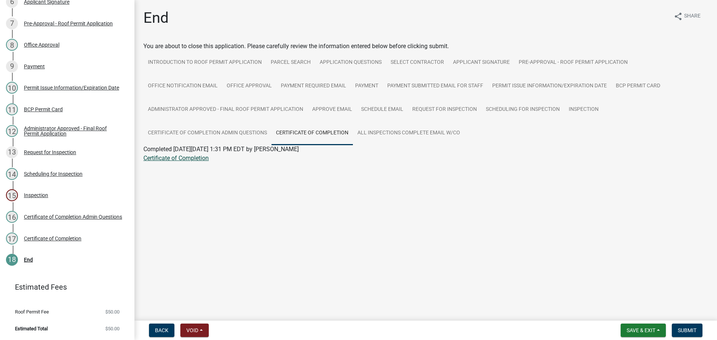
click at [179, 162] on link "Certificate of Completion" at bounding box center [175, 158] width 65 height 7
click at [692, 334] on button "Submit" at bounding box center [687, 330] width 31 height 13
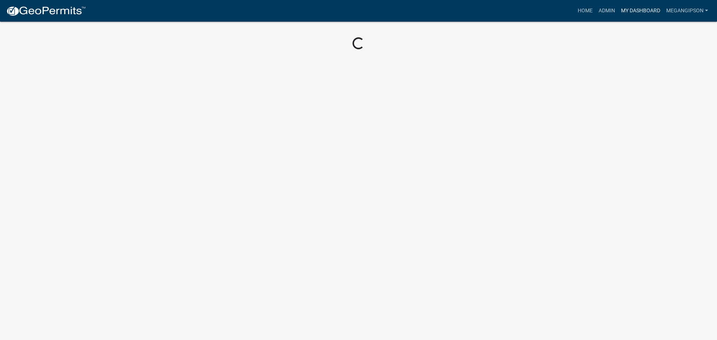
click at [635, 14] on link "My Dashboard" at bounding box center [640, 11] width 45 height 14
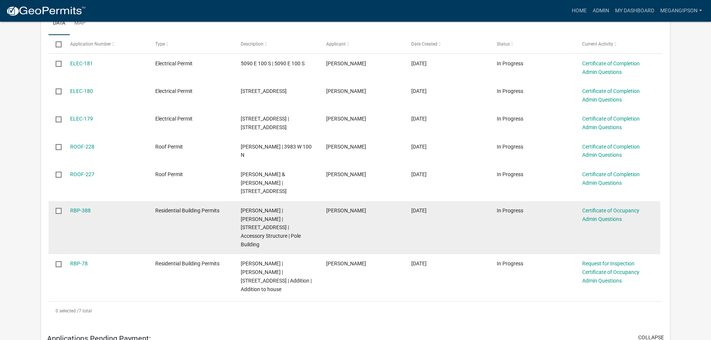
scroll to position [149, 0]
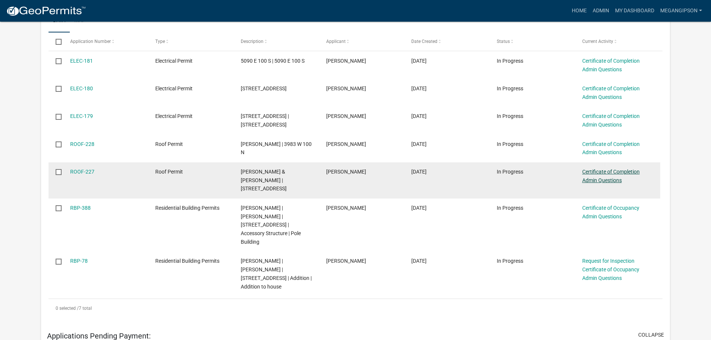
click at [599, 183] on link "Certificate of Completion Admin Questions" at bounding box center [612, 176] width 58 height 15
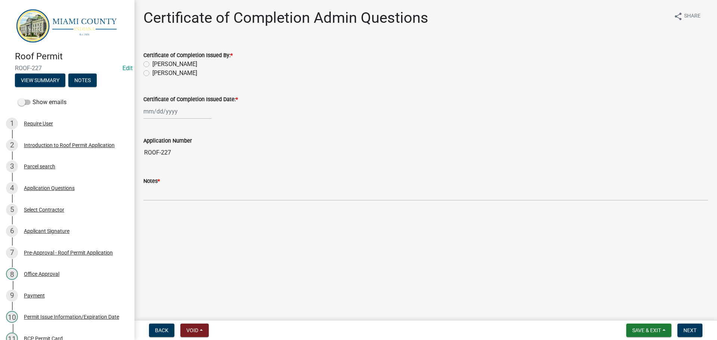
click at [189, 78] on label "[PERSON_NAME]" at bounding box center [174, 73] width 45 height 9
click at [157, 74] on input "[PERSON_NAME]" at bounding box center [154, 71] width 5 height 5
radio input "true"
click at [168, 119] on div at bounding box center [177, 111] width 68 height 15
select select "8"
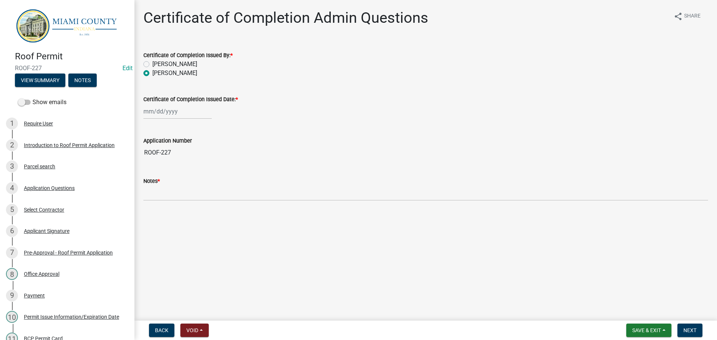
select select "2025"
click at [178, 197] on div "20" at bounding box center [175, 191] width 12 height 12
type input "[DATE]"
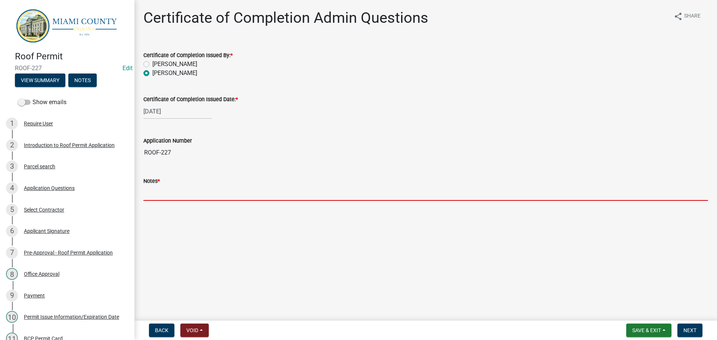
click at [174, 201] on input "Notes *" at bounding box center [425, 193] width 565 height 15
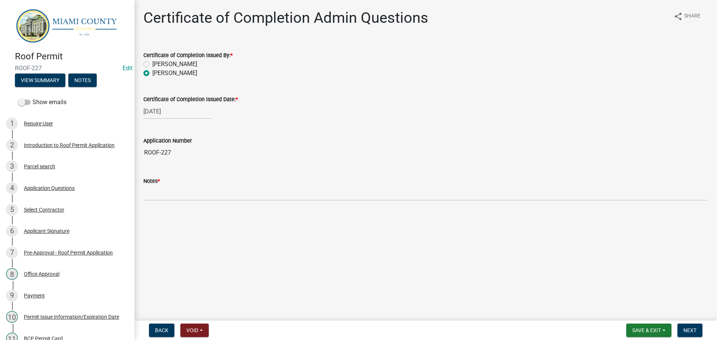
click at [702, 326] on form "Save & Exit Save Save & Exit Next" at bounding box center [664, 330] width 82 height 13
click at [700, 328] on button "Next" at bounding box center [689, 330] width 25 height 13
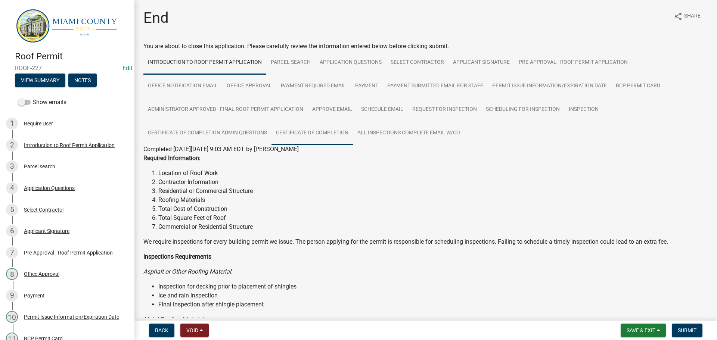
click at [353, 143] on link "Certificate of Completion" at bounding box center [312, 133] width 81 height 24
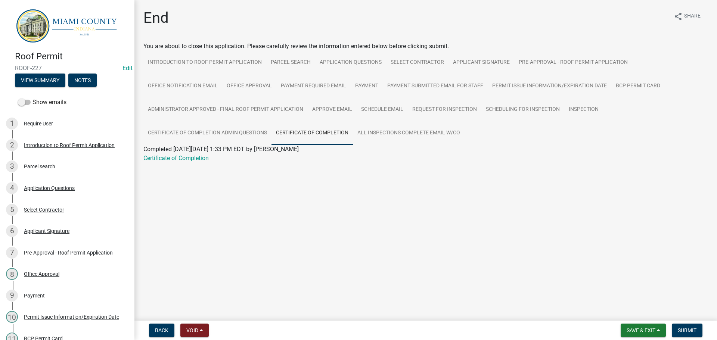
click at [188, 163] on div "Certificate of Completion" at bounding box center [426, 158] width 576 height 9
click at [185, 162] on link "Certificate of Completion" at bounding box center [175, 158] width 65 height 7
click at [688, 328] on span "Submit" at bounding box center [687, 331] width 19 height 6
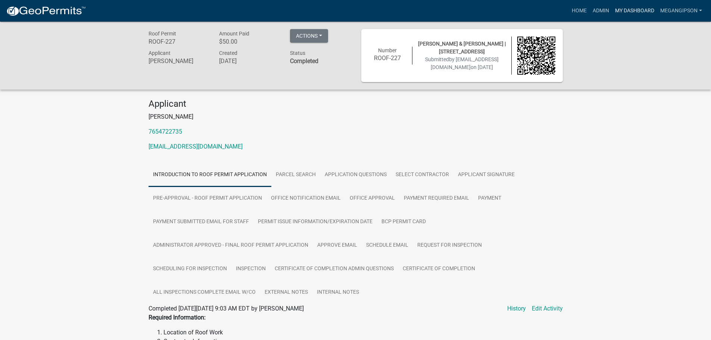
click at [632, 10] on link "My Dashboard" at bounding box center [635, 11] width 45 height 14
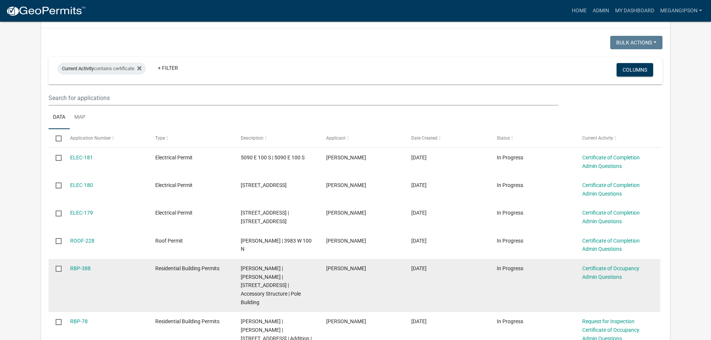
scroll to position [112, 0]
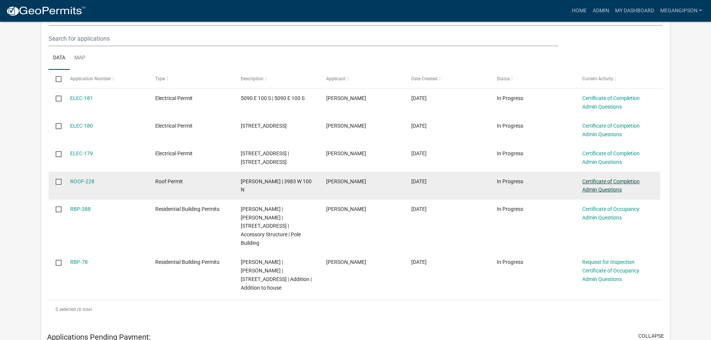
click at [608, 193] on link "Certificate of Completion Admin Questions" at bounding box center [612, 186] width 58 height 15
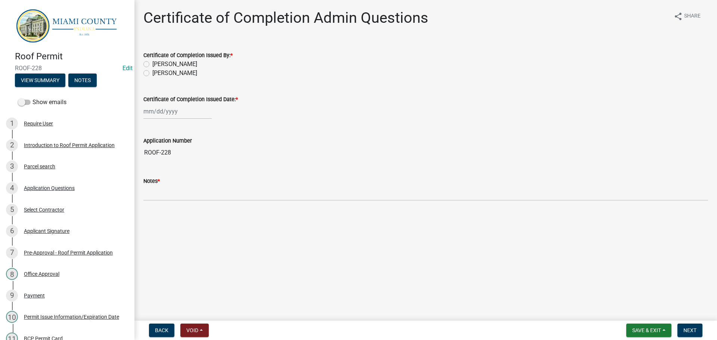
click at [189, 78] on label "[PERSON_NAME]" at bounding box center [174, 73] width 45 height 9
click at [157, 74] on input "[PERSON_NAME]" at bounding box center [154, 71] width 5 height 5
radio input "true"
click at [185, 117] on div at bounding box center [177, 111] width 68 height 15
select select "8"
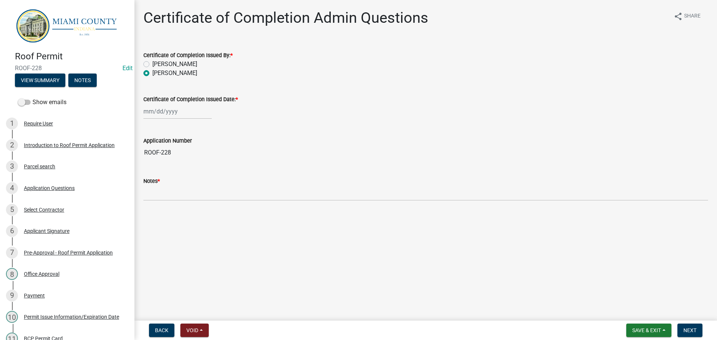
select select "2025"
click at [178, 197] on div "20" at bounding box center [175, 191] width 12 height 12
type input "[DATE]"
click at [697, 328] on button "Next" at bounding box center [689, 330] width 25 height 13
click at [221, 210] on div "Required" at bounding box center [425, 205] width 565 height 9
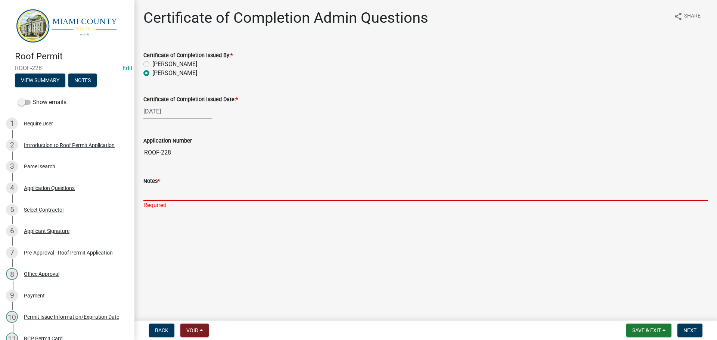
click at [222, 201] on input "Notes *" at bounding box center [425, 193] width 565 height 15
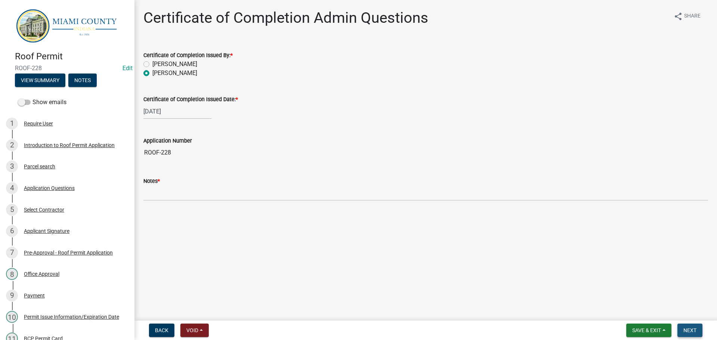
click at [685, 329] on span "Next" at bounding box center [689, 331] width 13 height 6
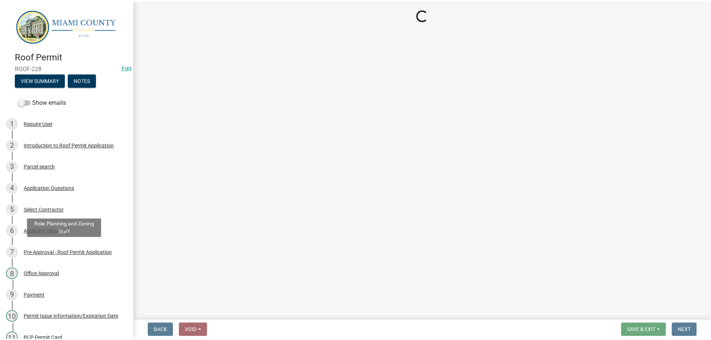
scroll to position [293, 0]
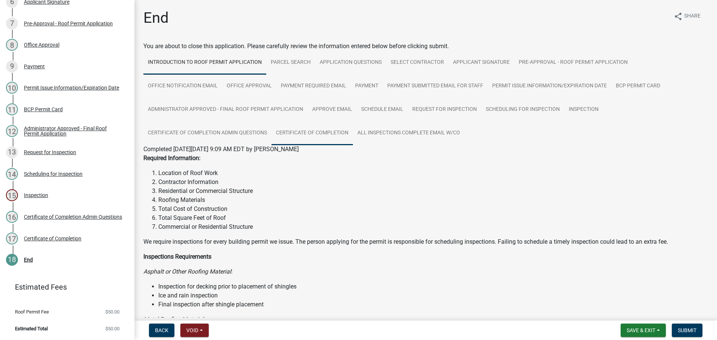
click at [353, 142] on link "Certificate of Completion" at bounding box center [312, 133] width 81 height 24
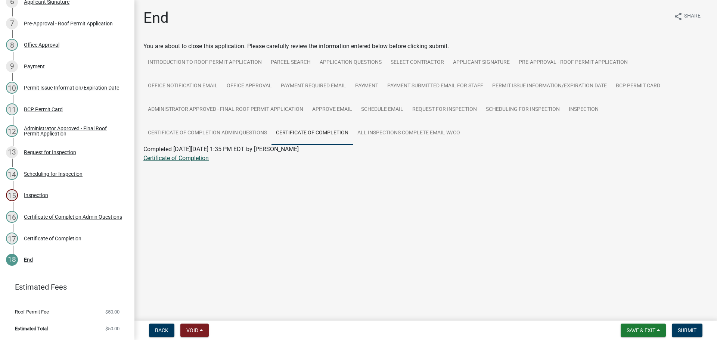
click at [177, 162] on link "Certificate of Completion" at bounding box center [175, 158] width 65 height 7
click at [679, 329] on span "Submit" at bounding box center [687, 331] width 19 height 6
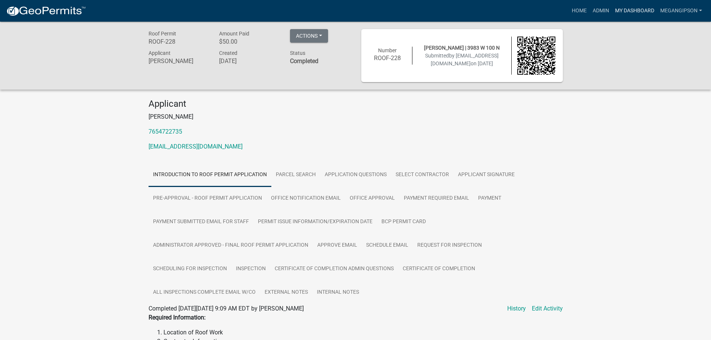
click at [623, 9] on link "My Dashboard" at bounding box center [635, 11] width 45 height 14
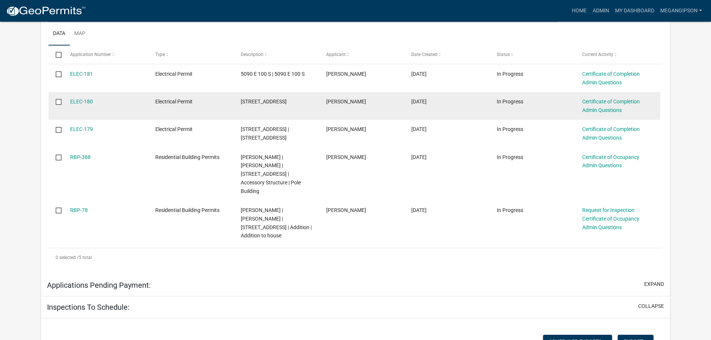
scroll to position [135, 0]
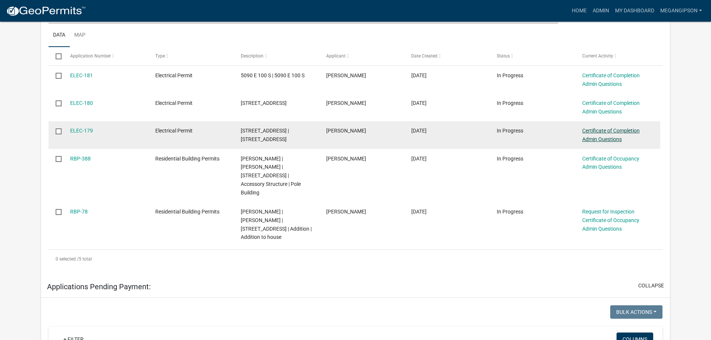
click at [603, 142] on link "Certificate of Completion Admin Questions" at bounding box center [612, 135] width 58 height 15
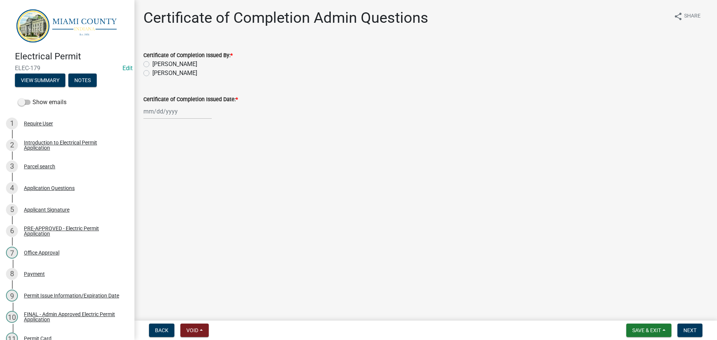
click at [185, 78] on label "[PERSON_NAME]" at bounding box center [174, 73] width 45 height 9
click at [157, 74] on input "[PERSON_NAME]" at bounding box center [154, 71] width 5 height 5
radio input "true"
click at [179, 126] on wm-data-entity-input "Certificate of Completion Issued Date: *" at bounding box center [425, 104] width 565 height 41
click at [176, 119] on div at bounding box center [177, 111] width 68 height 15
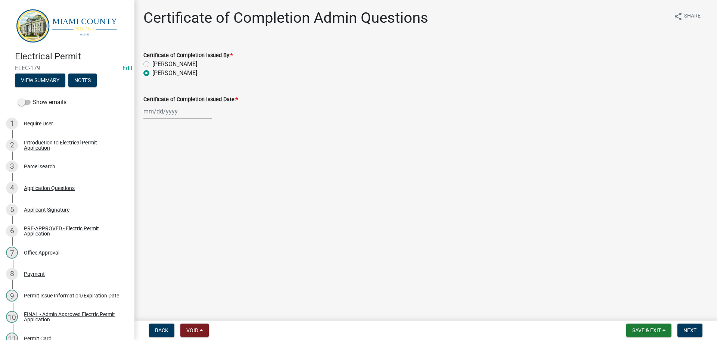
select select "8"
select select "2025"
click at [181, 197] on div "20" at bounding box center [175, 191] width 12 height 12
type input "[DATE]"
click at [677, 328] on button "Next" at bounding box center [689, 330] width 25 height 13
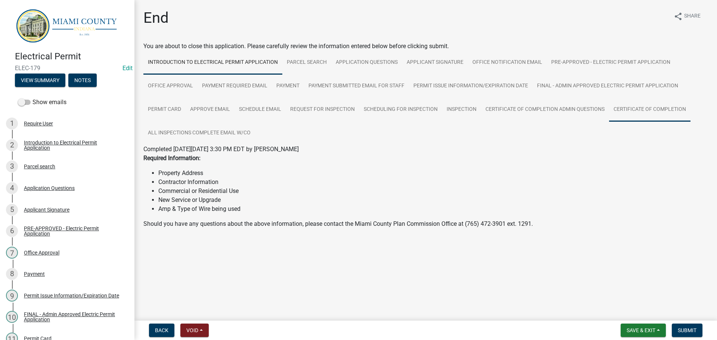
click at [609, 122] on link "Certificate of Completion" at bounding box center [649, 110] width 81 height 24
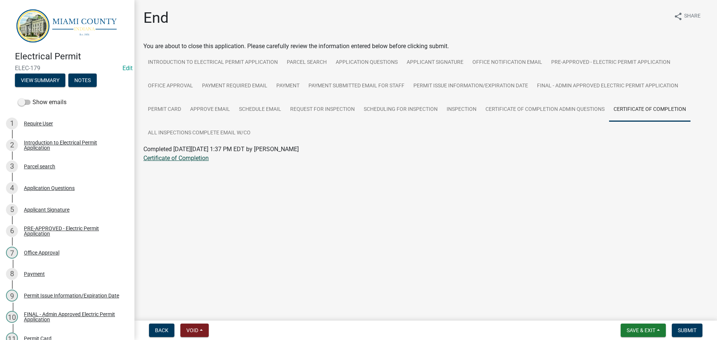
click at [187, 162] on link "Certificate of Completion" at bounding box center [175, 158] width 65 height 7
click at [402, 75] on link "Application Questions" at bounding box center [366, 63] width 71 height 24
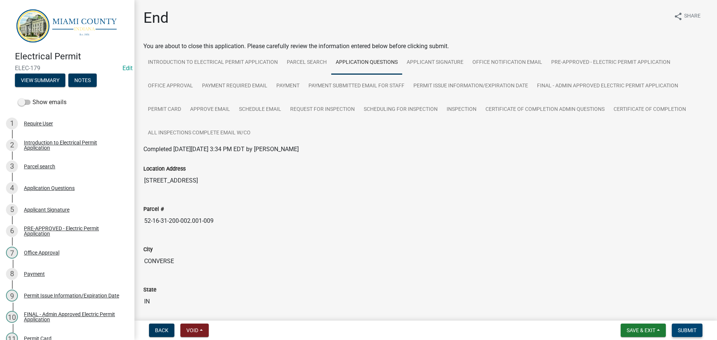
click at [688, 331] on span "Submit" at bounding box center [687, 331] width 19 height 6
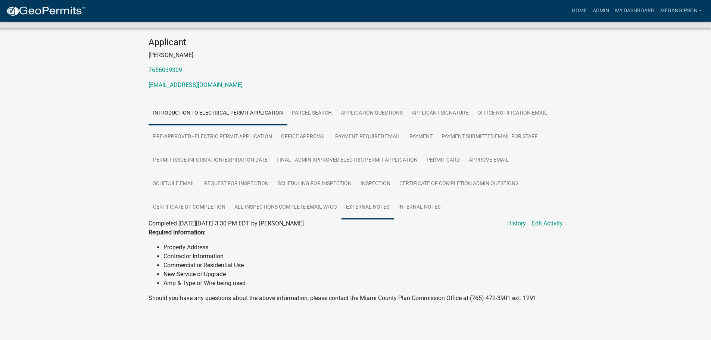
scroll to position [143, 0]
click at [342, 196] on link "External Notes" at bounding box center [368, 208] width 52 height 24
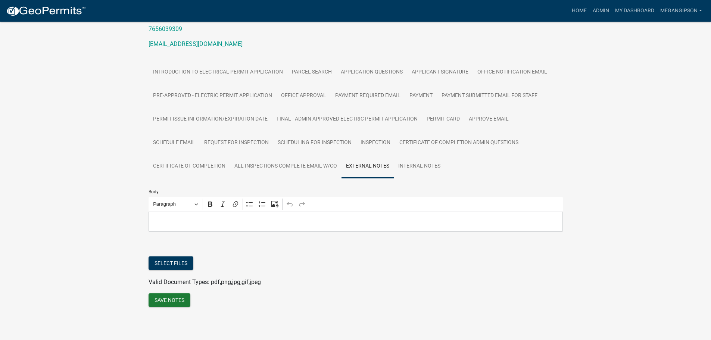
click at [208, 232] on div "Editor editing area: main. Press Alt+0 for help." at bounding box center [356, 222] width 415 height 21
click at [179, 270] on button "Select files" at bounding box center [171, 263] width 45 height 13
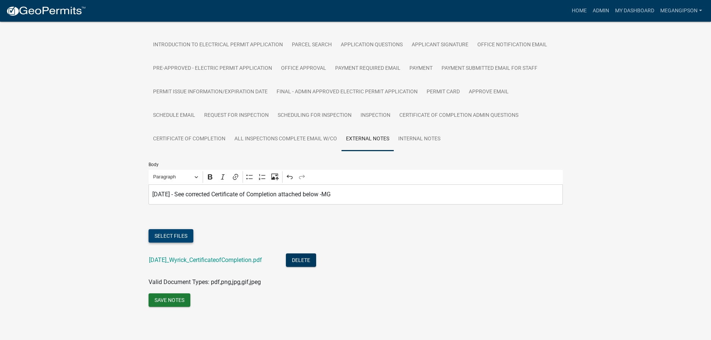
scroll to position [208, 0]
drag, startPoint x: 171, startPoint y: 291, endPoint x: 179, endPoint y: 289, distance: 8.0
click at [171, 294] on button "Save Notes" at bounding box center [170, 300] width 42 height 13
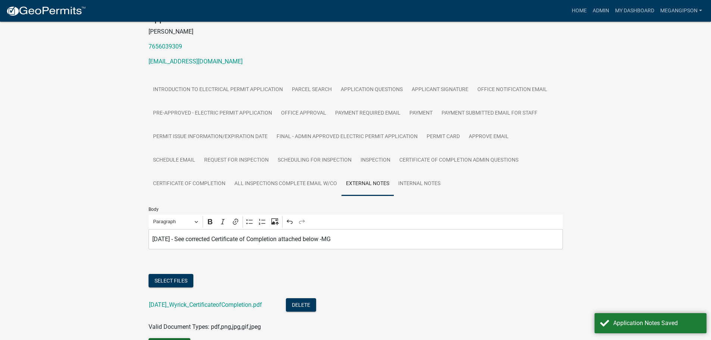
scroll to position [0, 0]
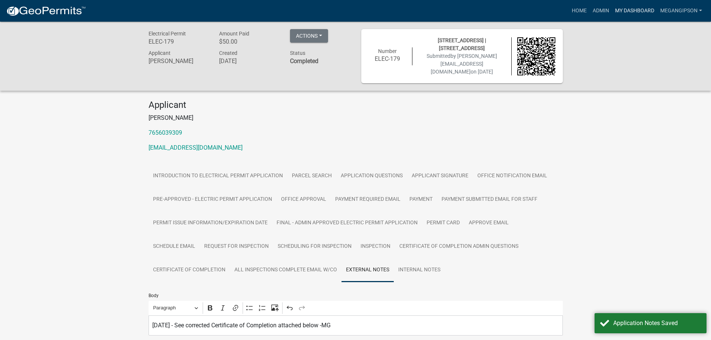
click at [622, 12] on link "My Dashboard" at bounding box center [635, 11] width 45 height 14
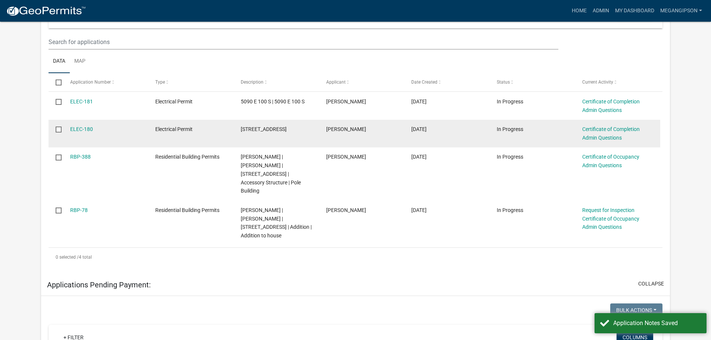
scroll to position [112, 0]
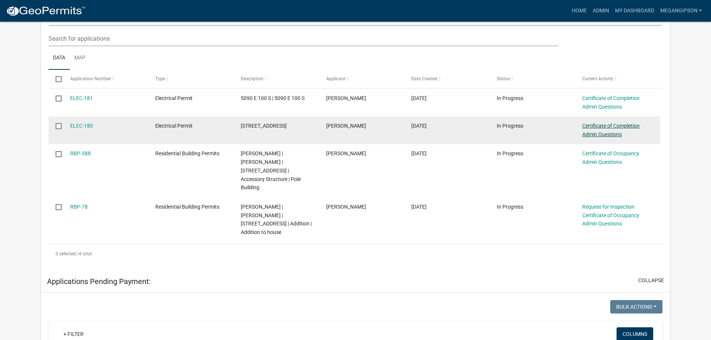
click at [621, 137] on link "Certificate of Completion Admin Questions" at bounding box center [612, 130] width 58 height 15
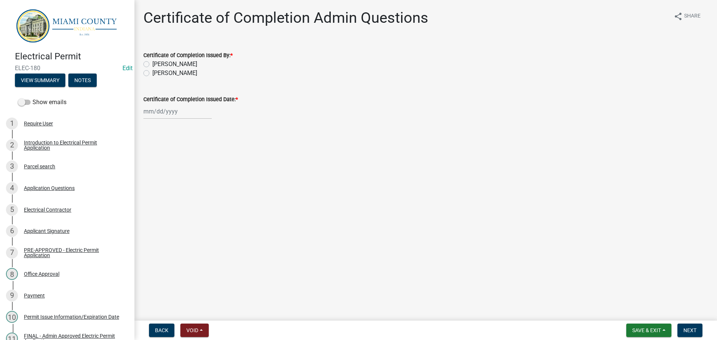
click at [170, 78] on label "[PERSON_NAME]" at bounding box center [174, 73] width 45 height 9
click at [157, 74] on input "[PERSON_NAME]" at bounding box center [154, 71] width 5 height 5
radio input "true"
select select "8"
select select "2025"
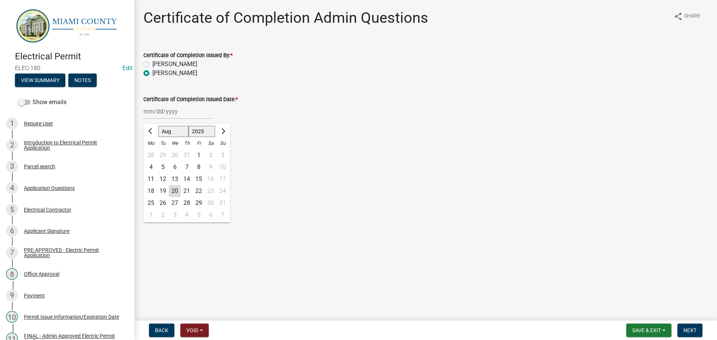
click at [161, 119] on div "[PERSON_NAME] Feb Mar Apr [PERSON_NAME][DATE] Oct Nov [DATE] 1526 1527 1528 152…" at bounding box center [177, 111] width 68 height 15
click at [180, 197] on div "20" at bounding box center [175, 191] width 12 height 12
type input "[DATE]"
click at [683, 325] on button "Next" at bounding box center [689, 330] width 25 height 13
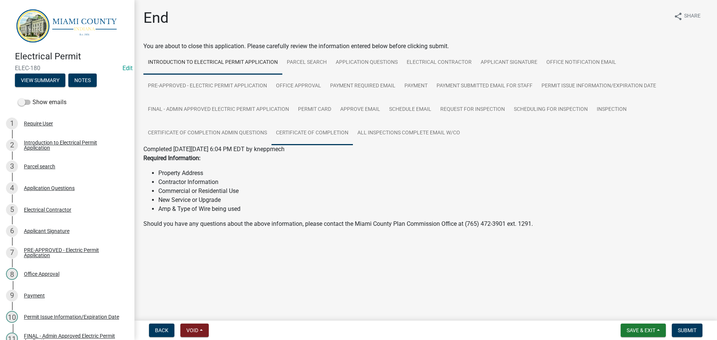
click at [353, 145] on link "Certificate of Completion" at bounding box center [312, 133] width 81 height 24
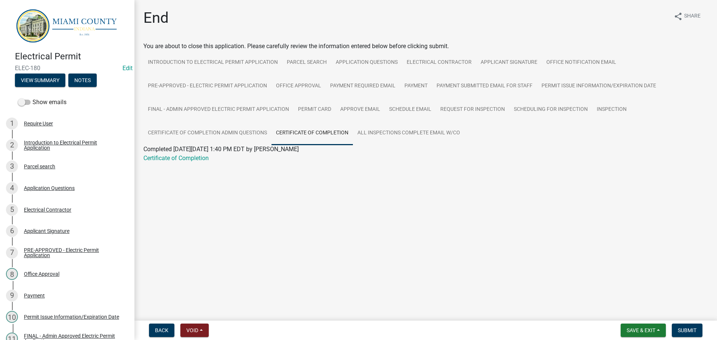
click at [178, 163] on div "Certificate of Completion" at bounding box center [426, 158] width 576 height 9
click at [180, 162] on link "Certificate of Completion" at bounding box center [175, 158] width 65 height 7
click at [294, 122] on link "FINAL - Admin Approved Electric Permit Application" at bounding box center [218, 110] width 150 height 24
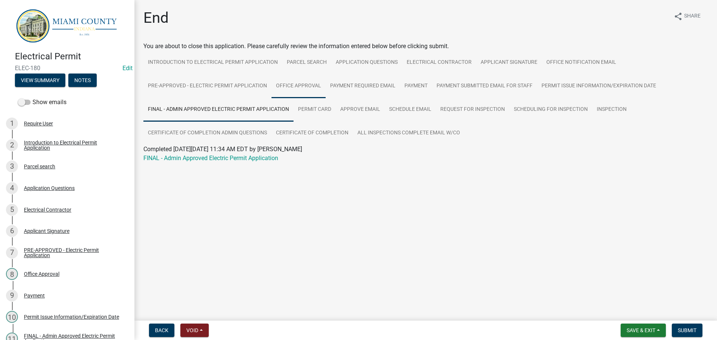
click at [311, 94] on link "Office Approval" at bounding box center [299, 86] width 54 height 24
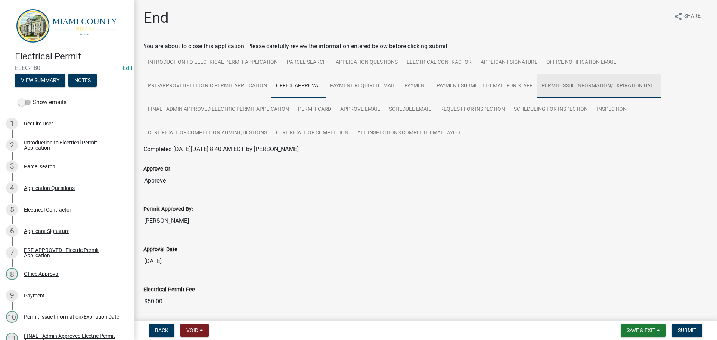
click at [537, 98] on link "Permit Issue Information/Expiration Date" at bounding box center [599, 86] width 124 height 24
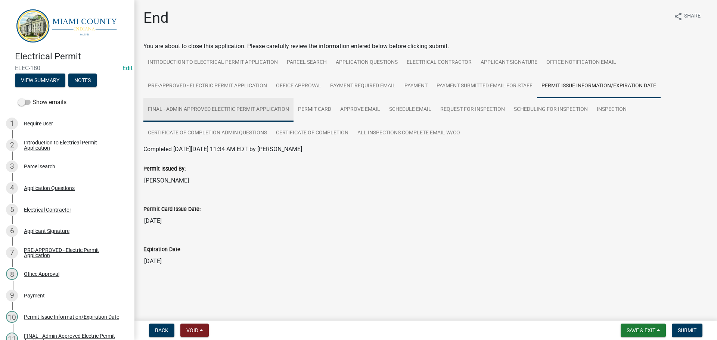
click at [294, 121] on link "FINAL - Admin Approved Electric Permit Application" at bounding box center [218, 110] width 150 height 24
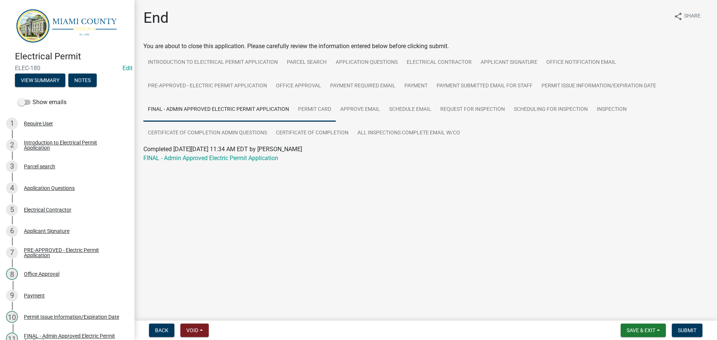
click at [336, 122] on link "Permit Card" at bounding box center [315, 110] width 42 height 24
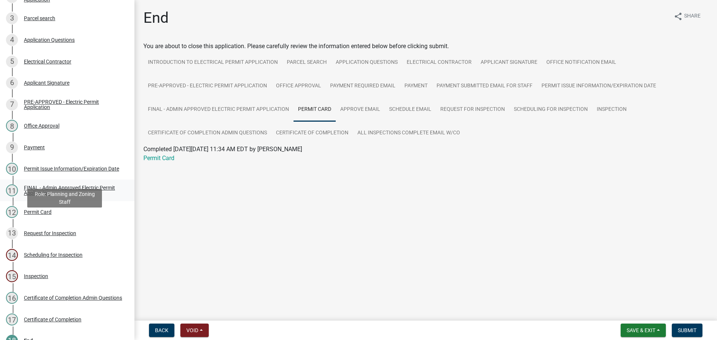
scroll to position [149, 0]
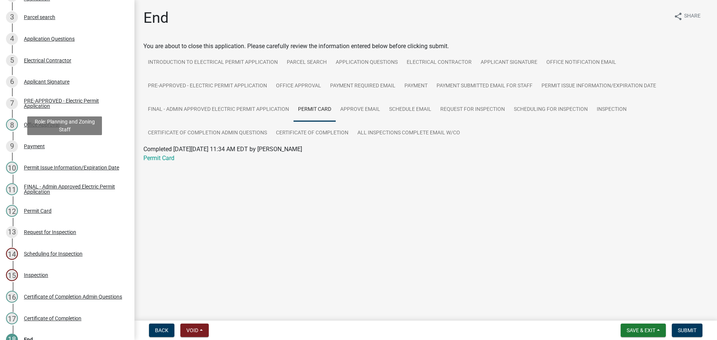
click at [63, 131] on div "8 Office Approval" at bounding box center [64, 125] width 117 height 12
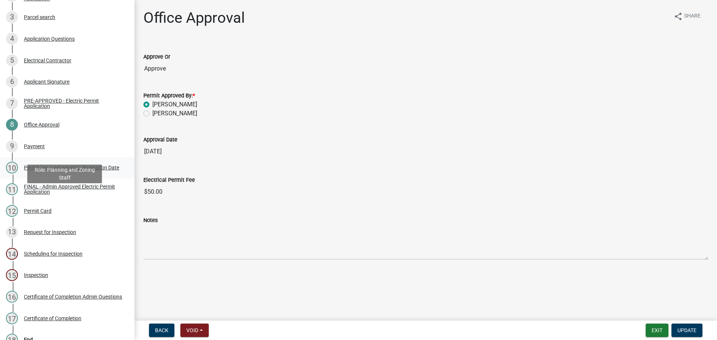
click at [58, 179] on link "10 Permit Issue Information/Expiration Date" at bounding box center [67, 168] width 134 height 22
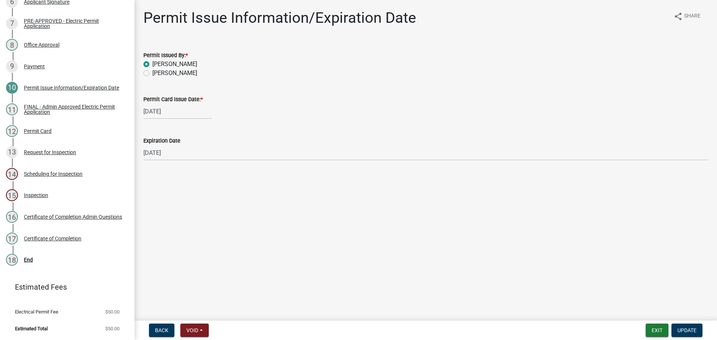
scroll to position [293, 0]
click at [57, 254] on div "18 End" at bounding box center [64, 260] width 117 height 12
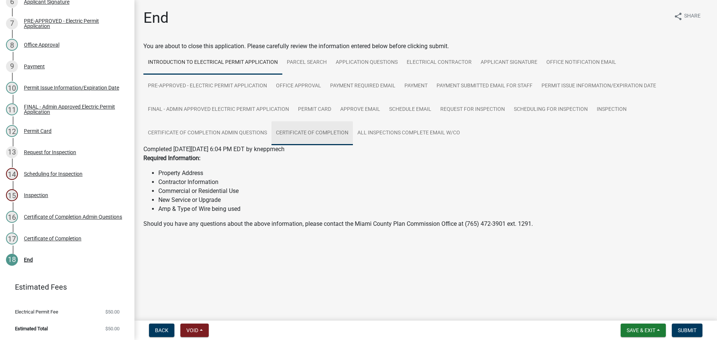
click at [353, 145] on link "Certificate of Completion" at bounding box center [312, 133] width 81 height 24
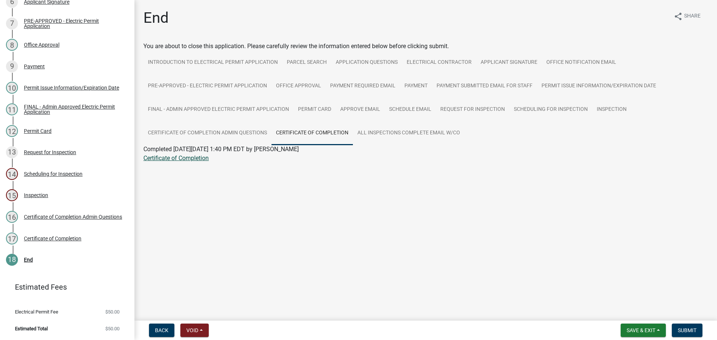
click at [187, 162] on link "Certificate of Completion" at bounding box center [175, 158] width 65 height 7
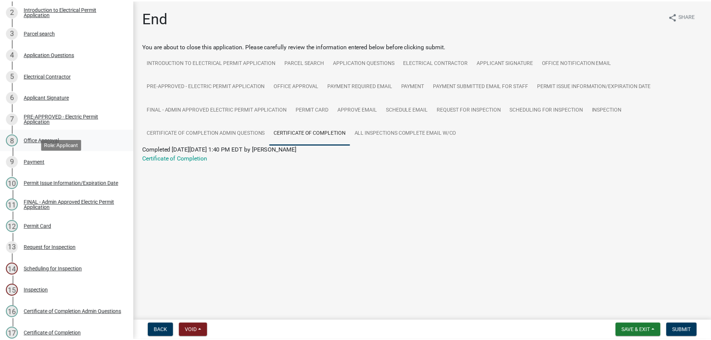
scroll to position [0, 0]
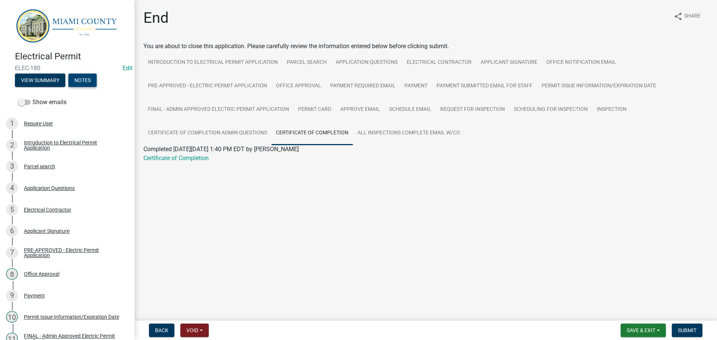
click at [96, 79] on button "Notes" at bounding box center [82, 80] width 28 height 13
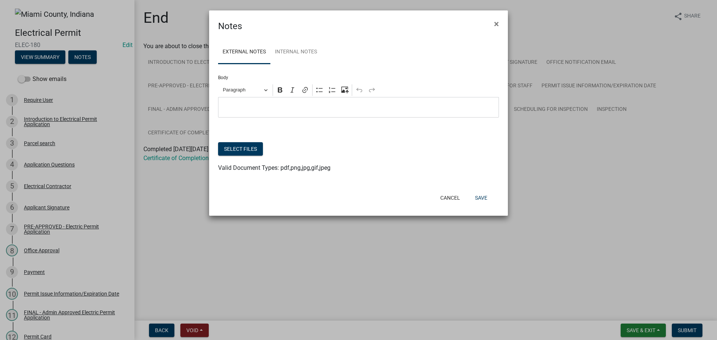
click at [265, 112] on p "Editor editing area: main. Press Alt+0 for help." at bounding box center [358, 107] width 273 height 9
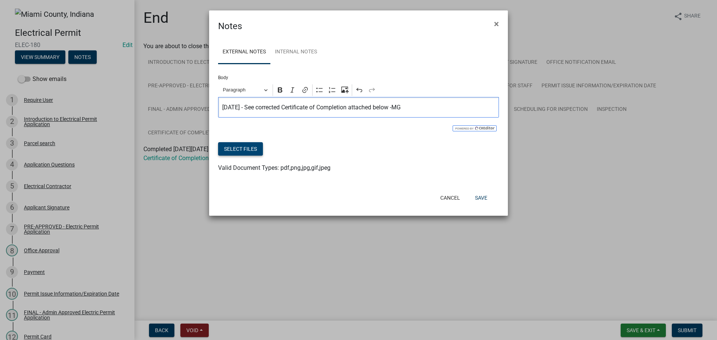
click at [263, 156] on button "Select files" at bounding box center [240, 148] width 45 height 13
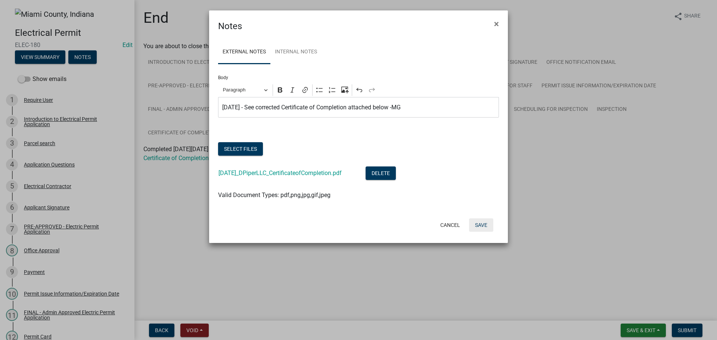
click at [481, 232] on button "Save" at bounding box center [481, 224] width 24 height 13
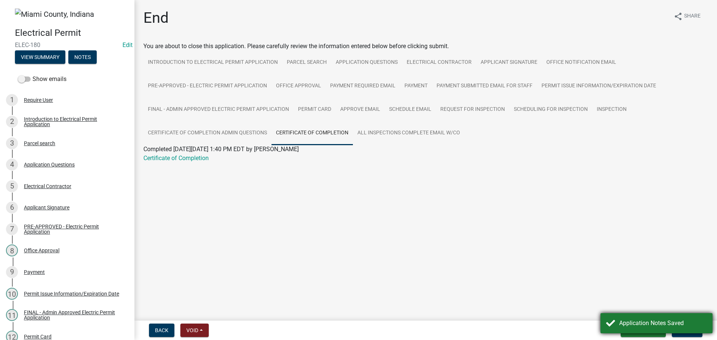
click at [690, 329] on div "Application Notes Saved" at bounding box center [657, 323] width 112 height 20
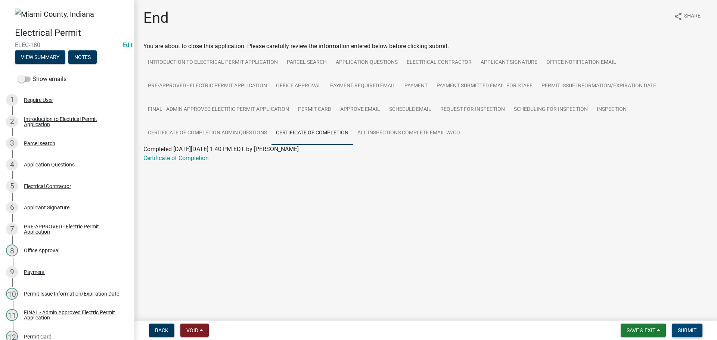
click at [688, 331] on span "Submit" at bounding box center [687, 331] width 19 height 6
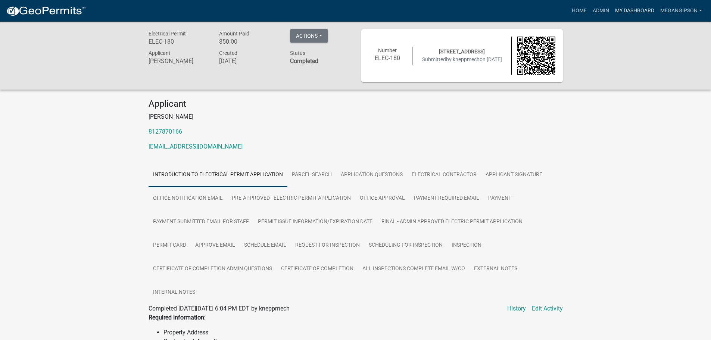
click at [613, 12] on link "My Dashboard" at bounding box center [635, 11] width 45 height 14
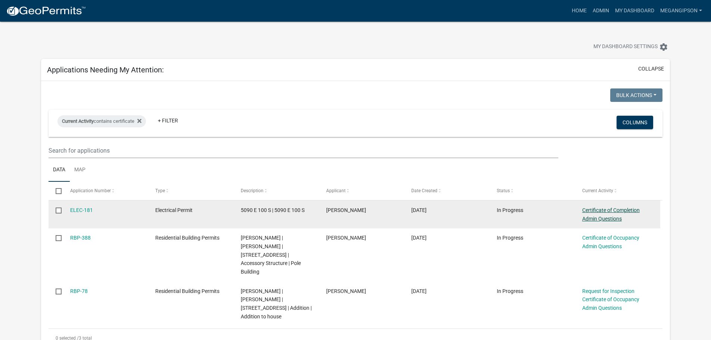
click at [596, 222] on link "Certificate of Completion Admin Questions" at bounding box center [612, 214] width 58 height 15
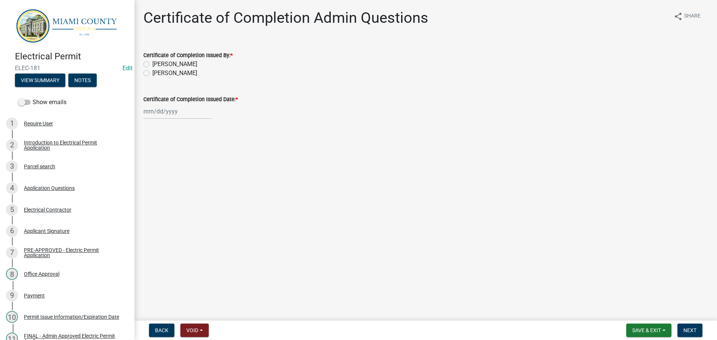
click at [171, 78] on label "[PERSON_NAME]" at bounding box center [174, 73] width 45 height 9
click at [157, 74] on input "[PERSON_NAME]" at bounding box center [154, 71] width 5 height 5
radio input "true"
click at [170, 126] on wm-data-entity-input "Certificate of Completion Issued Date: *" at bounding box center [425, 104] width 565 height 41
click at [172, 119] on div at bounding box center [177, 111] width 68 height 15
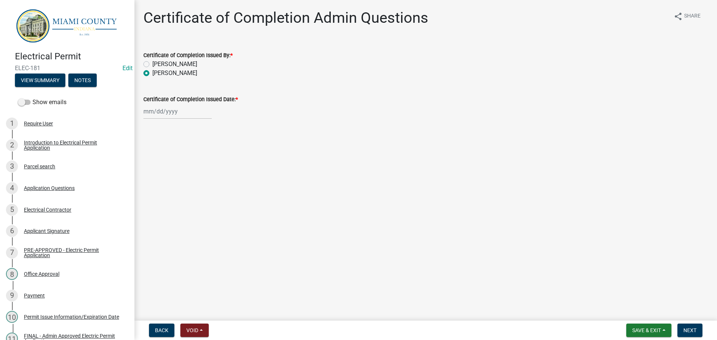
select select "8"
select select "2025"
click at [180, 197] on div "20" at bounding box center [175, 191] width 12 height 12
type input "[DATE]"
click at [685, 324] on form "Save & Exit Save Save & Exit Next" at bounding box center [664, 330] width 82 height 13
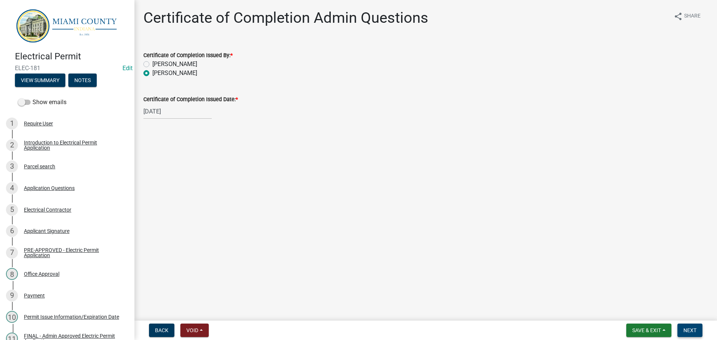
click at [682, 324] on button "Next" at bounding box center [689, 330] width 25 height 13
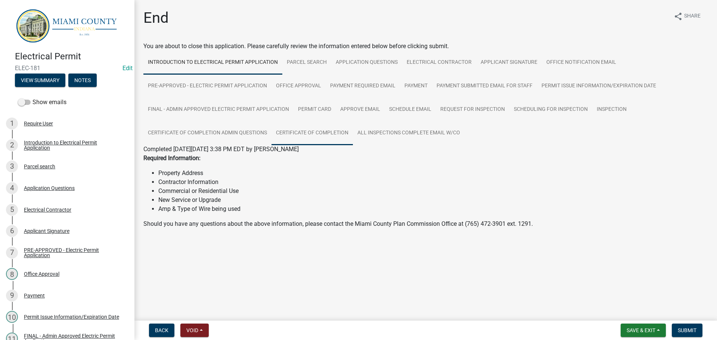
drag, startPoint x: 443, startPoint y: 149, endPoint x: 403, endPoint y: 165, distance: 42.9
click at [353, 145] on link "Certificate of Completion" at bounding box center [312, 133] width 81 height 24
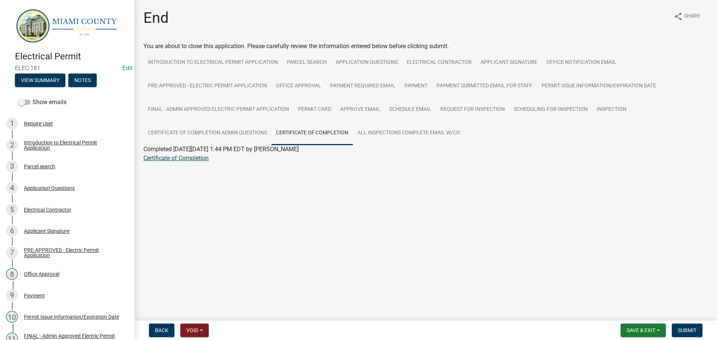
click at [174, 162] on link "Certificate of Completion" at bounding box center [175, 158] width 65 height 7
click at [97, 86] on button "Notes" at bounding box center [82, 80] width 28 height 13
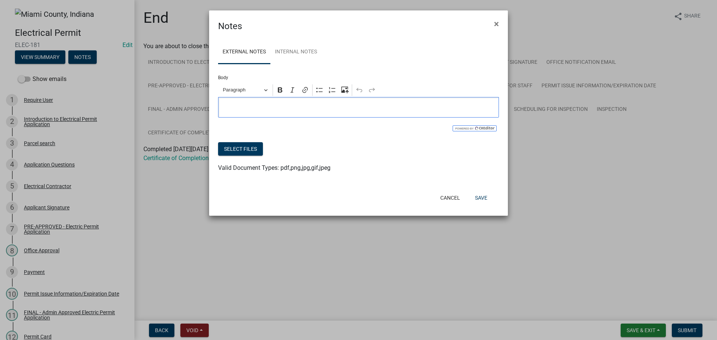
click at [311, 112] on p "Editor editing area: main. Press Alt+0 for help." at bounding box center [358, 107] width 273 height 9
click at [197, 156] on ngb-modal-window "Notes × External Notes Internal Notes Body Rich Text Editor Paragraph Bold Ital…" at bounding box center [358, 170] width 717 height 340
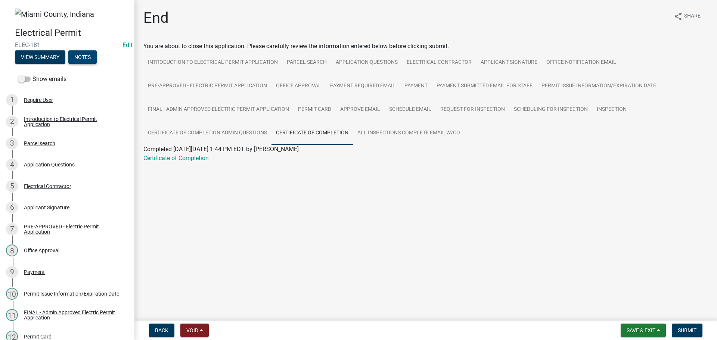
click at [92, 59] on button "Notes" at bounding box center [82, 56] width 28 height 13
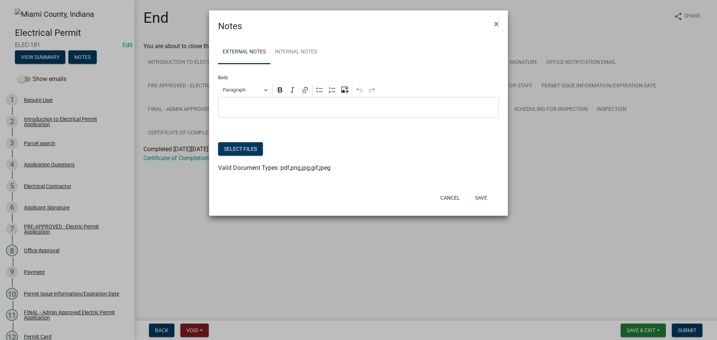
click at [279, 112] on p "Editor editing area: main. Press Alt+0 for help." at bounding box center [358, 107] width 273 height 9
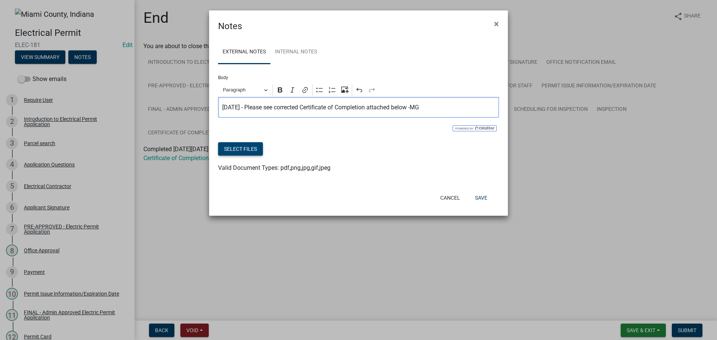
click at [243, 156] on button "Select files" at bounding box center [240, 148] width 45 height 13
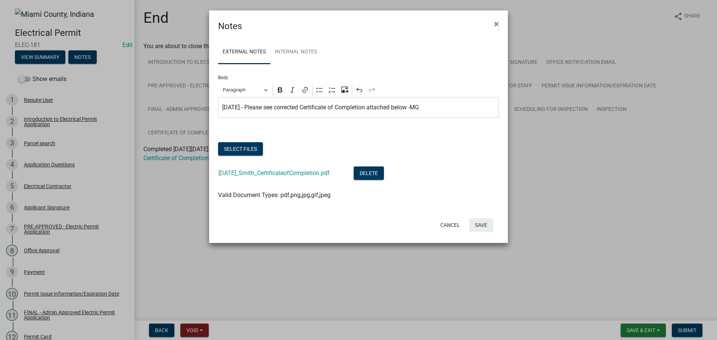
click at [479, 232] on button "Save" at bounding box center [481, 224] width 24 height 13
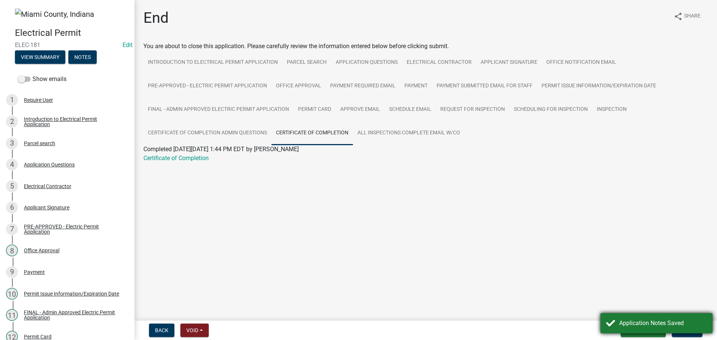
click at [672, 321] on div "Application Notes Saved" at bounding box center [663, 323] width 88 height 9
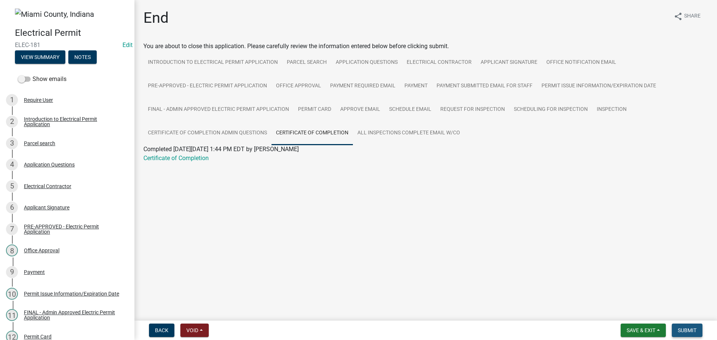
click at [684, 330] on span "Submit" at bounding box center [687, 331] width 19 height 6
